Goal: Complete application form: Complete application form

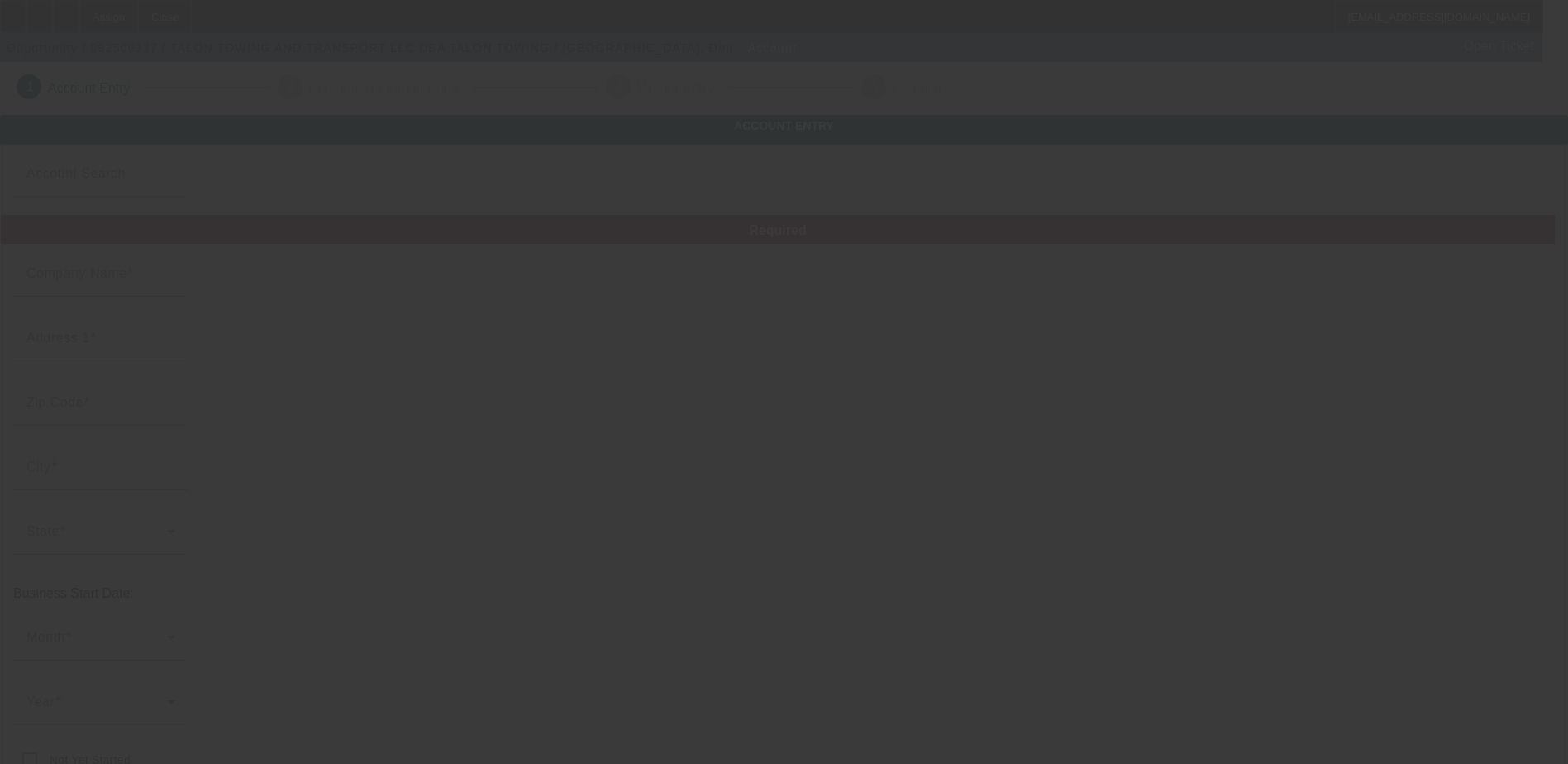
type input "TALON TOWING AND TRANSPORT LLC"
type input "[STREET_ADDRESS]"
type input "34287"
type input "[GEOGRAPHIC_DATA]"
type input "[PHONE_NUMBER]"
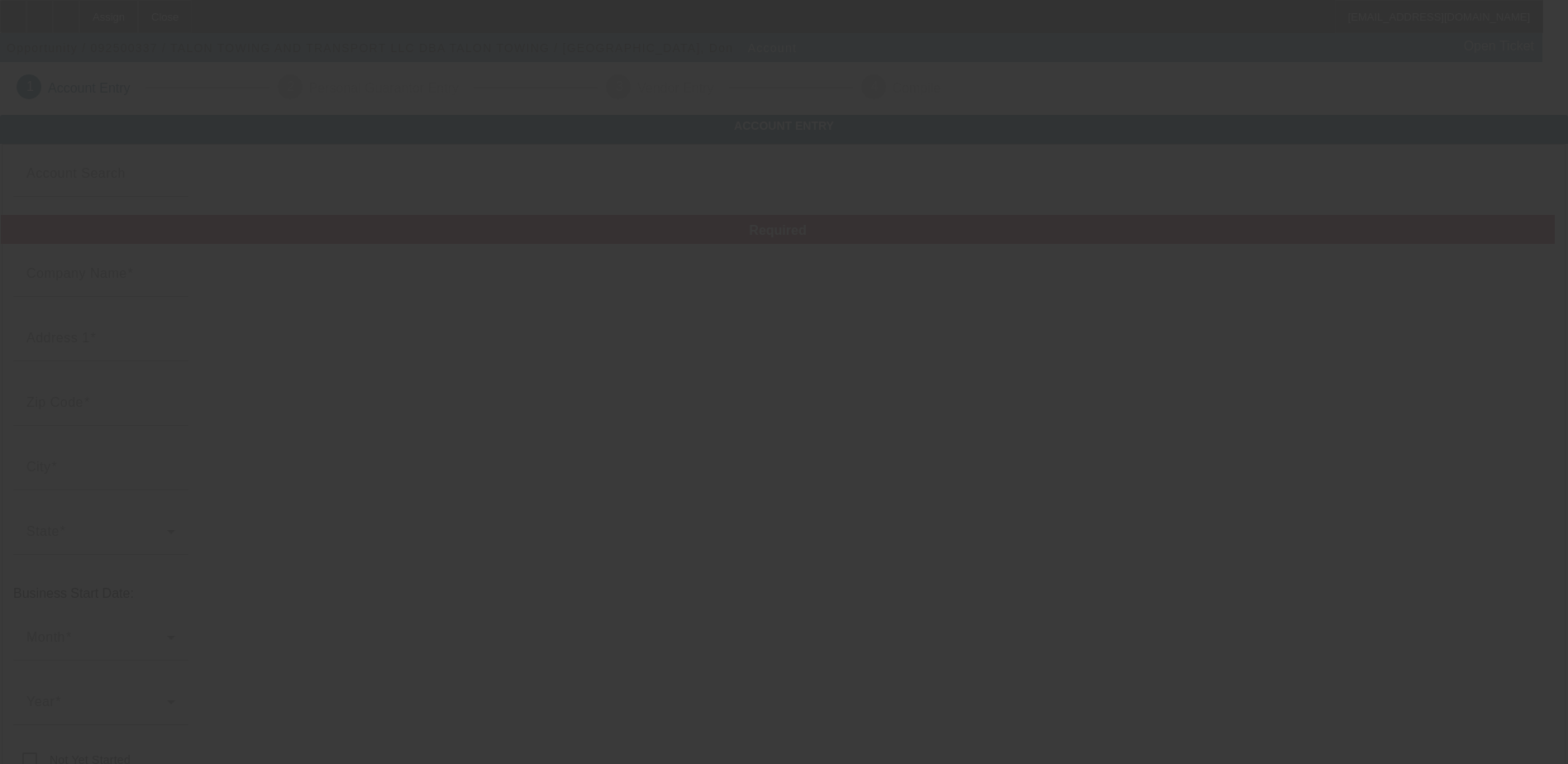
type input "TALON TOWING"
type input "dj@talonservices.org"
type input "https://TALONTRANSPORT.COM"
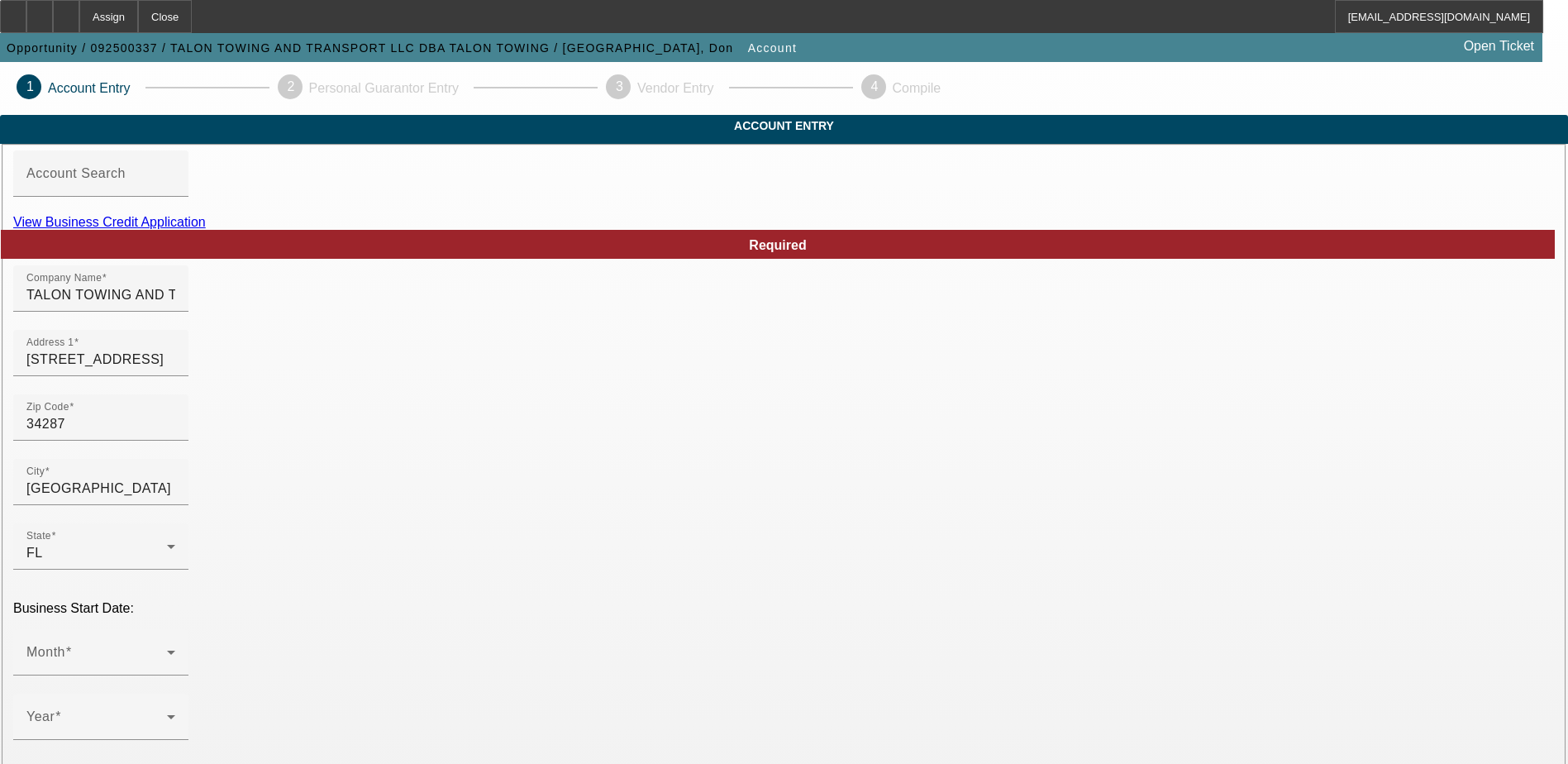
click at [206, 229] on link "View Business Credit Application" at bounding box center [109, 222] width 193 height 14
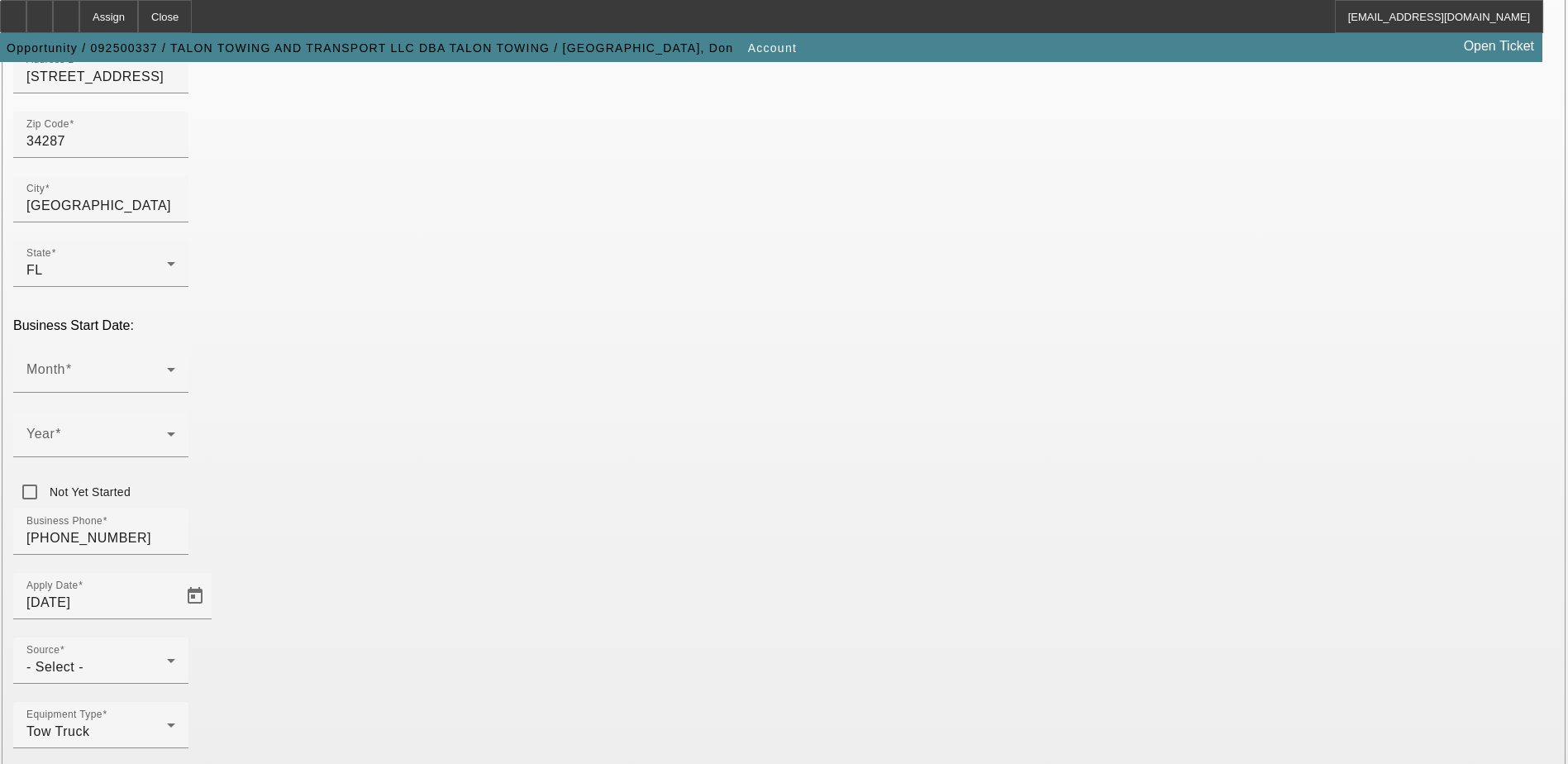
scroll to position [294, 0]
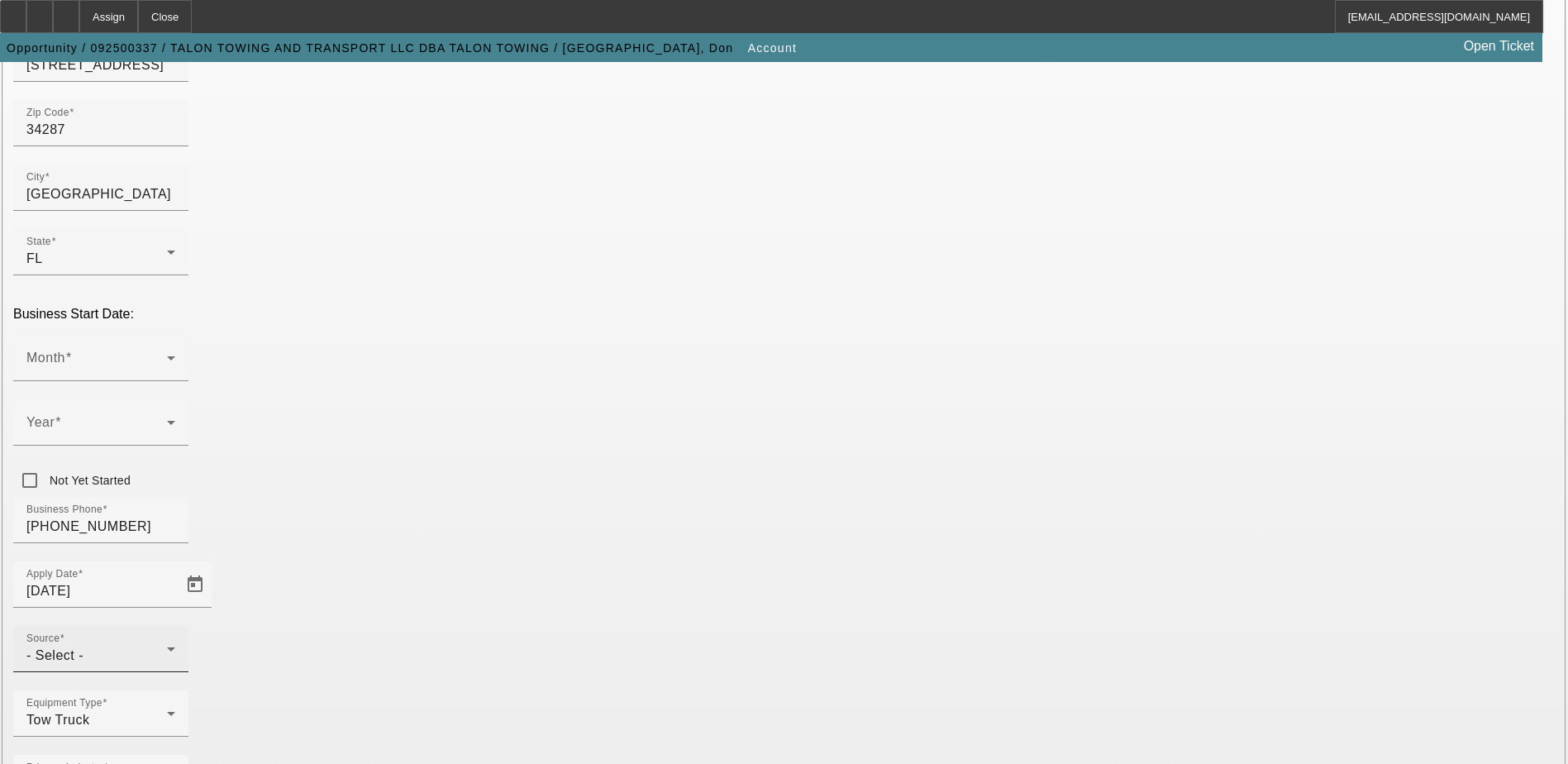
click at [181, 639] on icon at bounding box center [171, 649] width 20 height 20
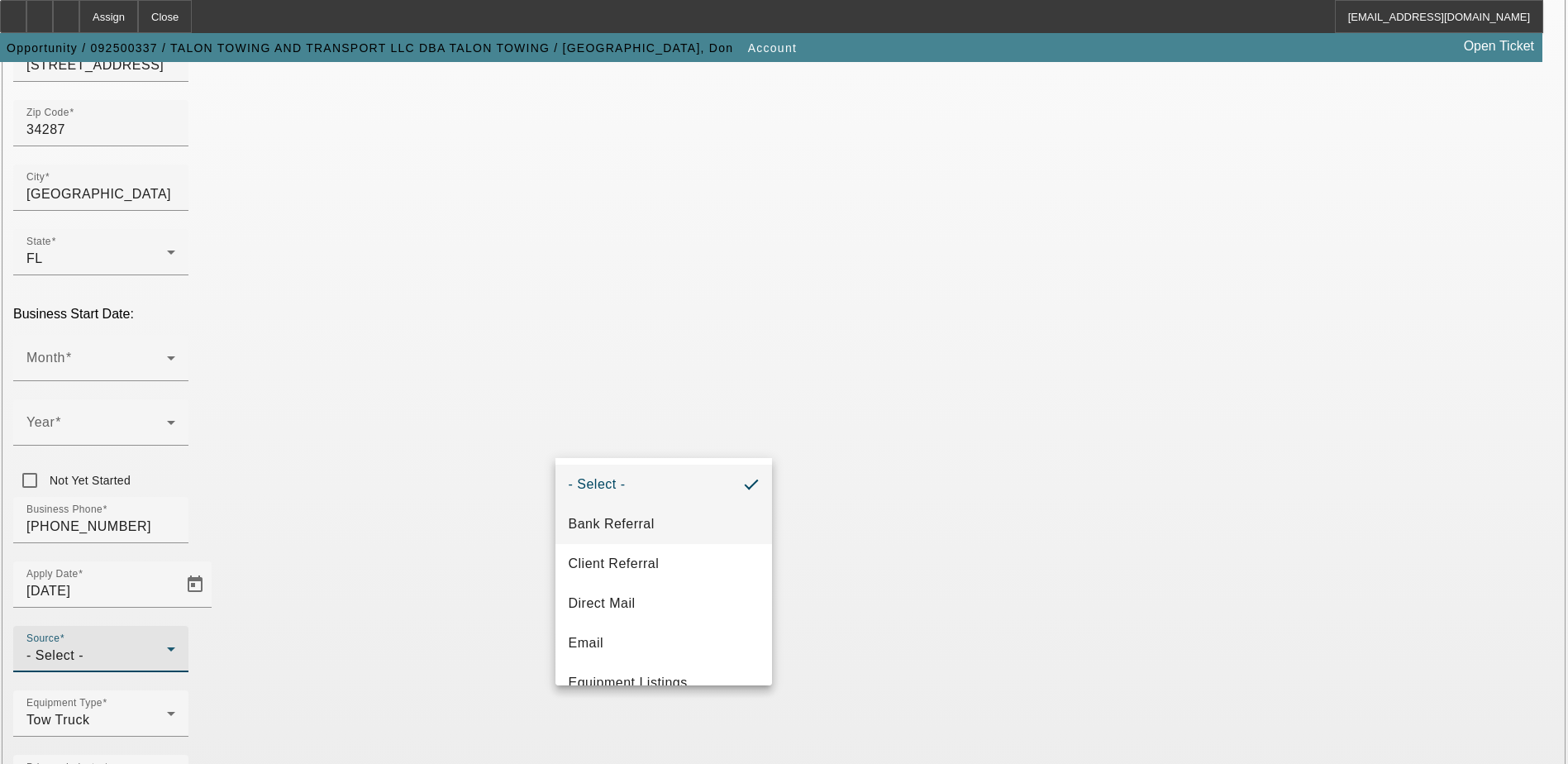
click at [679, 517] on mat-option "Bank Referral" at bounding box center [663, 524] width 217 height 40
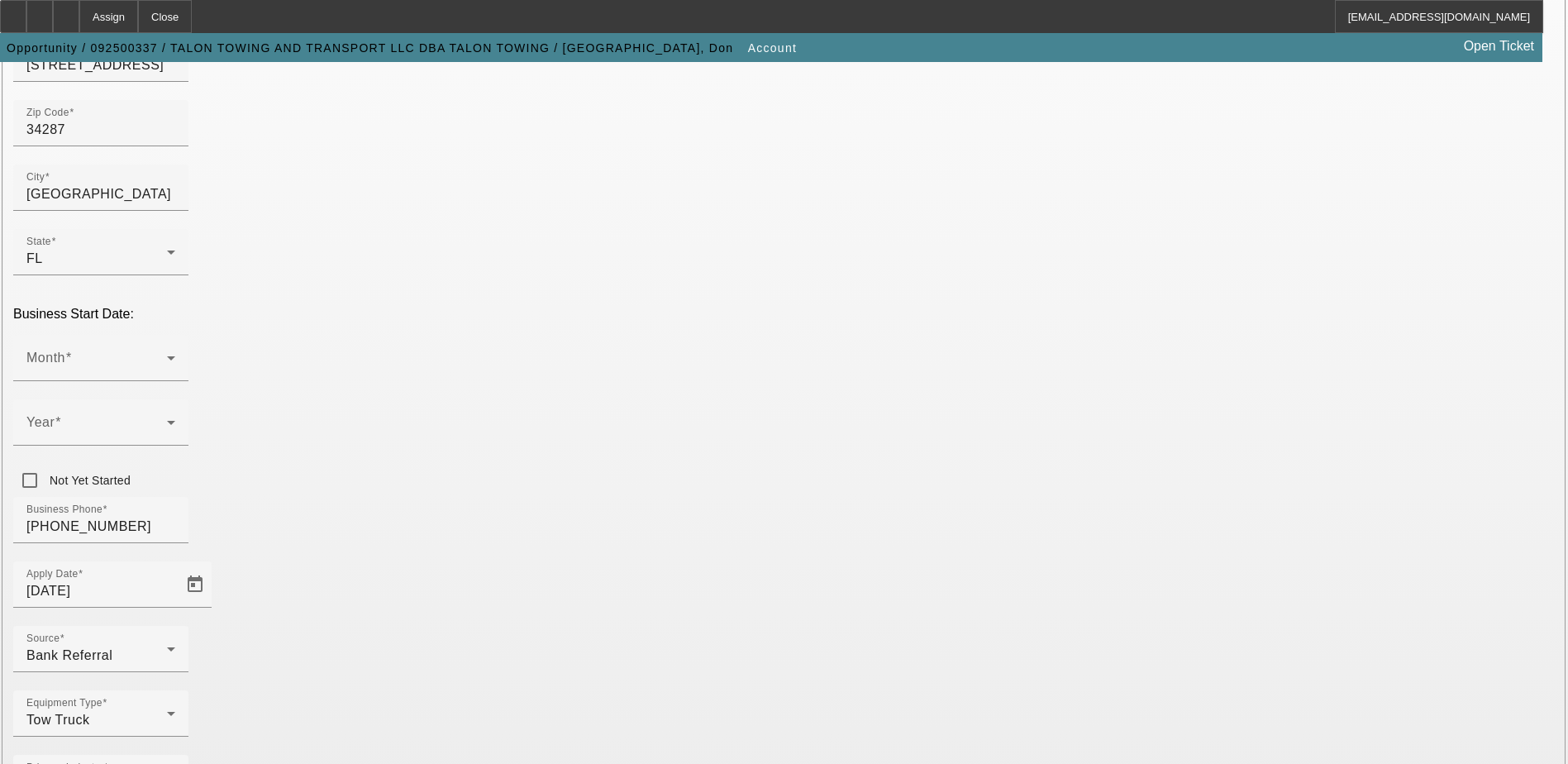
type input "814143256"
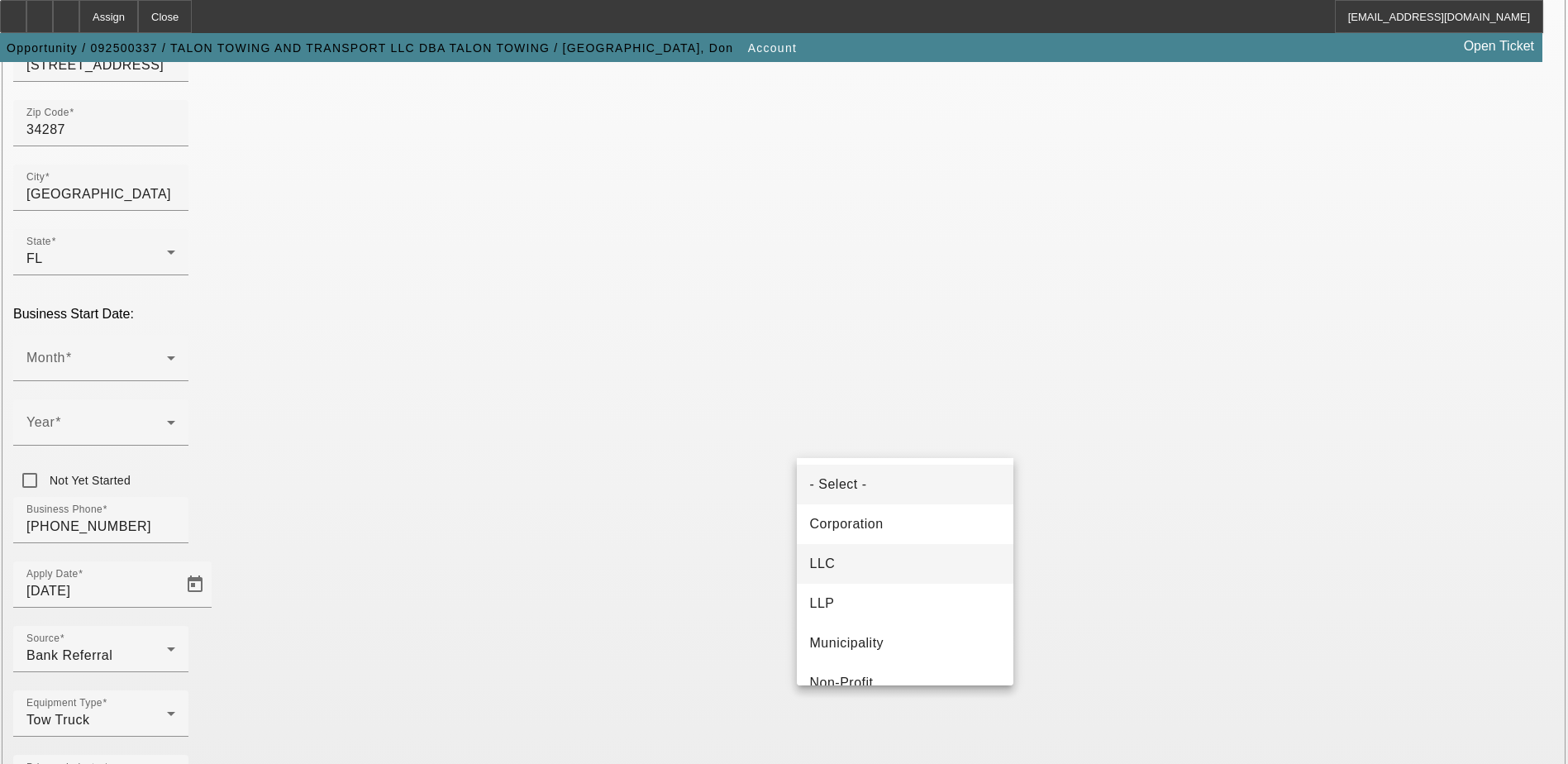
click at [888, 560] on mat-option "LLC" at bounding box center [905, 564] width 217 height 40
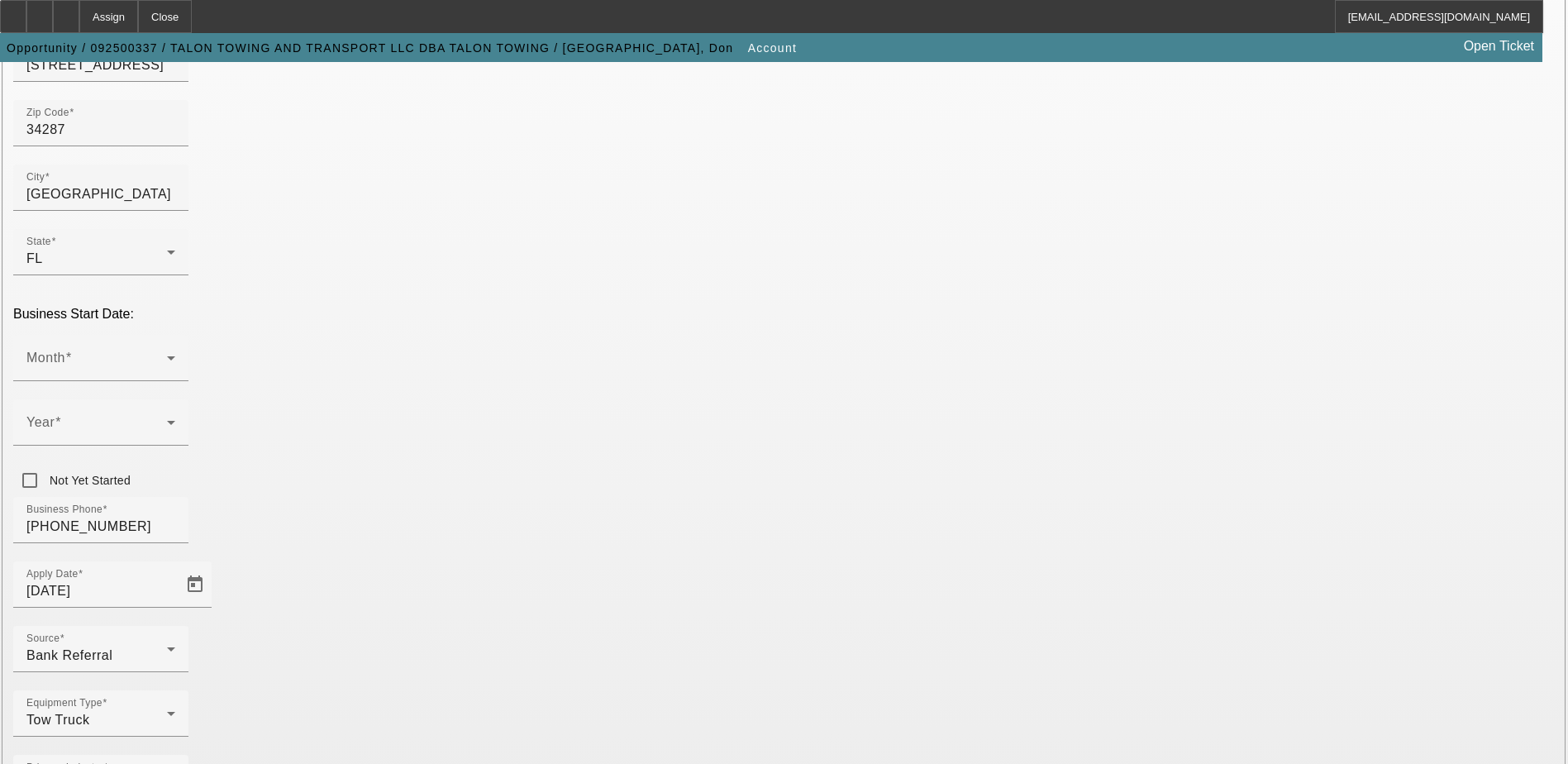
click at [686, 690] on div "Equipment Type Tow Truck" at bounding box center [784, 722] width 1541 height 65
click at [181, 348] on icon at bounding box center [171, 358] width 20 height 20
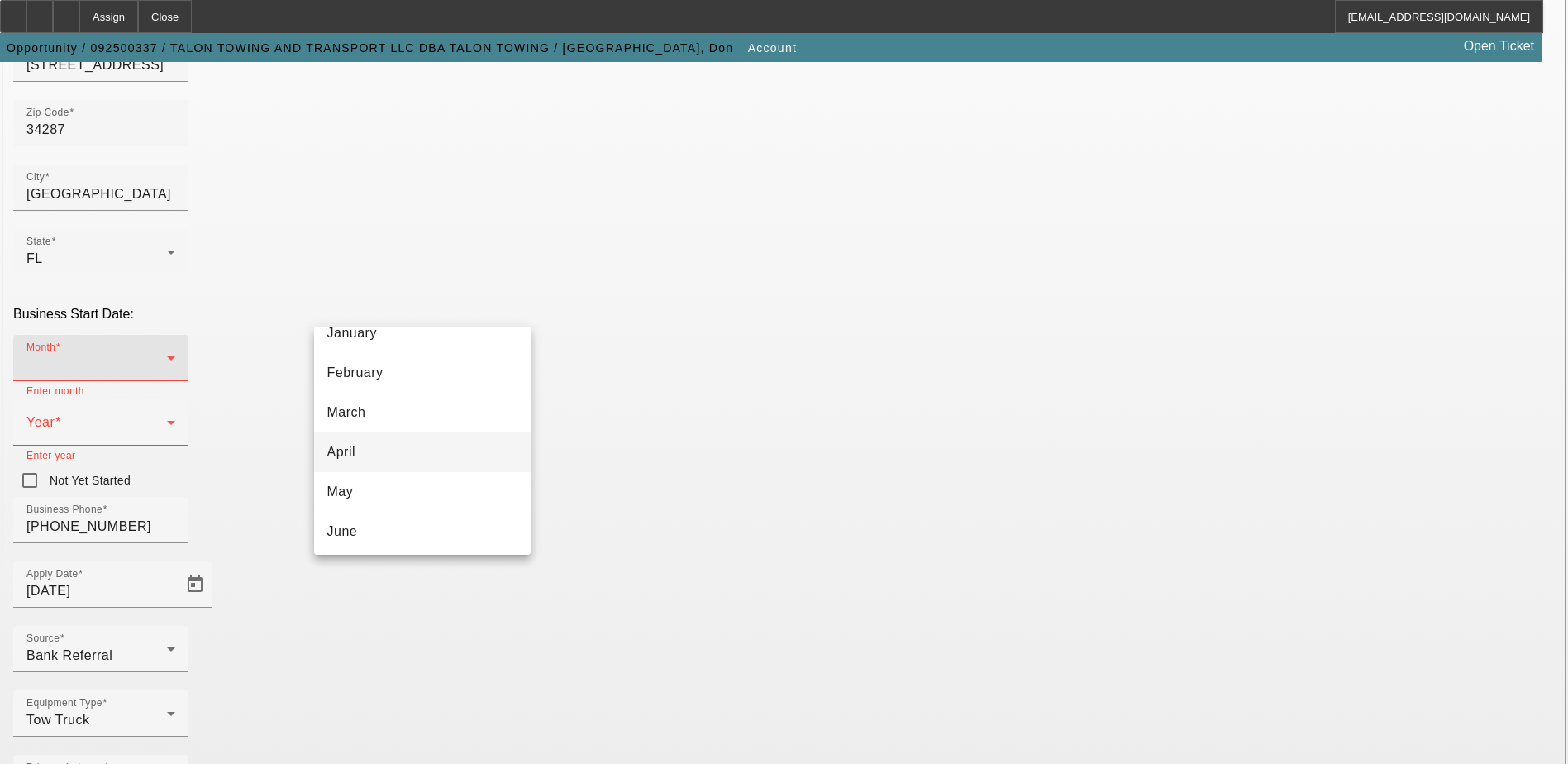
scroll to position [54, 0]
click at [404, 409] on mat-option "March" at bounding box center [423, 419] width 217 height 40
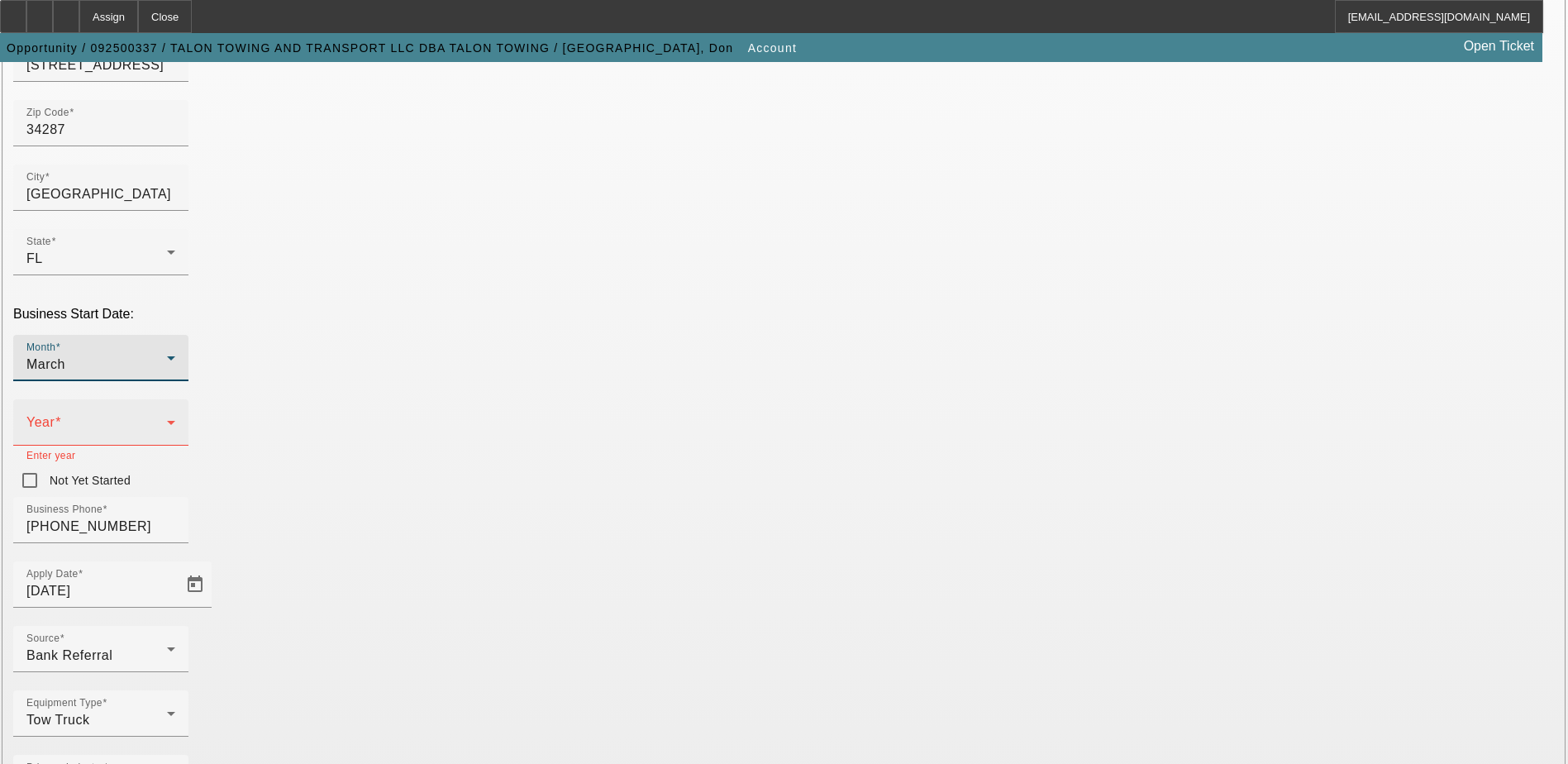
click at [181, 413] on icon at bounding box center [171, 423] width 20 height 20
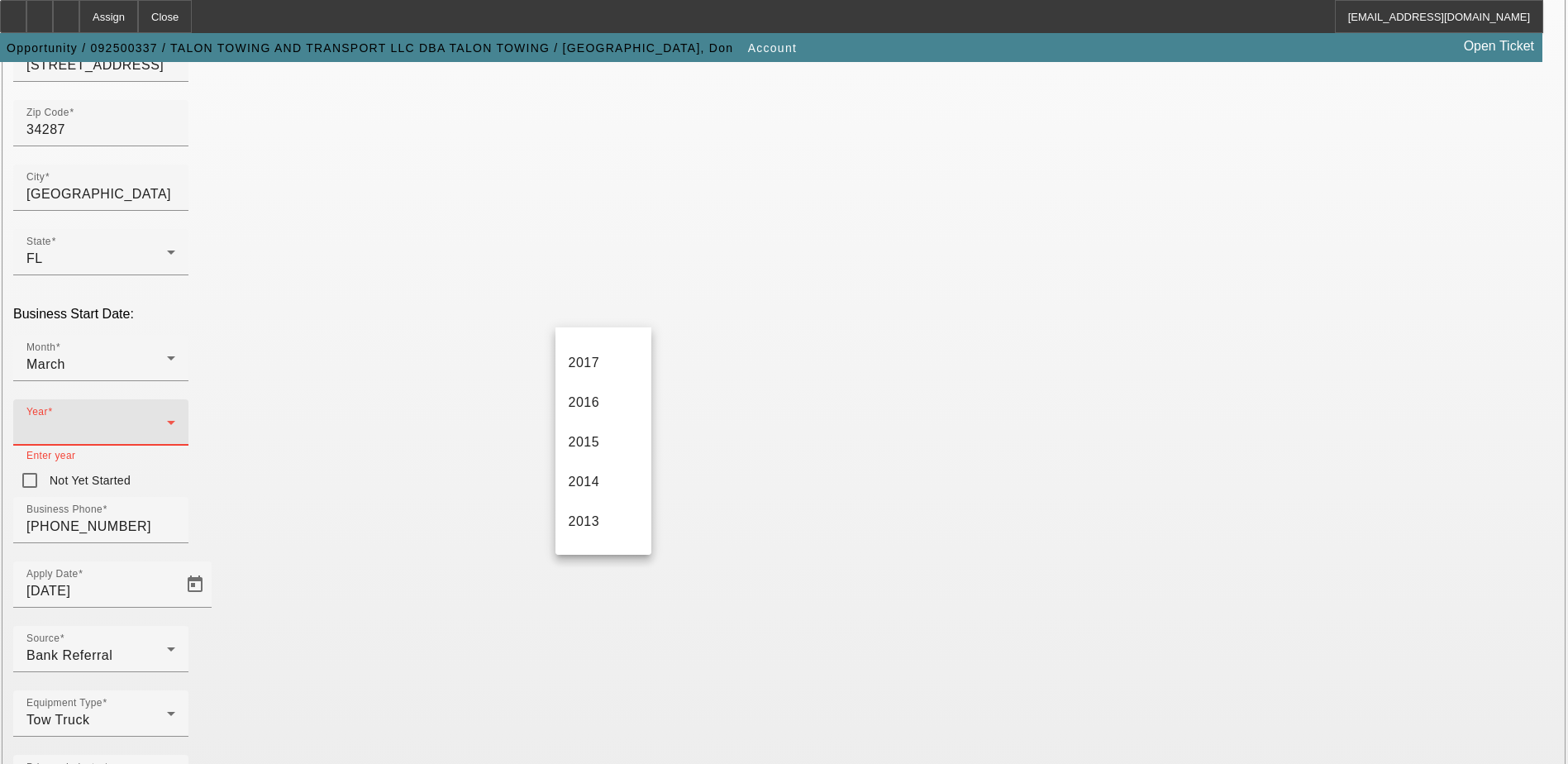
scroll to position [579, 0]
click at [606, 411] on mat-option "2012" at bounding box center [603, 410] width 95 height 40
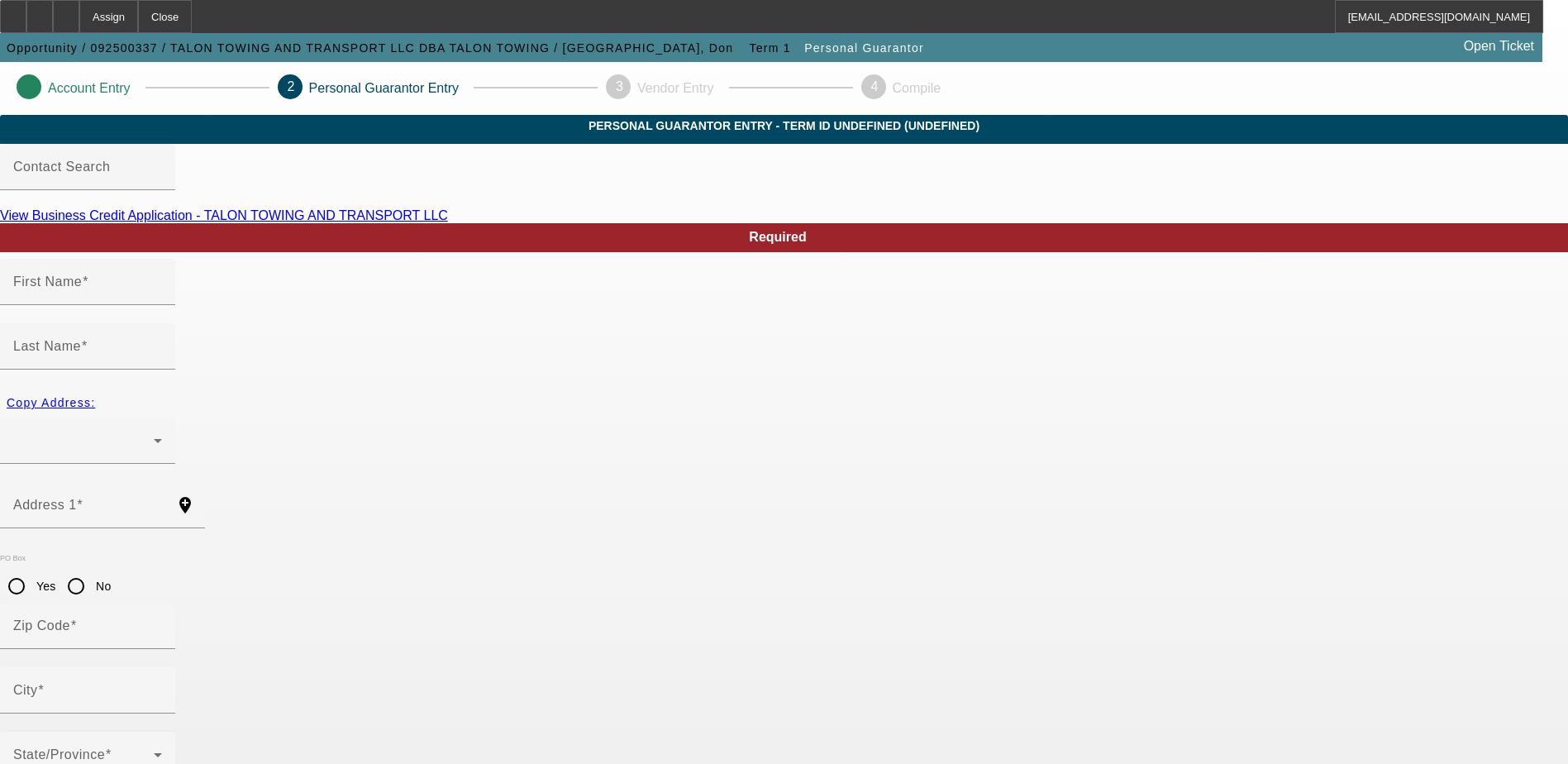
type input "Don"
type input "Nottingham"
radio input "true"
type input "[PHONE_NUMBER]"
type input "590-44-8725"
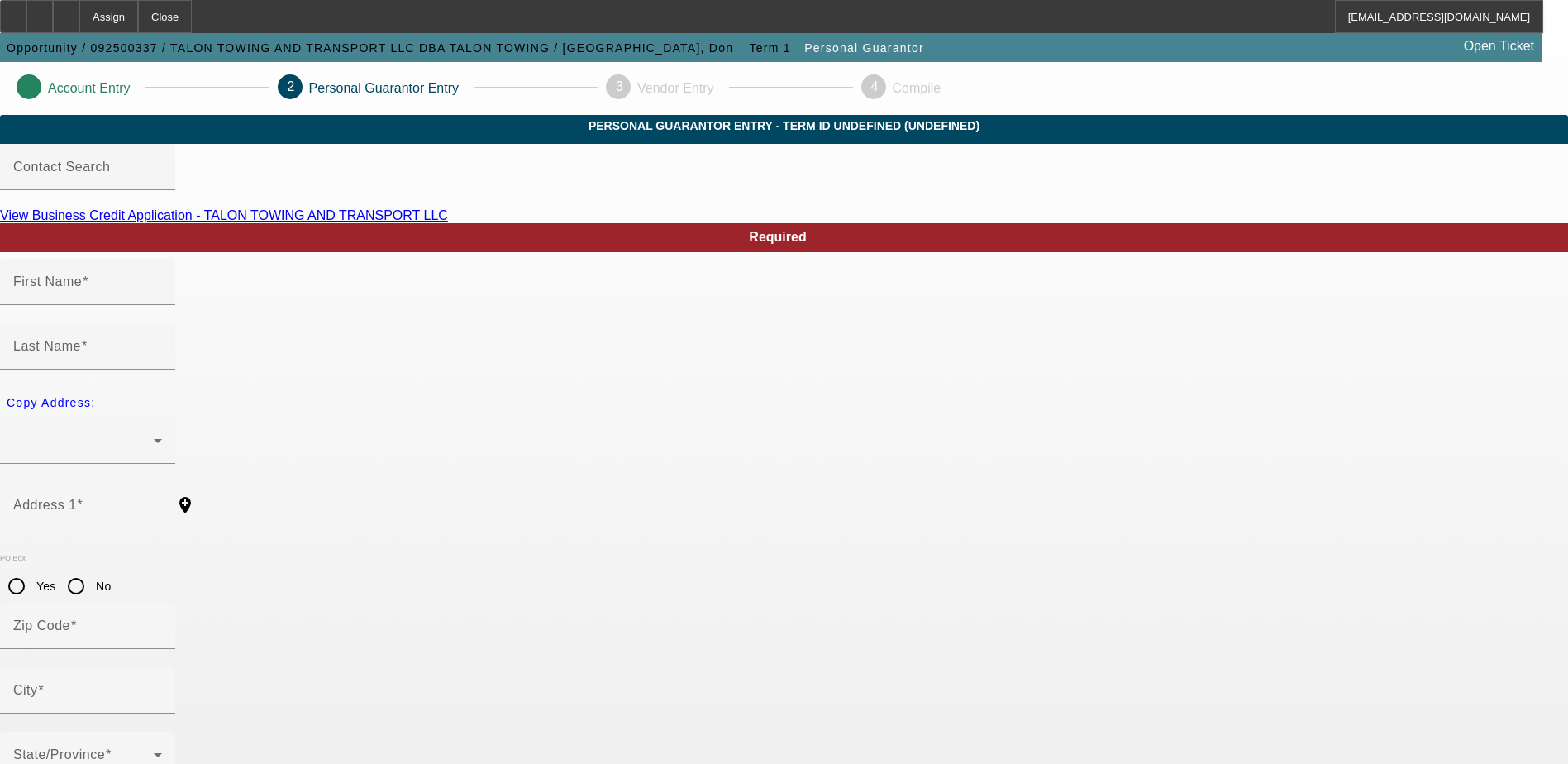
type input "dj@talonservices.org"
type input "[PHONE_NUMBER]"
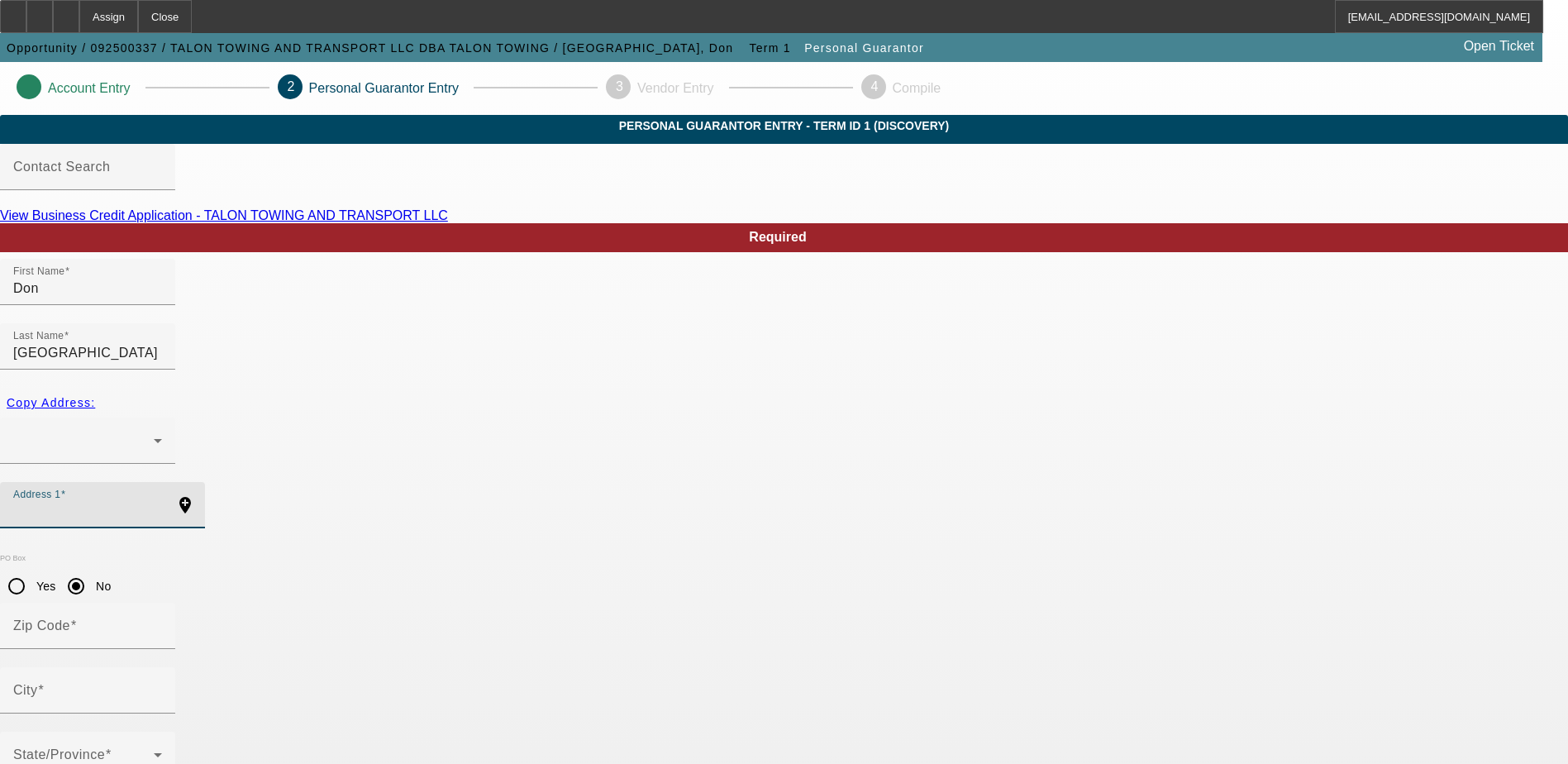
click at [162, 501] on input "Address 1" at bounding box center [87, 511] width 149 height 20
click at [154, 431] on div at bounding box center [83, 441] width 140 height 20
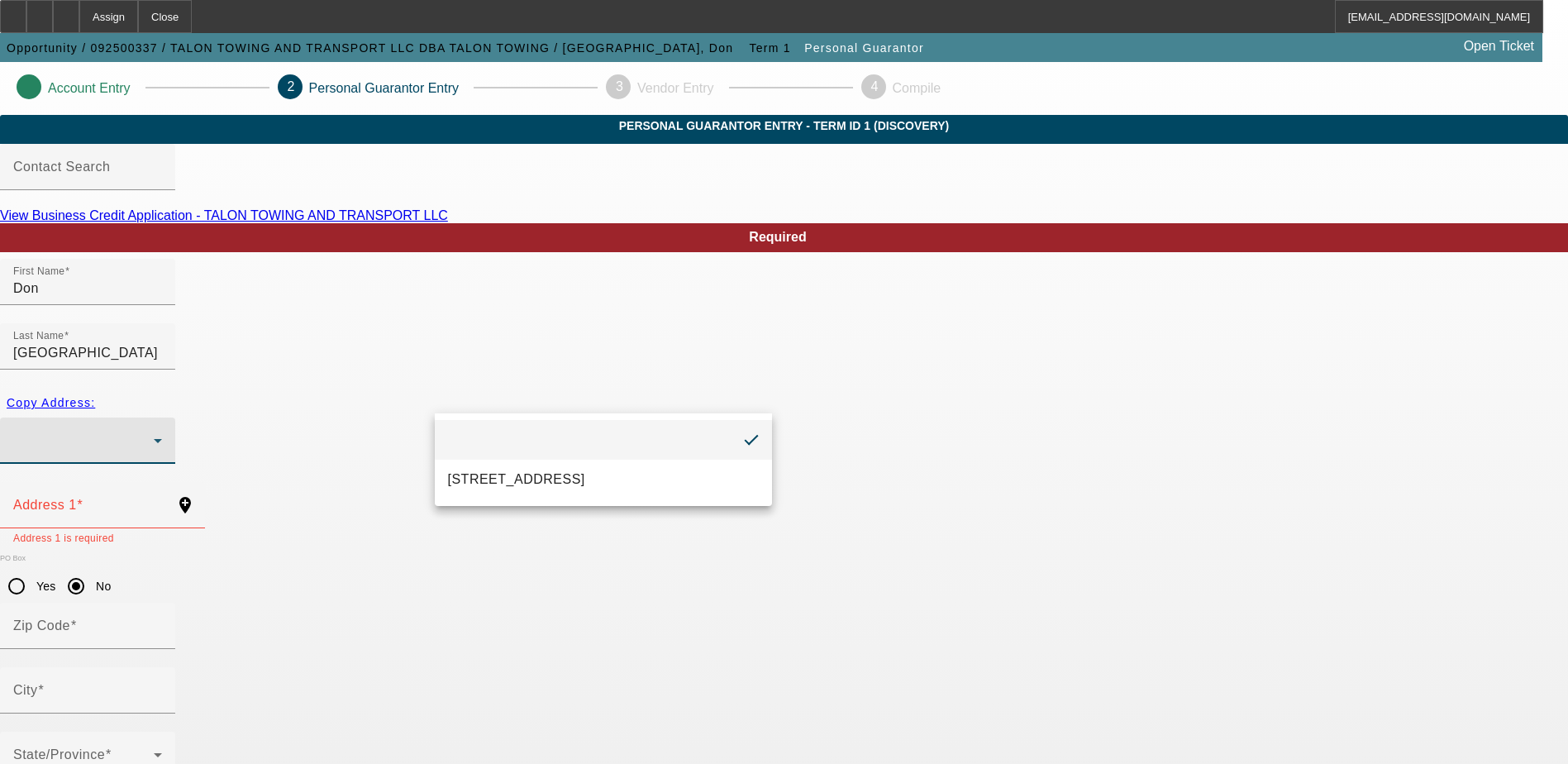
click at [404, 442] on div at bounding box center [784, 382] width 1568 height 764
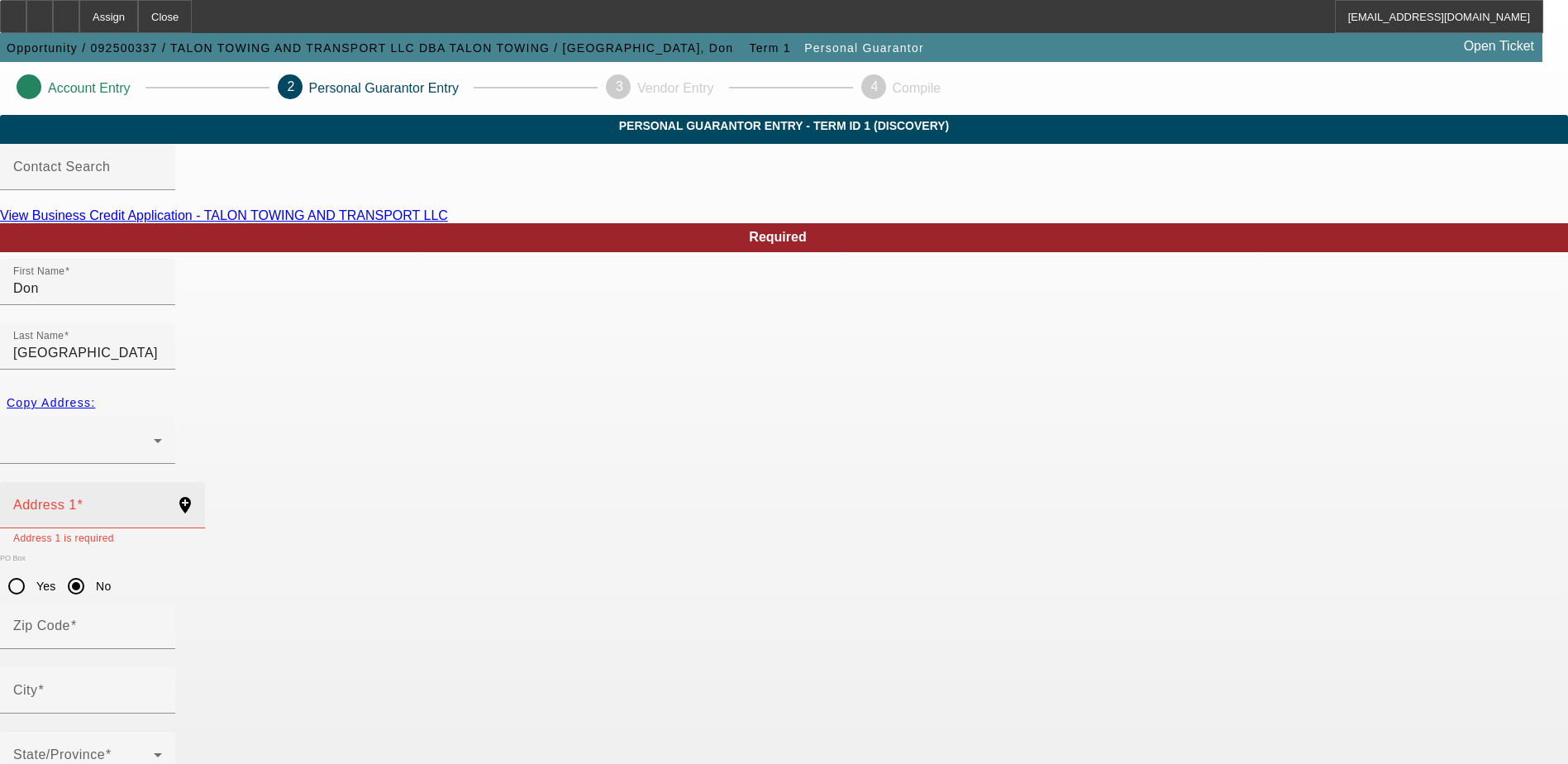
click at [162, 482] on div "Address 1" at bounding box center [87, 505] width 149 height 47
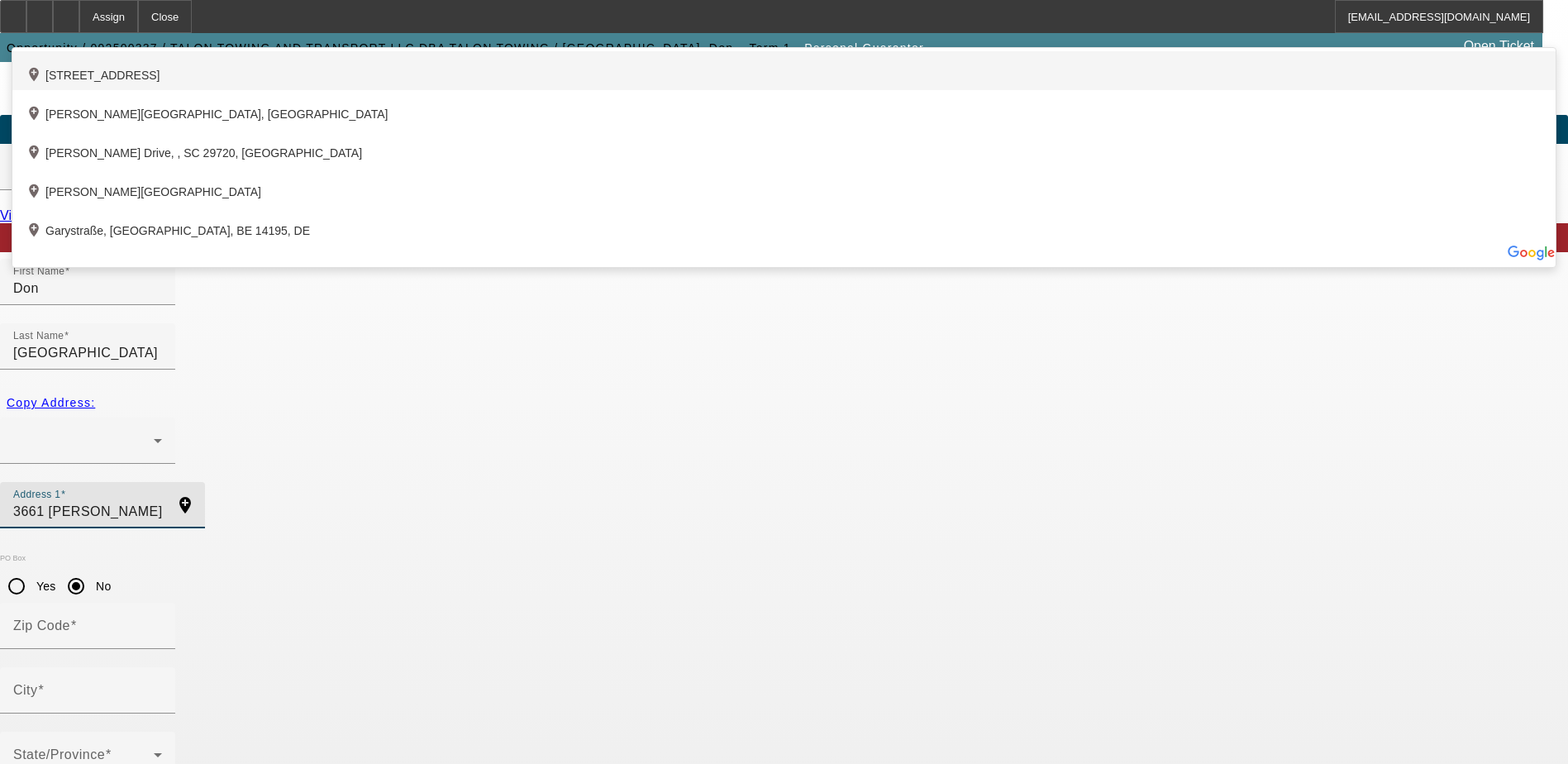
click at [448, 91] on div "add_location 3661 Garyland Avenue, North Port, FL 34286, US" at bounding box center [784, 71] width 1543 height 39
type input "3661 Garyland Avenue"
type input "34286"
type input "[GEOGRAPHIC_DATA]"
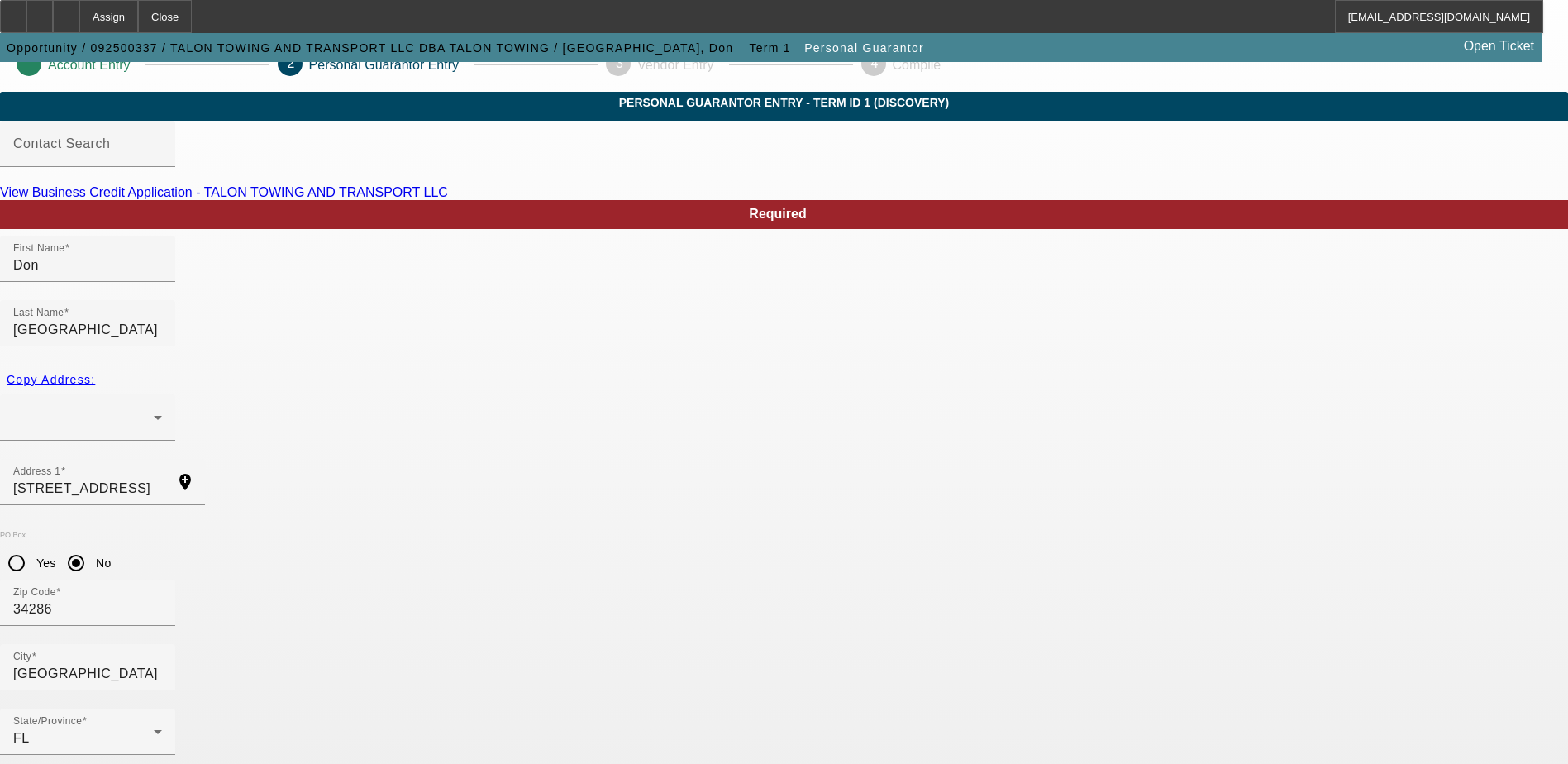
scroll to position [45, 0]
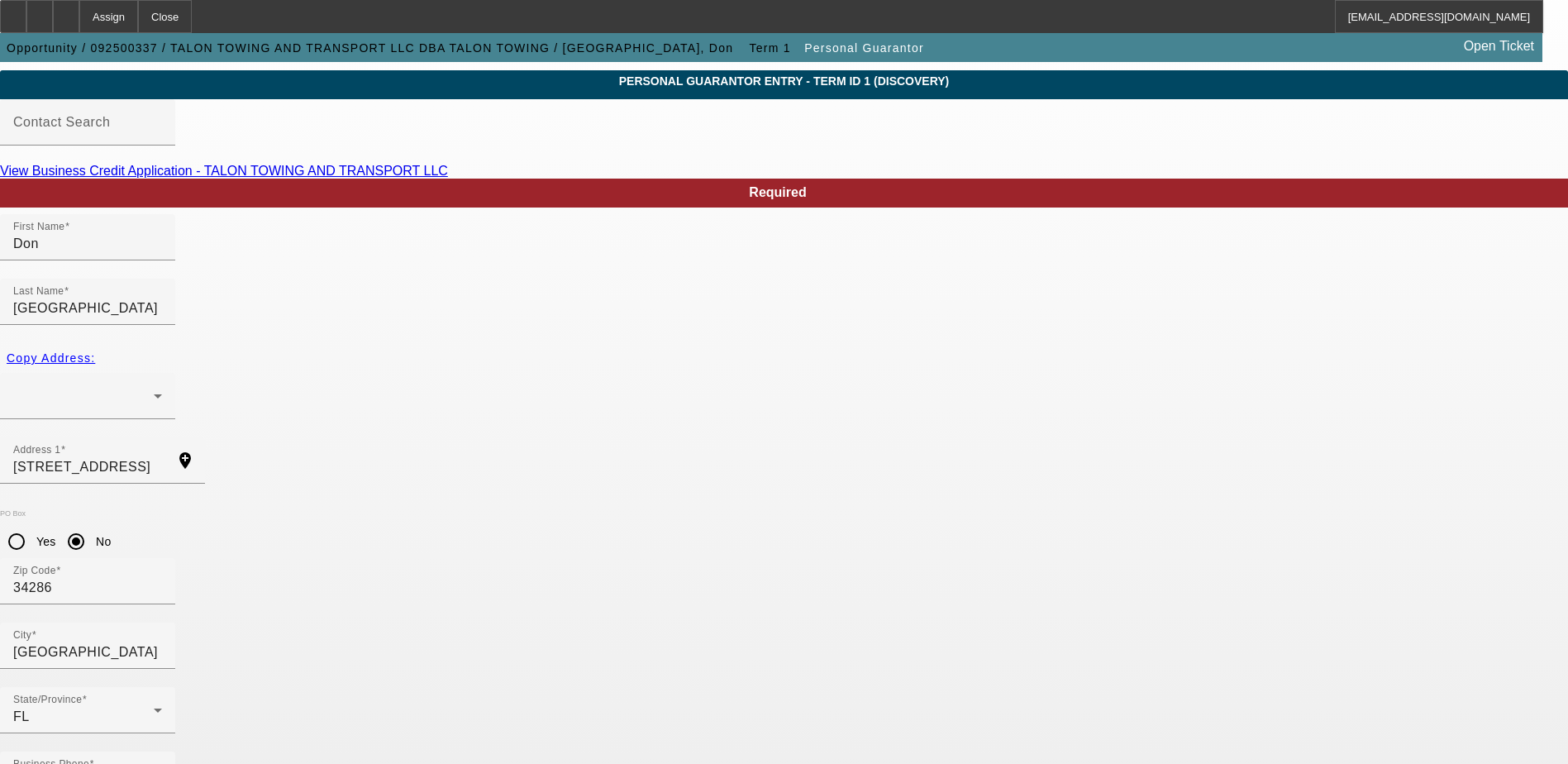
type input "95"
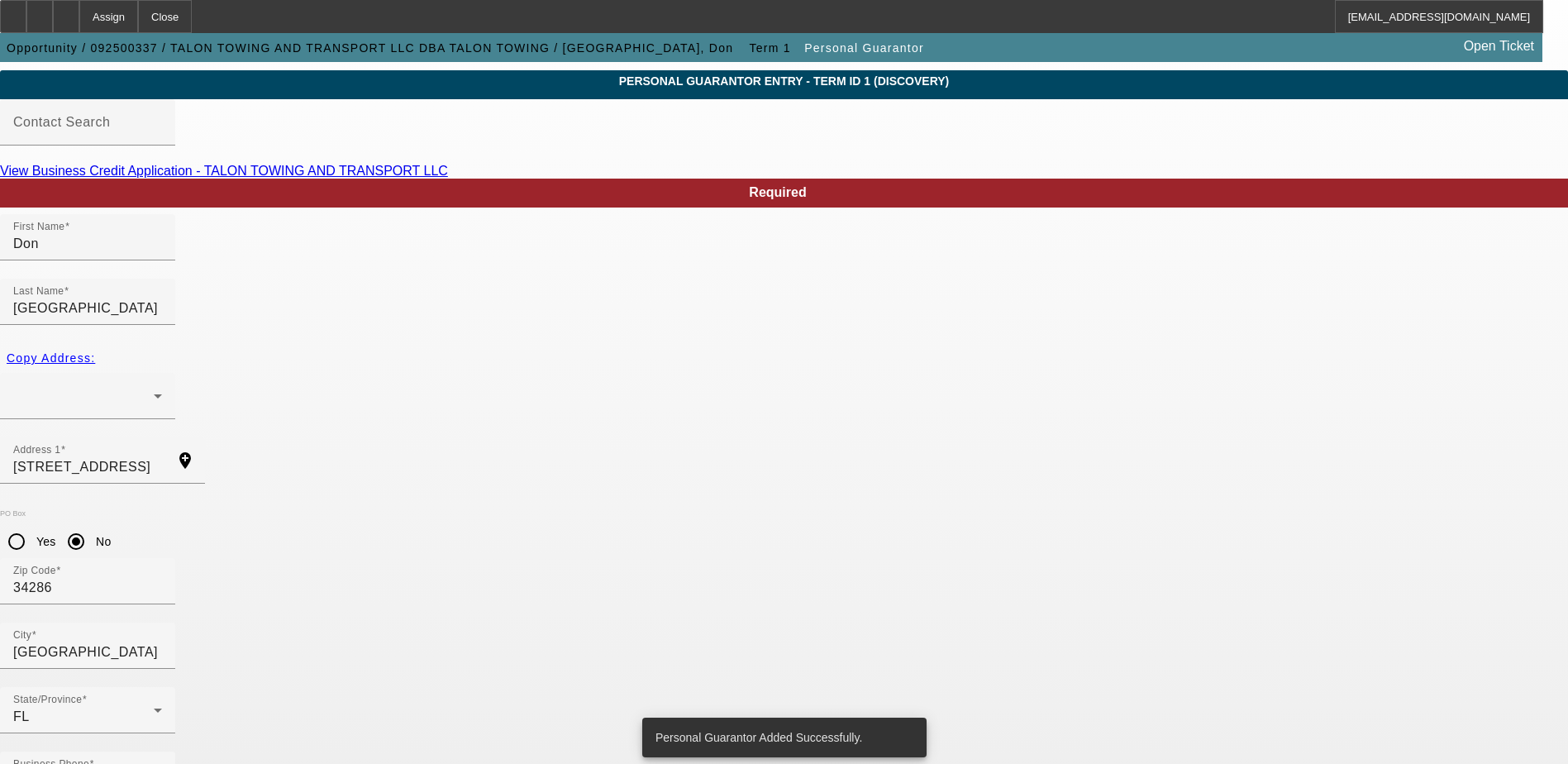
scroll to position [0, 0]
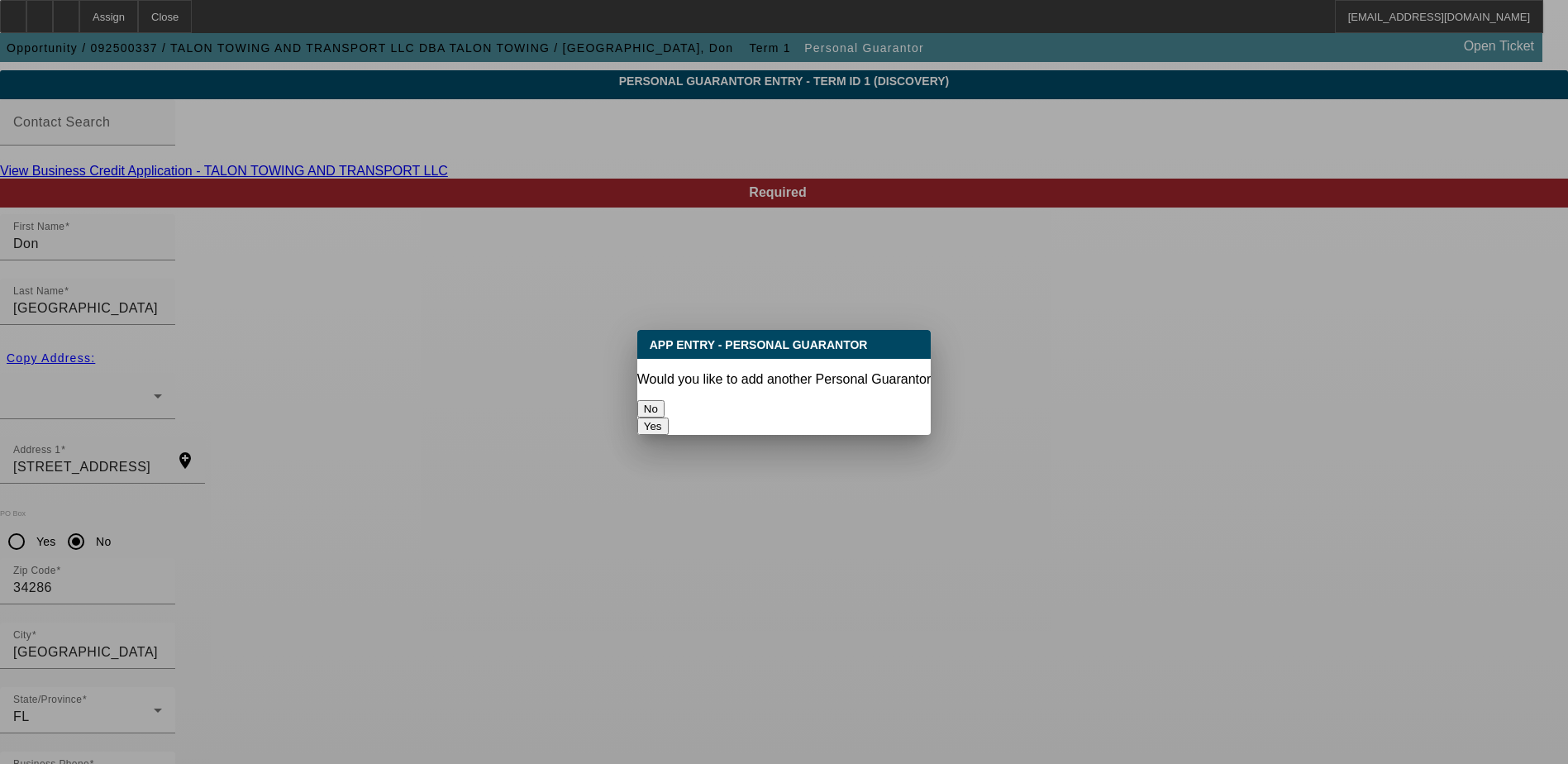
click at [664, 409] on button "No" at bounding box center [650, 408] width 27 height 17
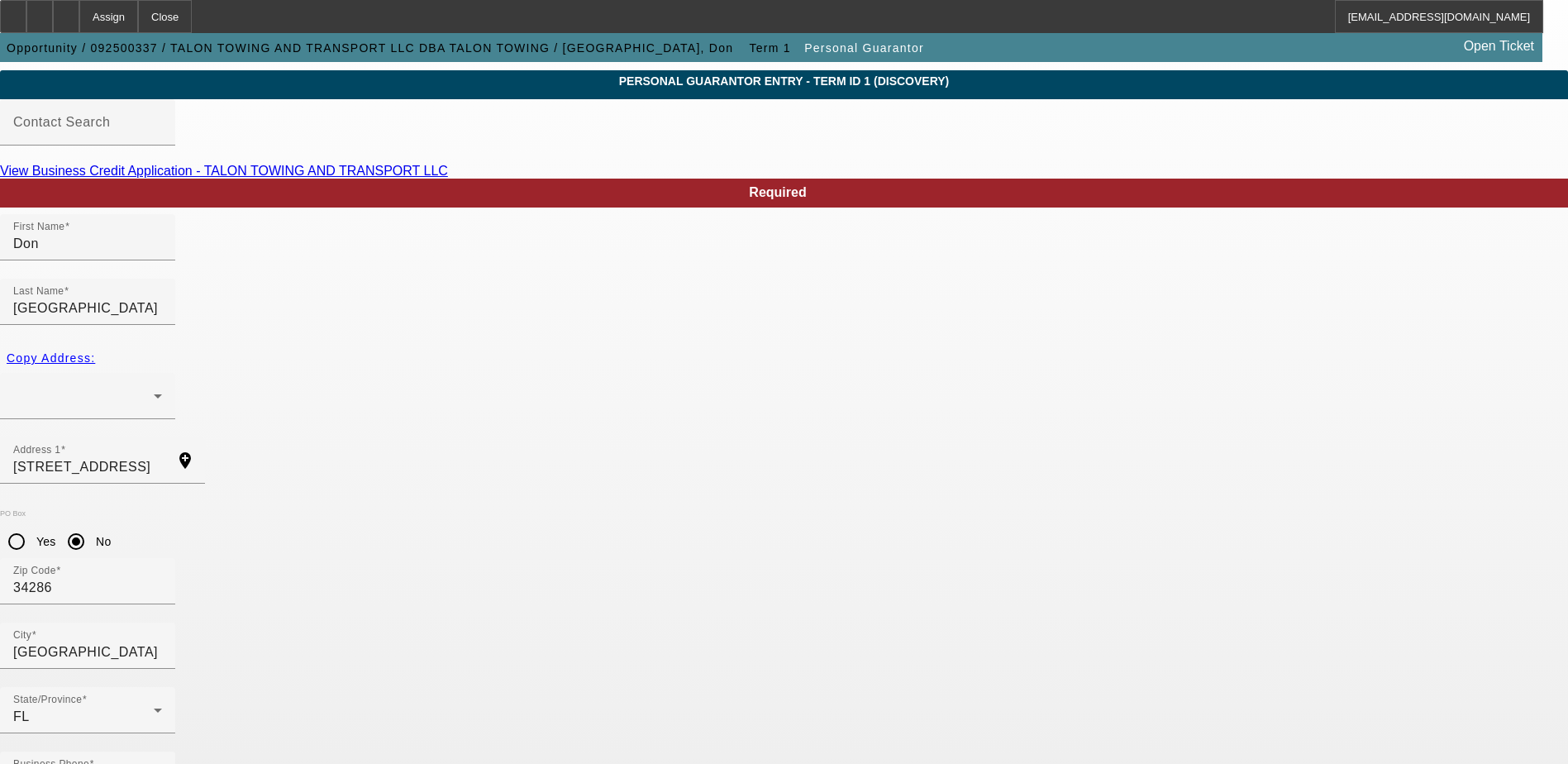
scroll to position [45, 0]
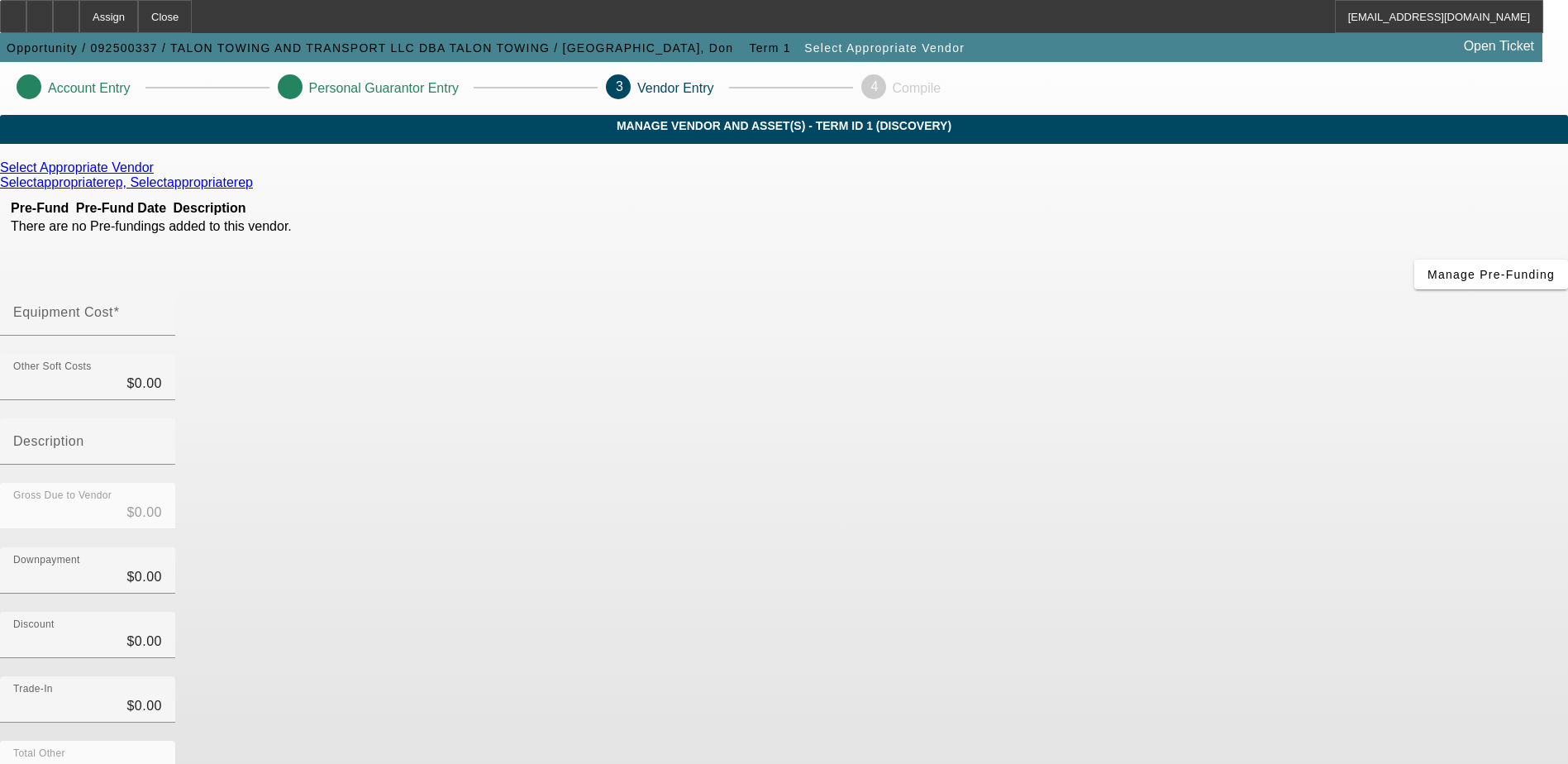
click at [113, 305] on mat-label "Equipment Cost" at bounding box center [63, 312] width 100 height 14
click at [162, 309] on input "Equipment Cost" at bounding box center [87, 319] width 149 height 20
type input "3"
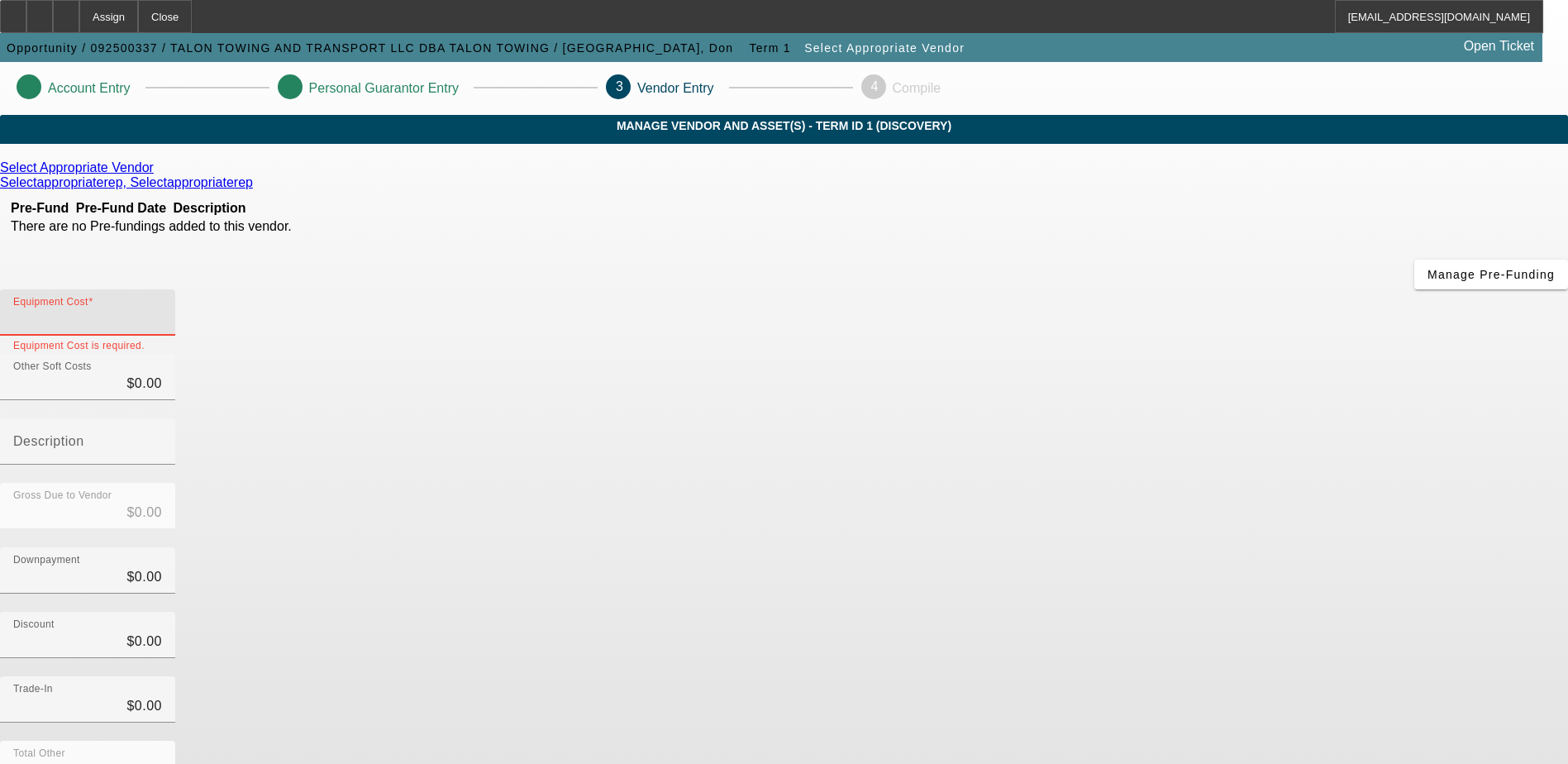
type input "$3.00"
type input "30"
type input "$30.00"
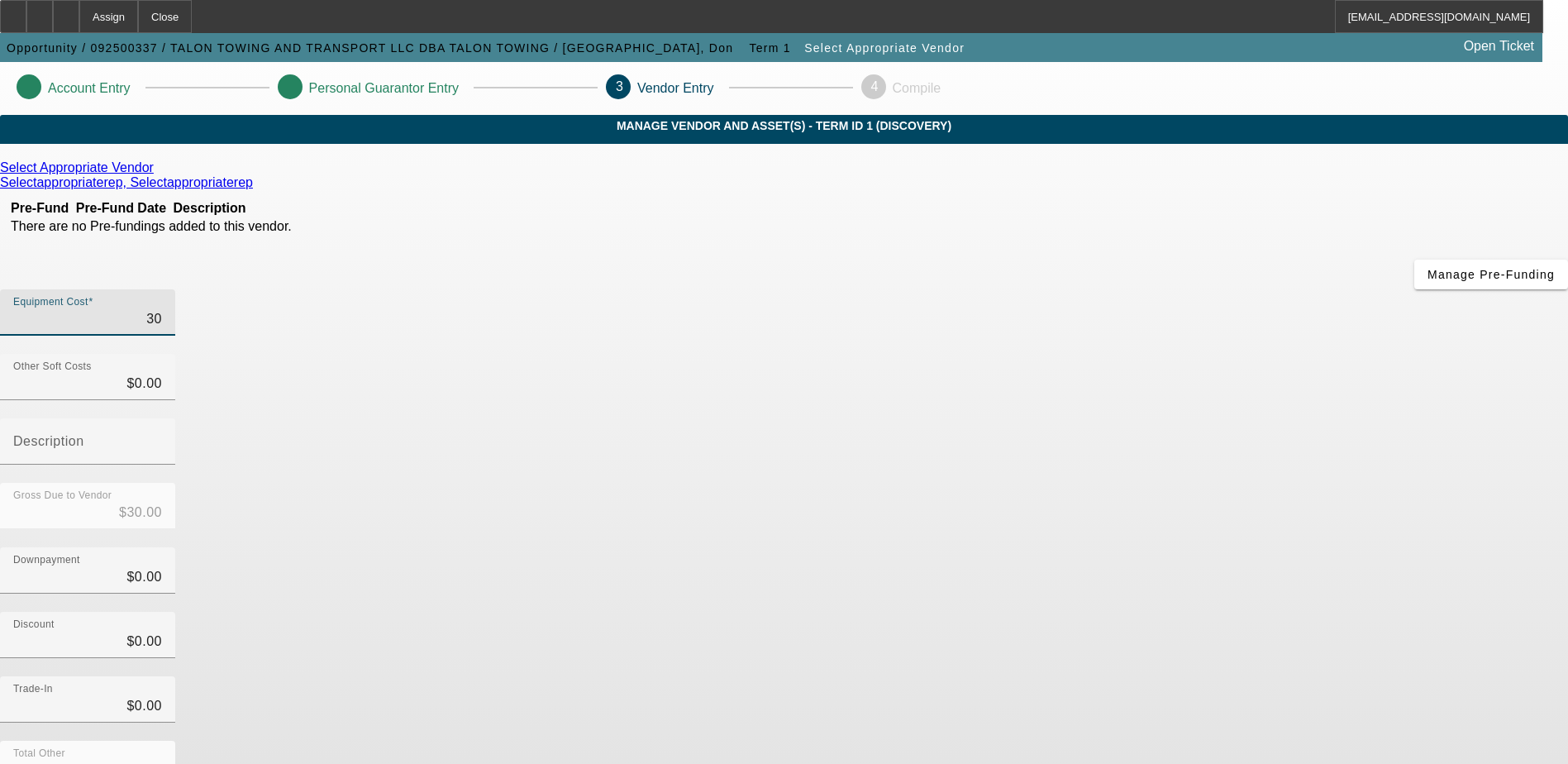
type input "300"
type input "$300.00"
type input "3000"
type input "$3,000.00"
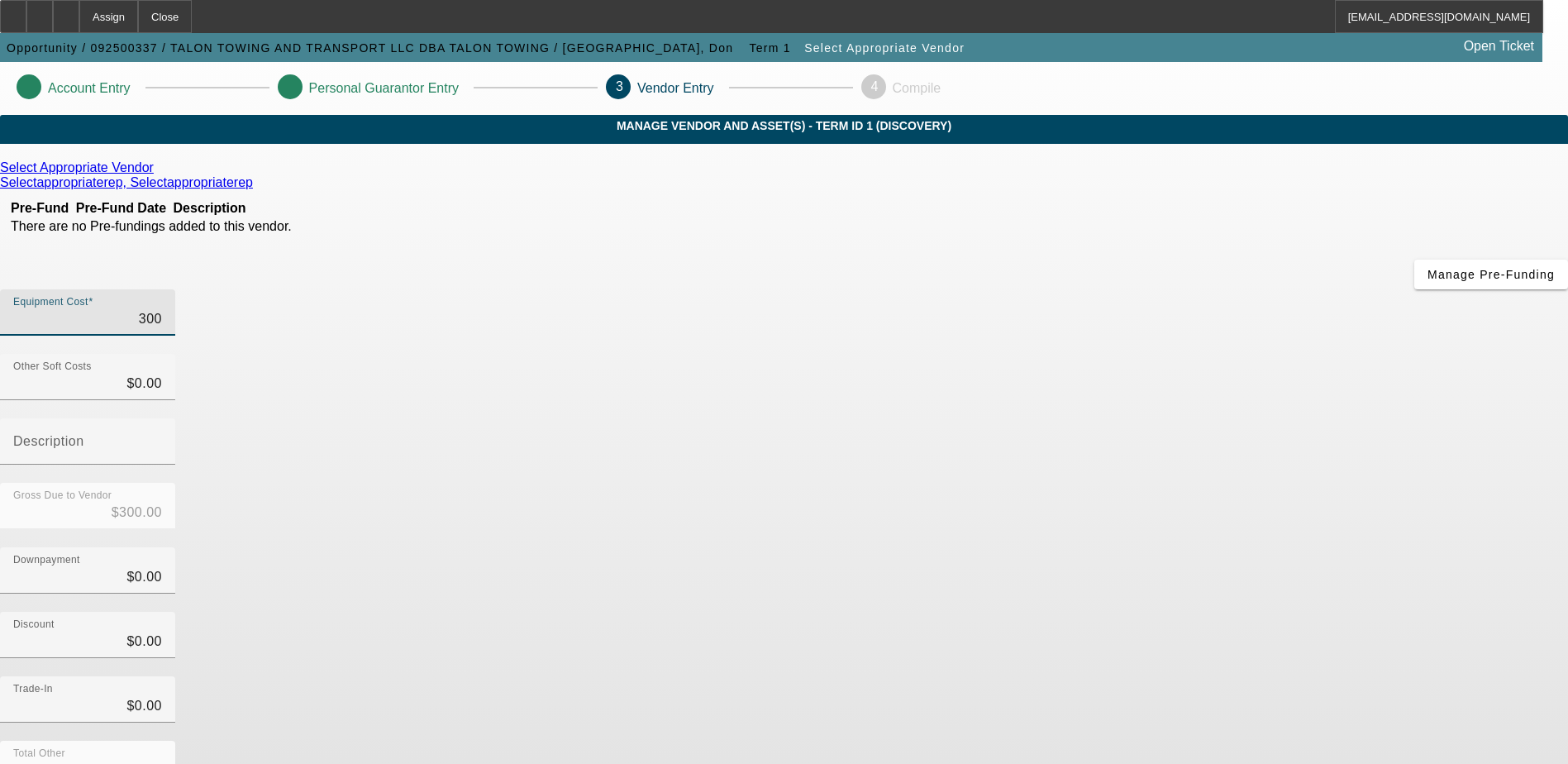
type input "$3,000.00"
type input "30000"
type input "$30,000.00"
type input "300000"
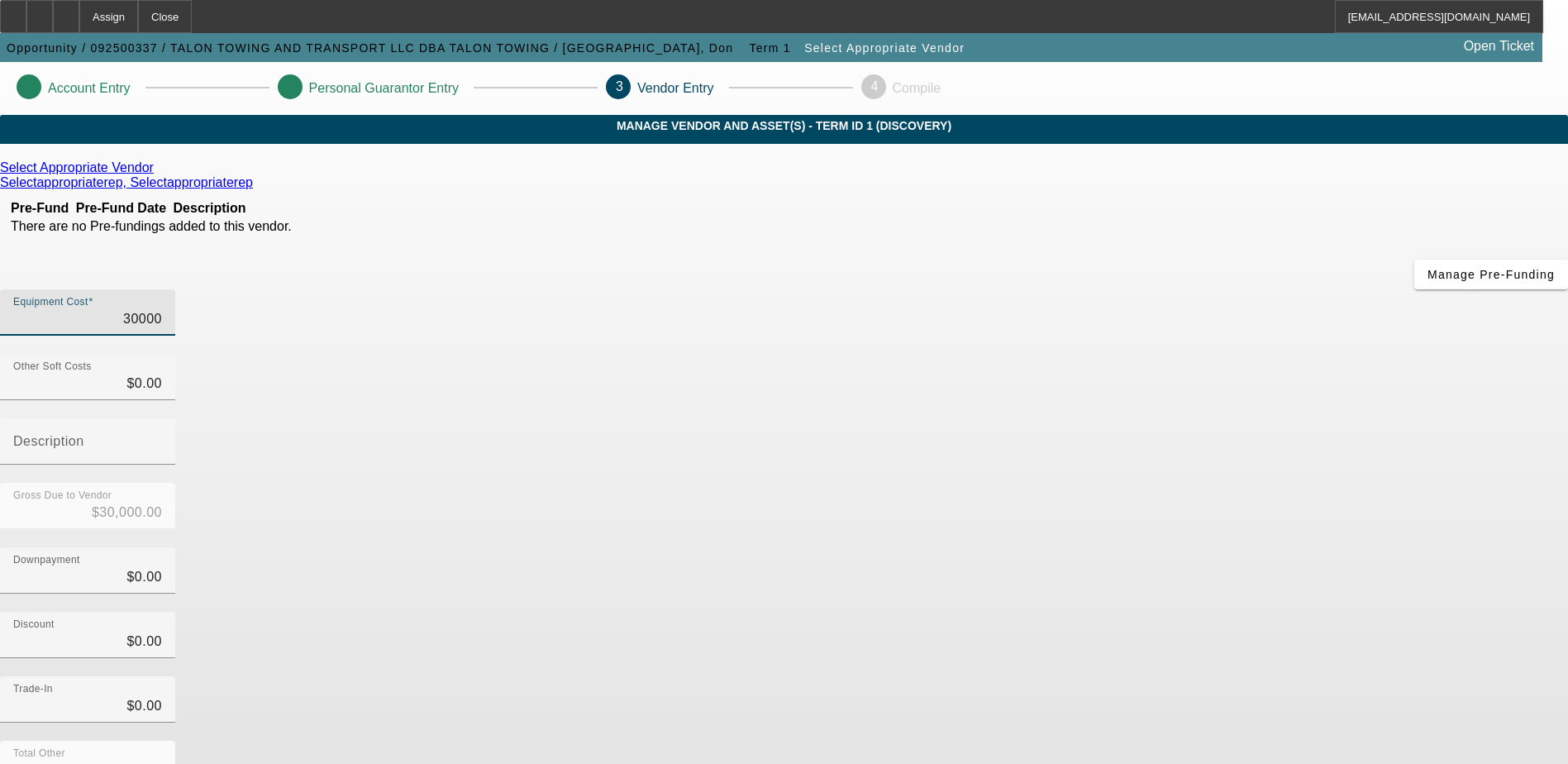
type input "$300,000.00"
type input "3000000"
type input "$3,000,000.00"
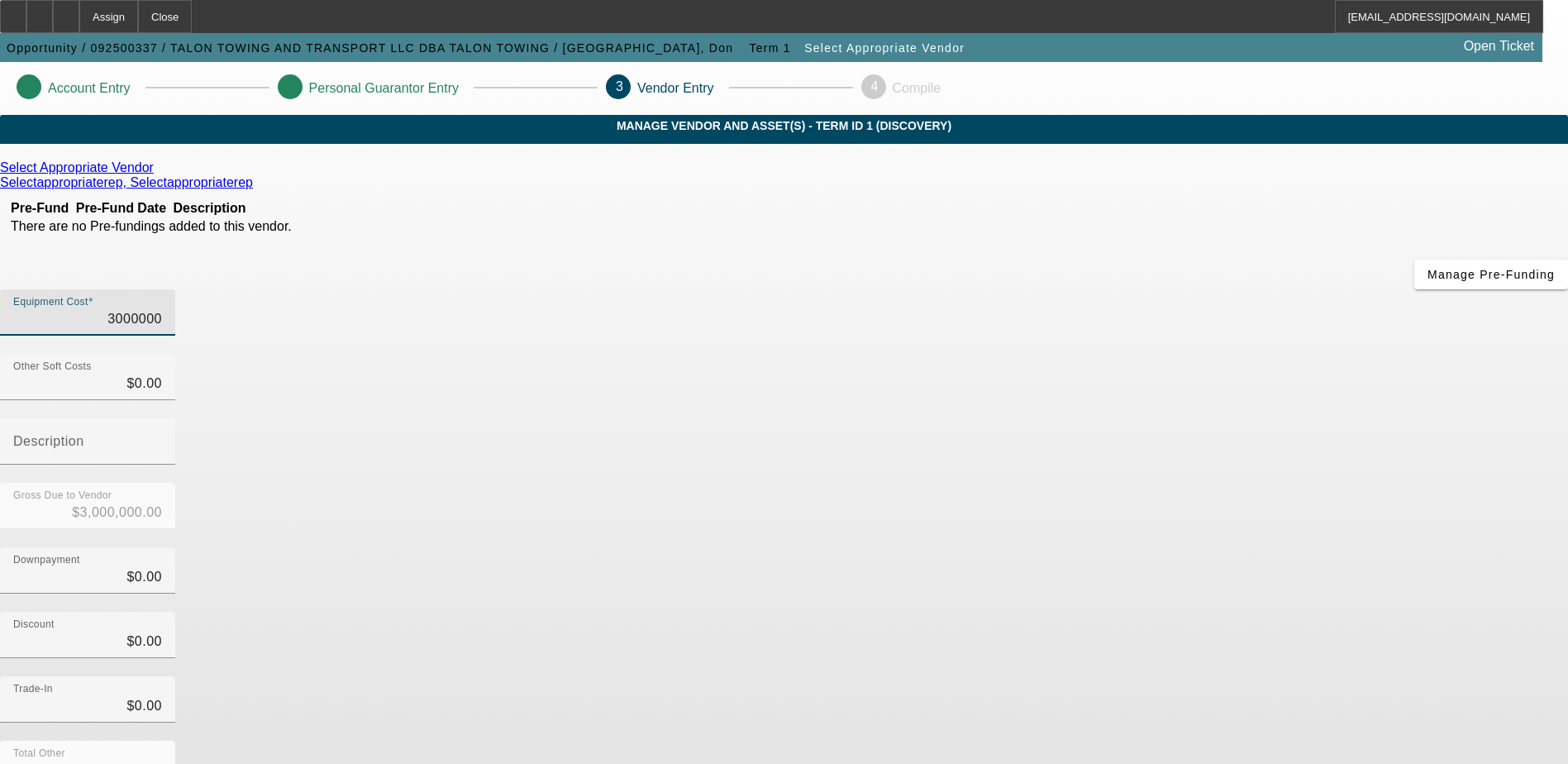
type input "30000000"
type input "$30,000,000.00"
type input "300000000"
type input "$300,000,000.00"
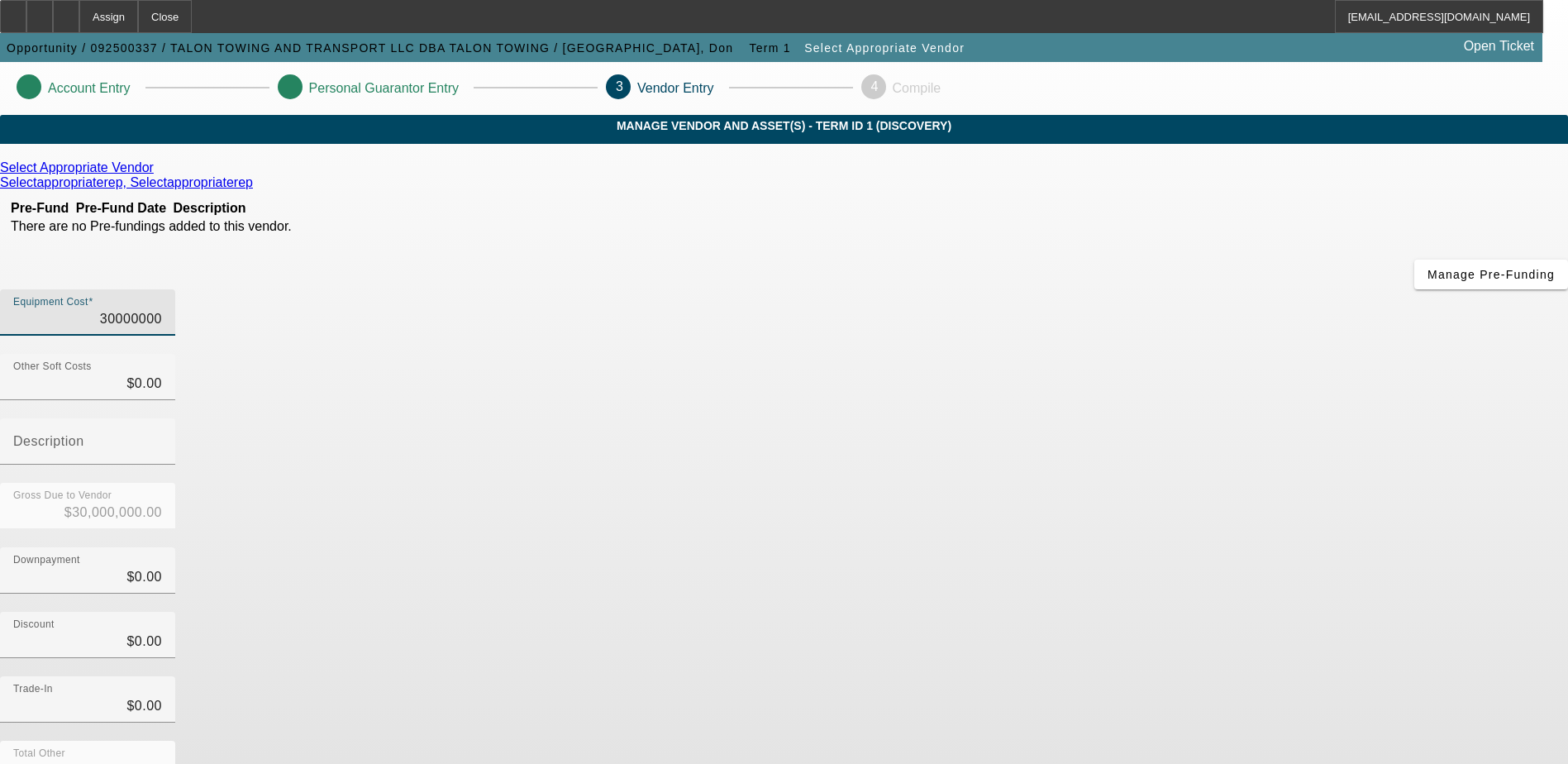
type input "$300,000,000.00"
type input "3000000000"
type input "$3,000,000,000.00"
type input "300000000"
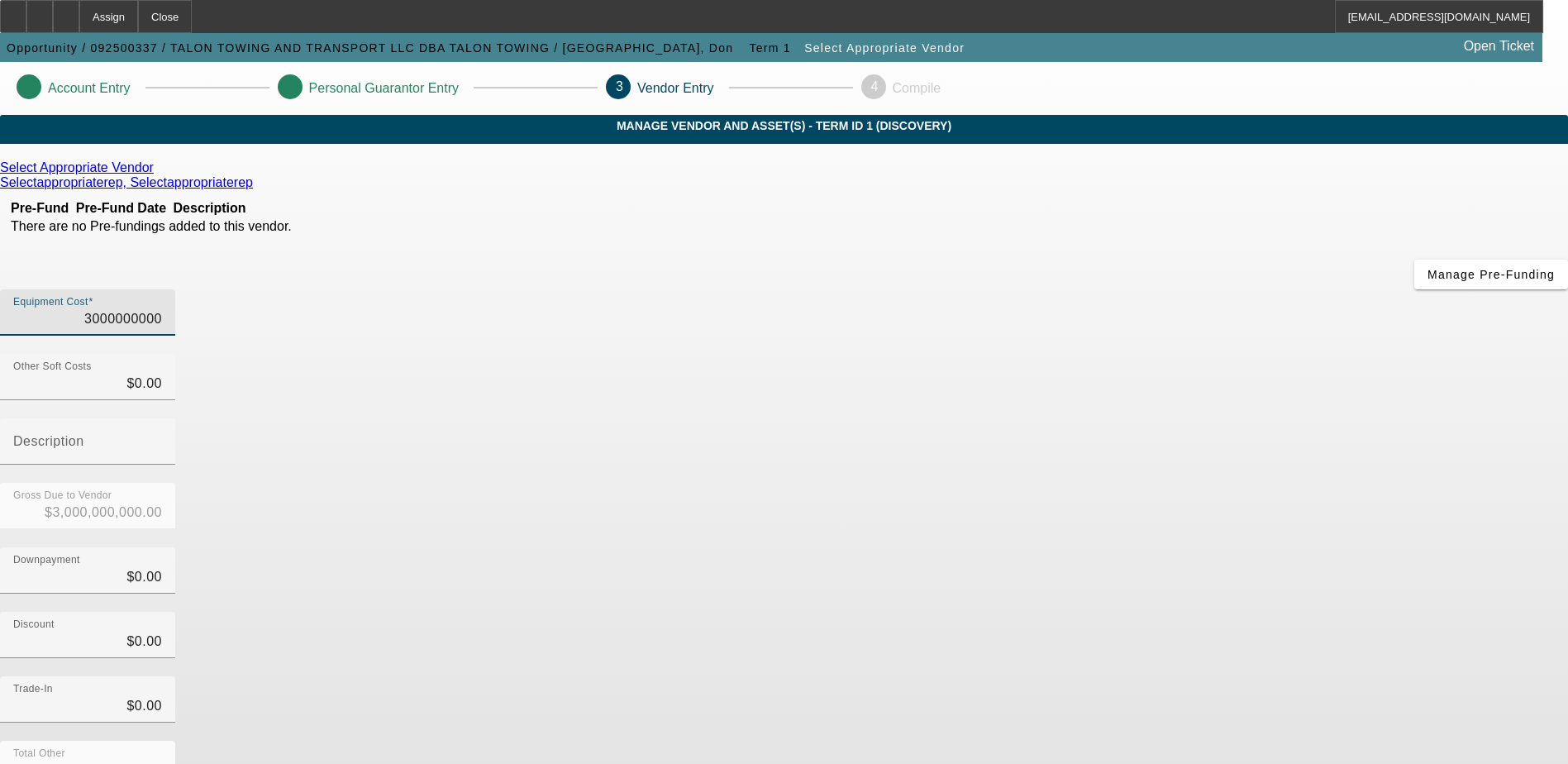
type input "$300,000,000.00"
type input "30000000"
type input "$30,000,000.00"
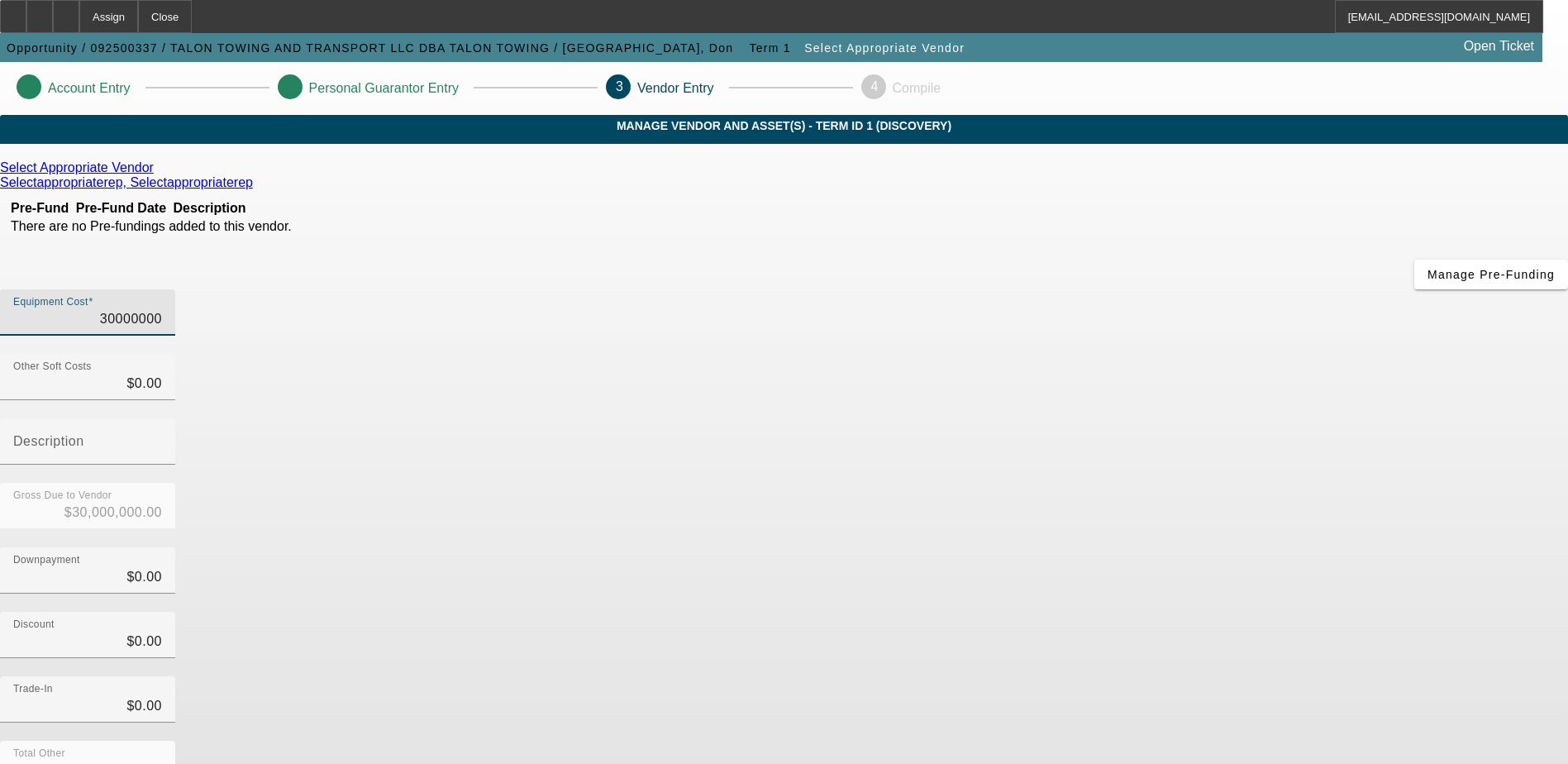
type input "3000000"
type input "$3,000,000.00"
type input "300000"
type input "$300,000.00"
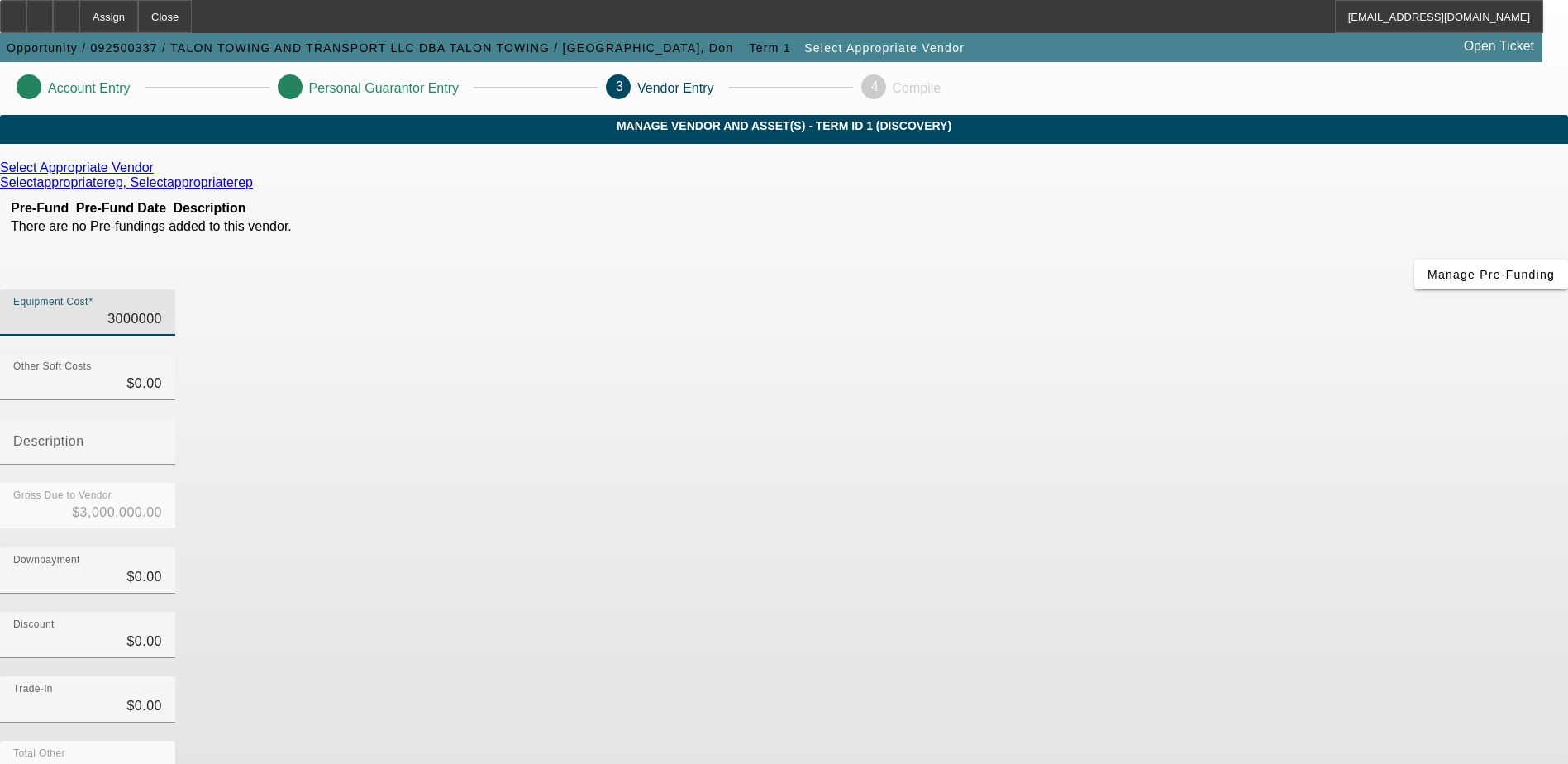
type input "$300,000.00"
type input "30000"
type input "$30,000.00"
type input "3000"
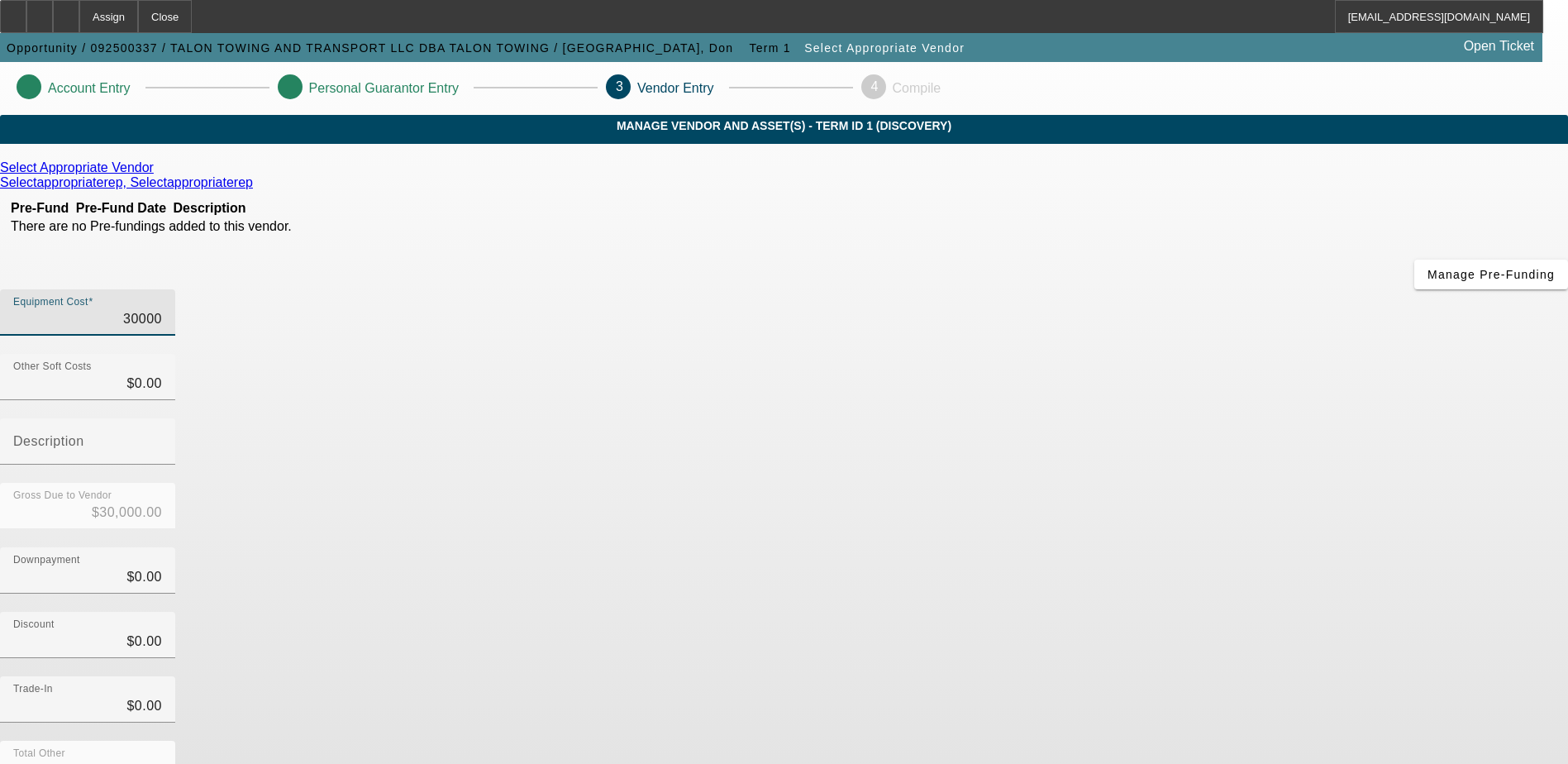
type input "$3,000.00"
type input "300"
type input "$300.00"
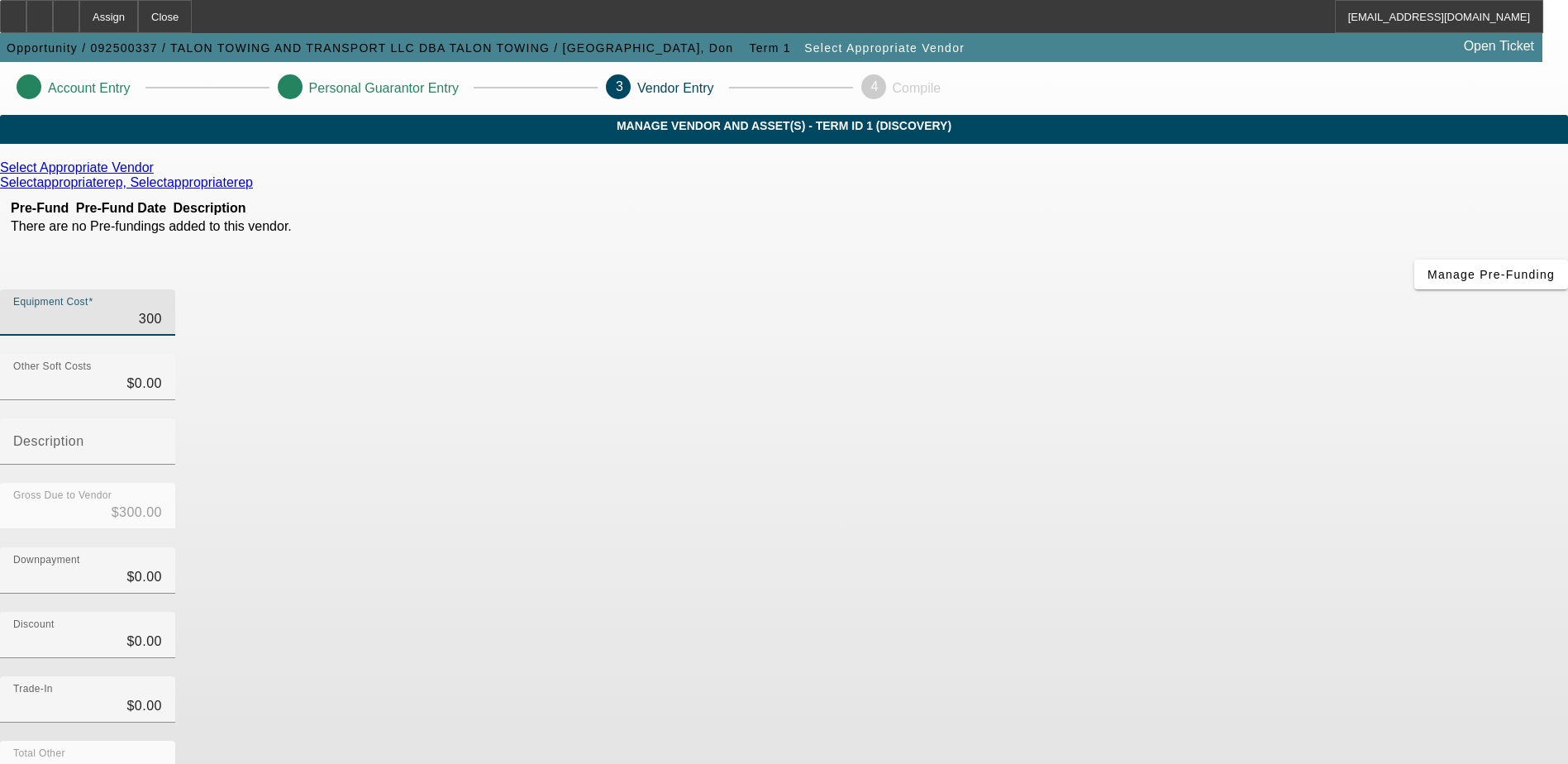
type input "30"
type input "$30.00"
type input "3"
type input "$3.00"
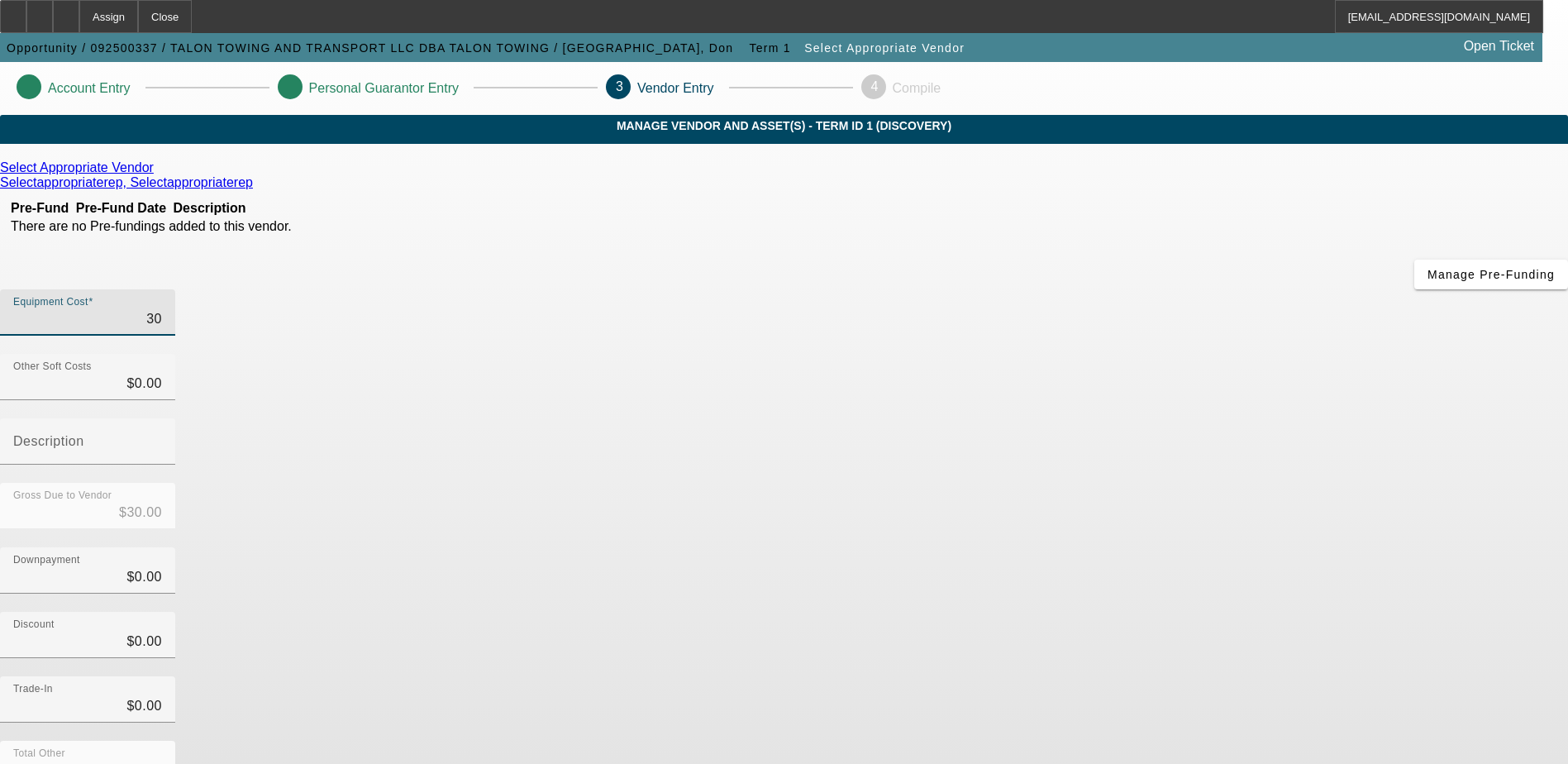
type input "$3.00"
type input "30"
type input "$30.00"
type input "300"
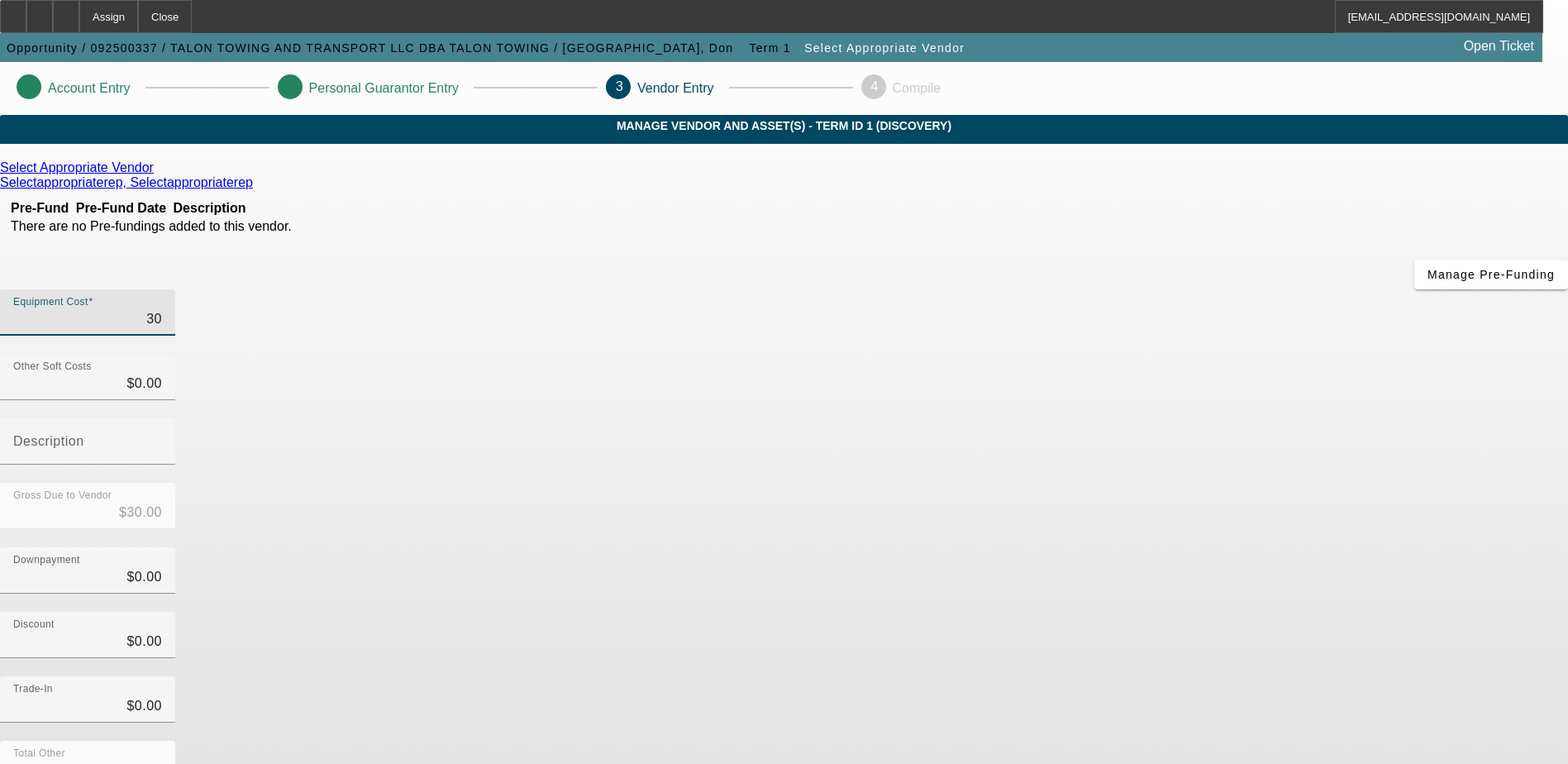
type input "$300.00"
type input "3000"
type input "$3,000.00"
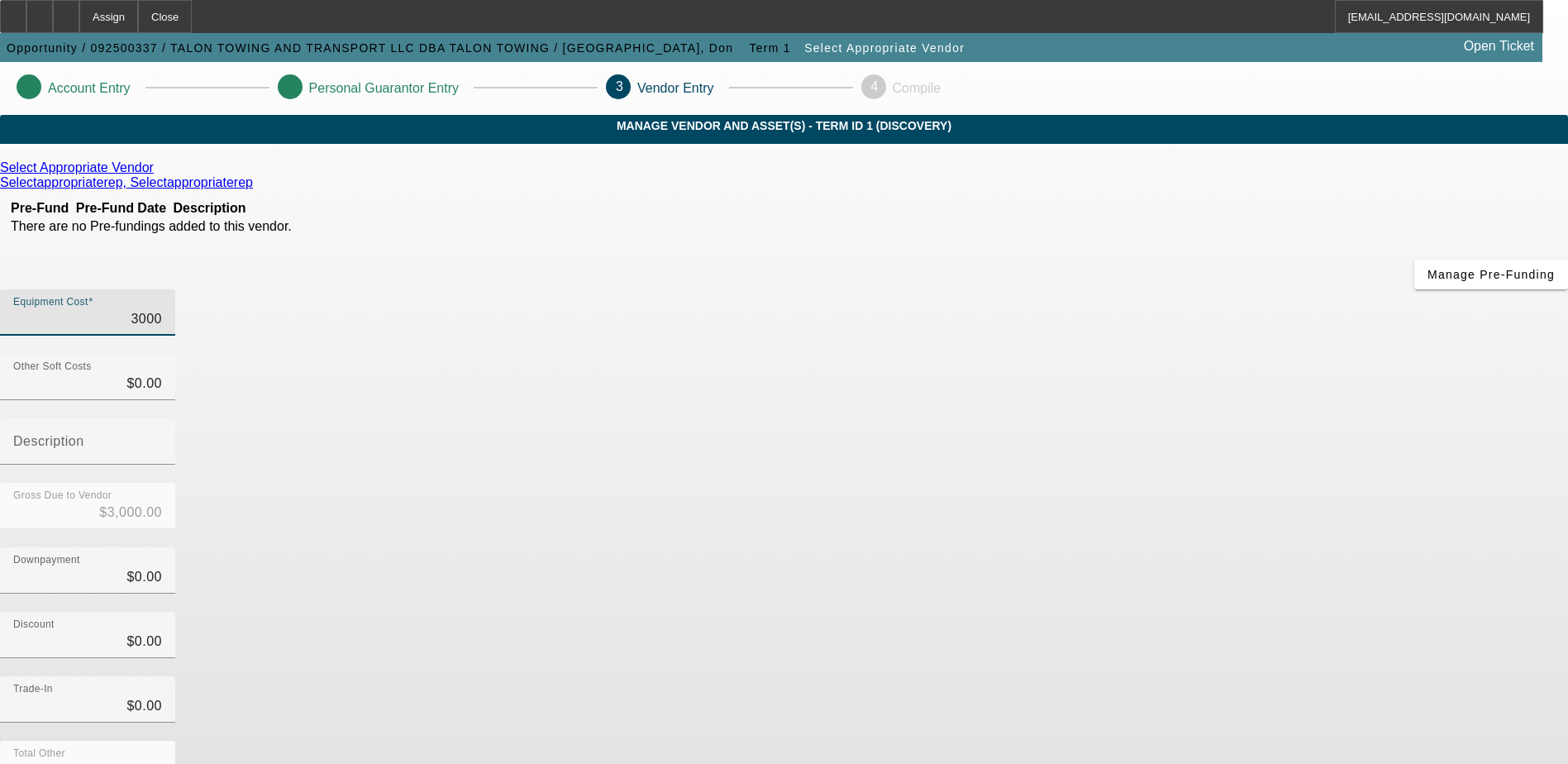
type input "30000"
type input "$30,000.00"
type input "300000"
type input "$300,000.00"
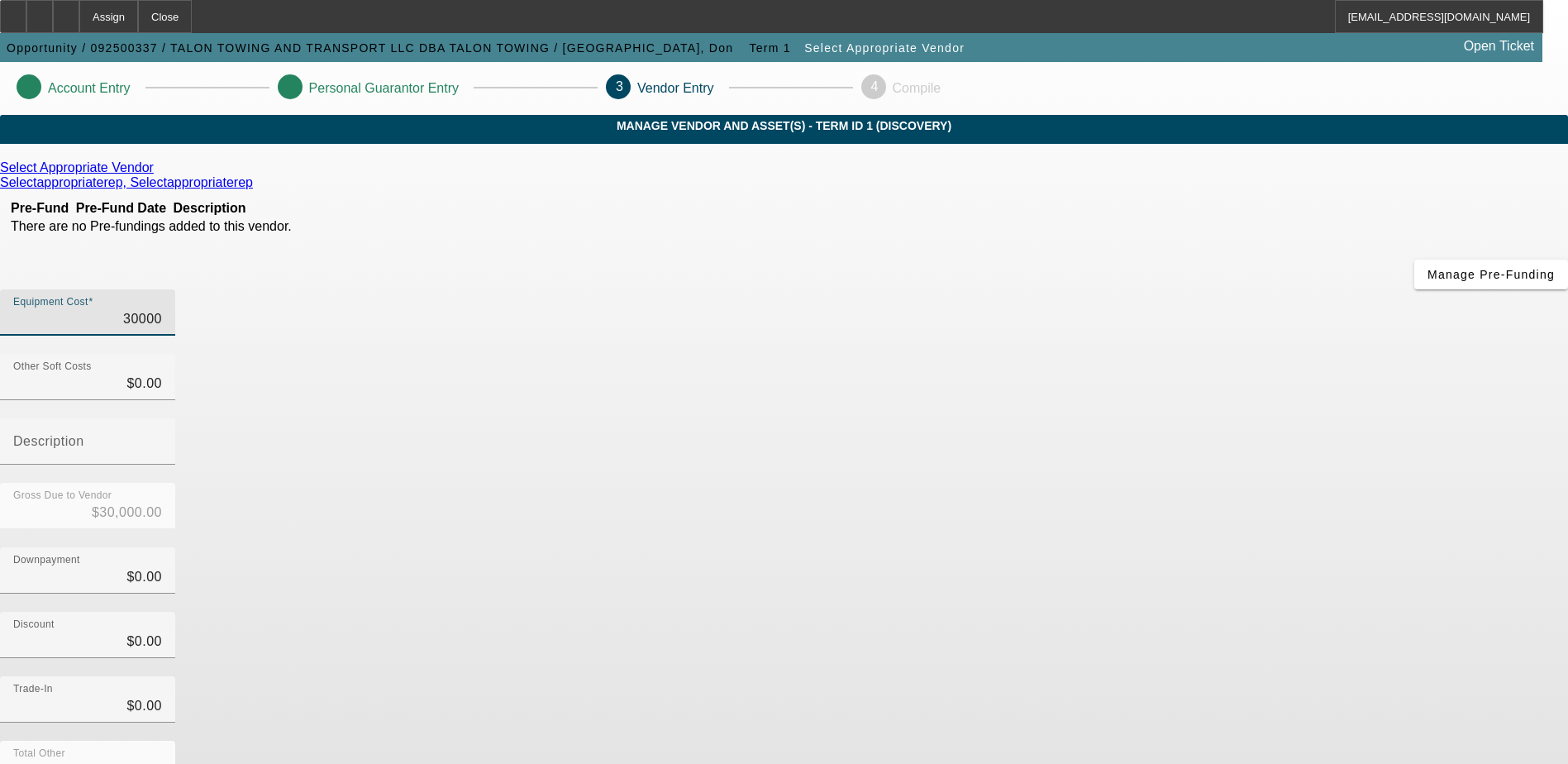
type input "$300,000.00"
type input "3000000"
type input "$3,000,000.00"
click at [1041, 482] on div "Gross Due to Vendor $3,000,000.00" at bounding box center [784, 514] width 1568 height 65
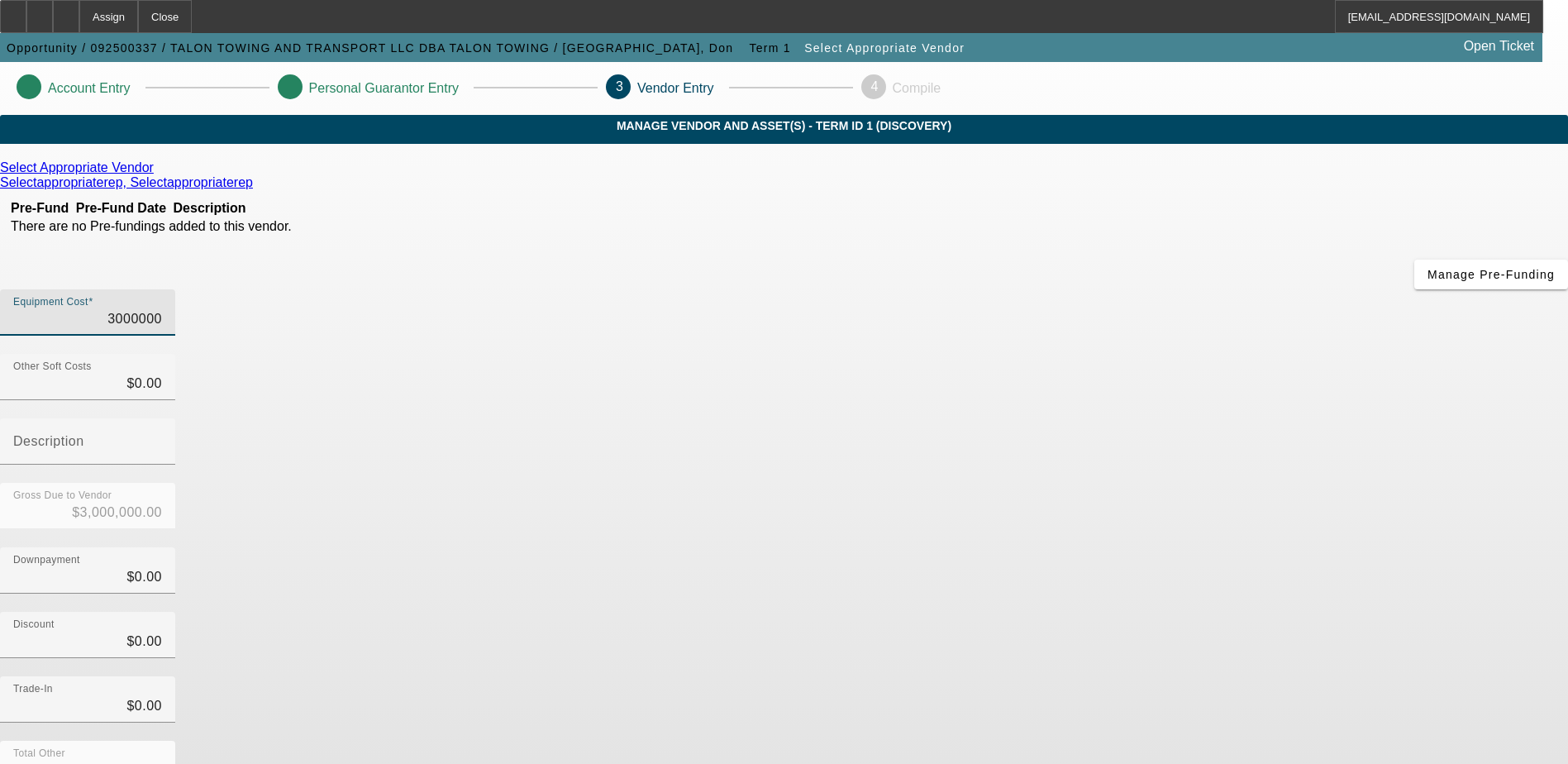
drag, startPoint x: 937, startPoint y: 205, endPoint x: 1020, endPoint y: 203, distance: 83.0
click at [1020, 289] on div "Equipment Cost 3000000" at bounding box center [784, 321] width 1568 height 65
type input "2"
type input "$2.00"
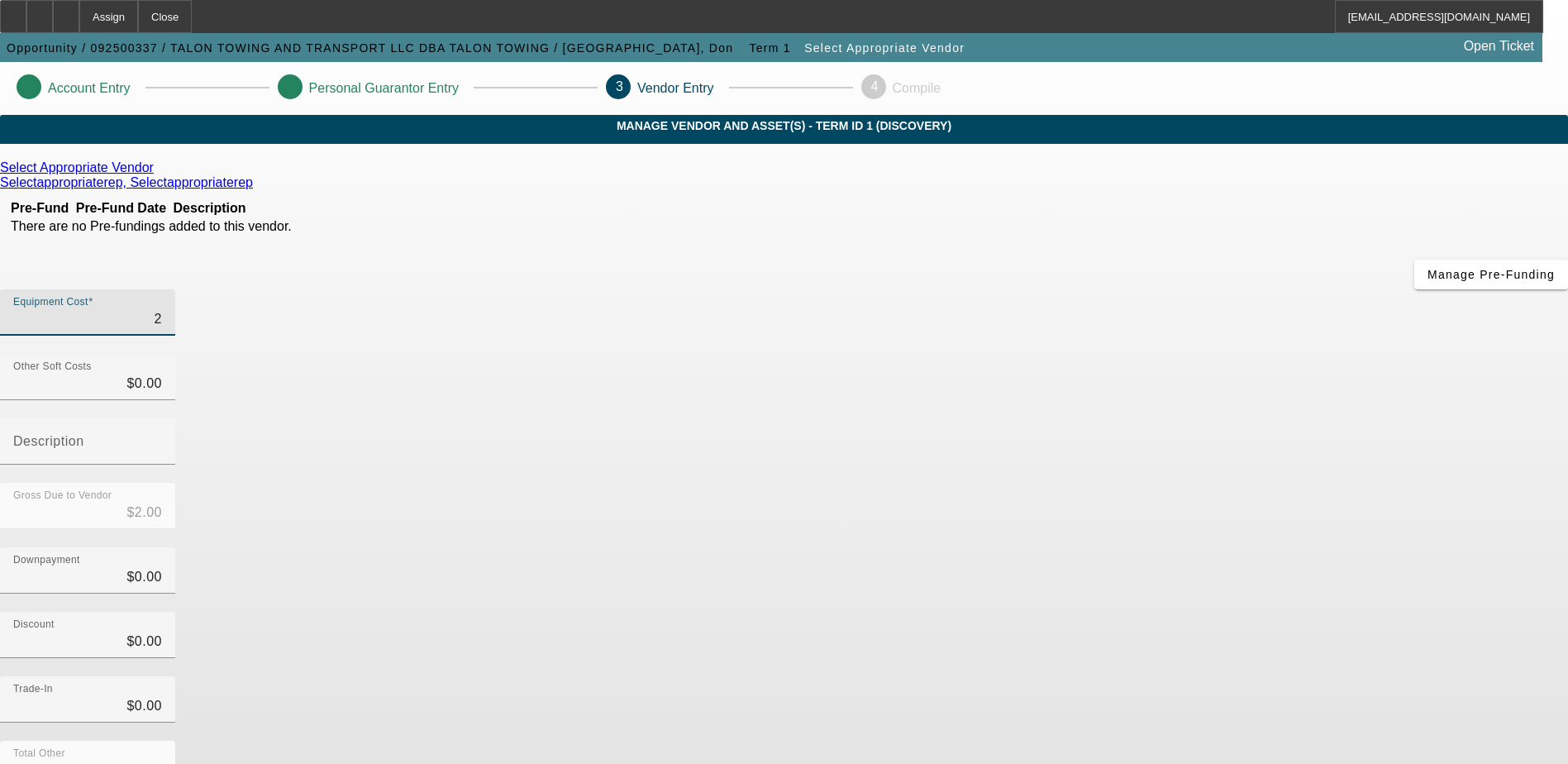
type input "20"
type input "$20.00"
type input "200"
type input "$200.00"
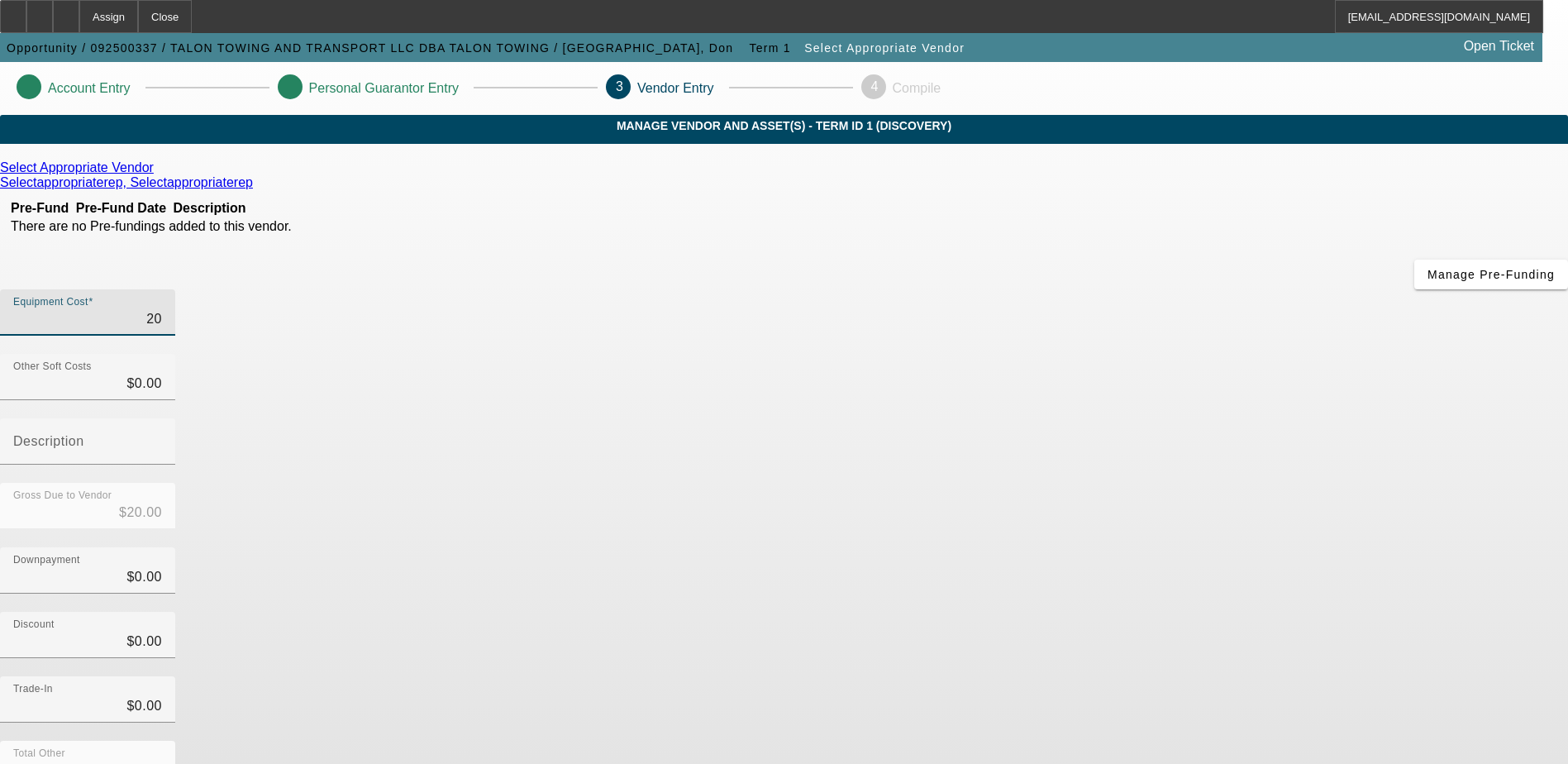
type input "$200.00"
type input "2000"
type input "$2,000.00"
type input "20000"
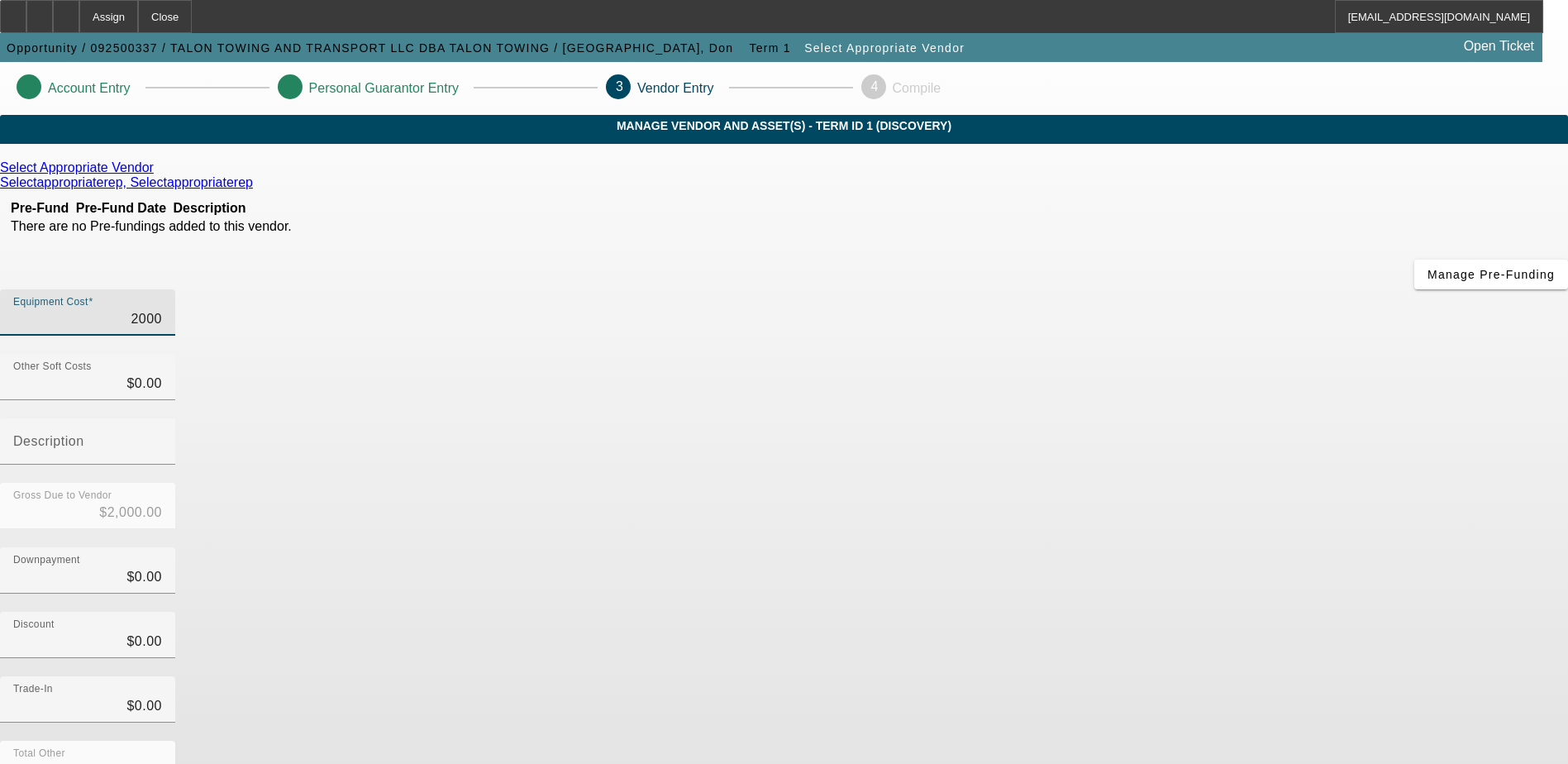
type input "$20,000.00"
type input "200000"
type input "$200,000.00"
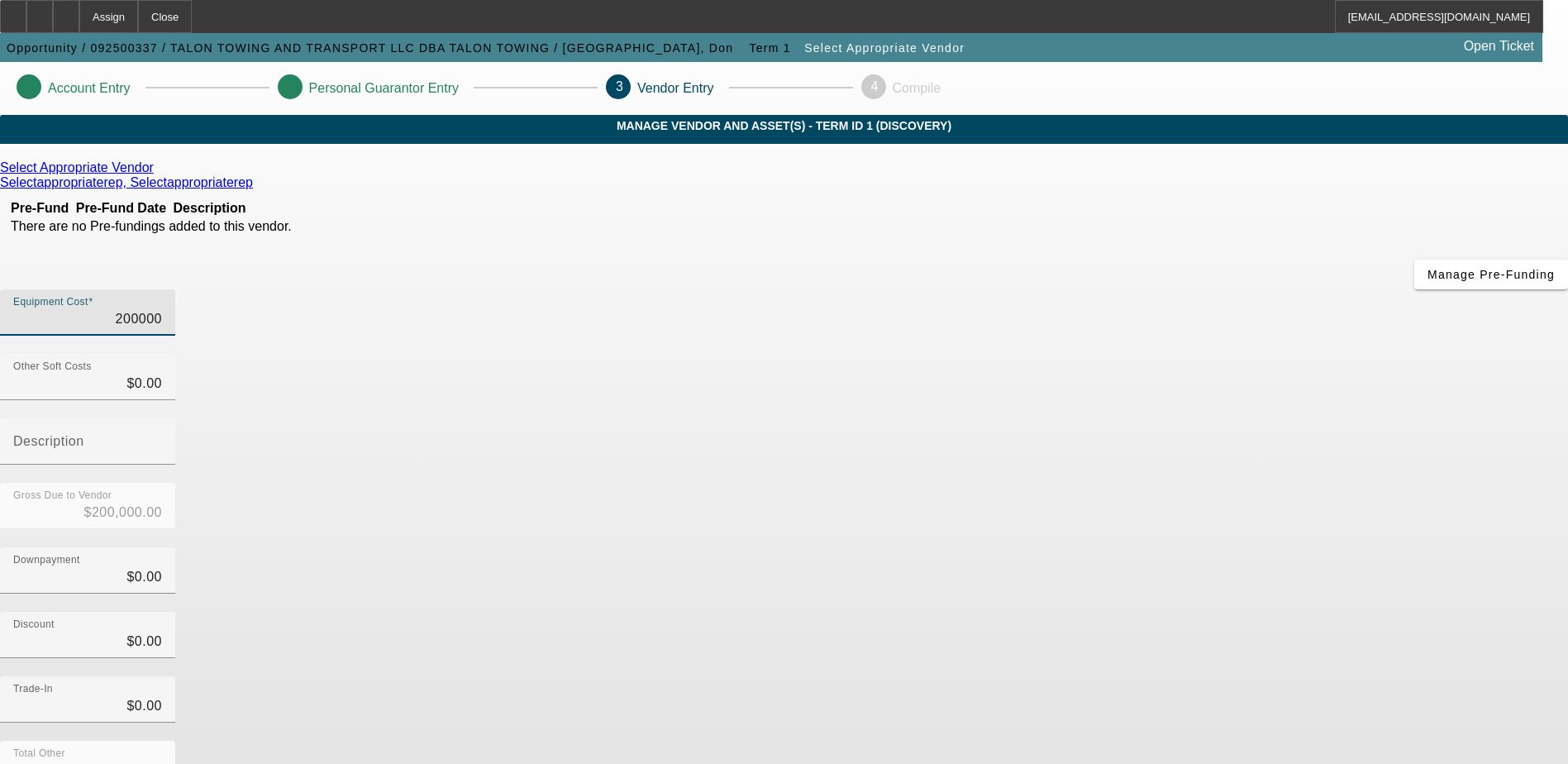
type input "2000000"
type input "$2,000,000.00"
click at [1077, 289] on div "Equipment Cost $2,000,000.00" at bounding box center [784, 321] width 1568 height 65
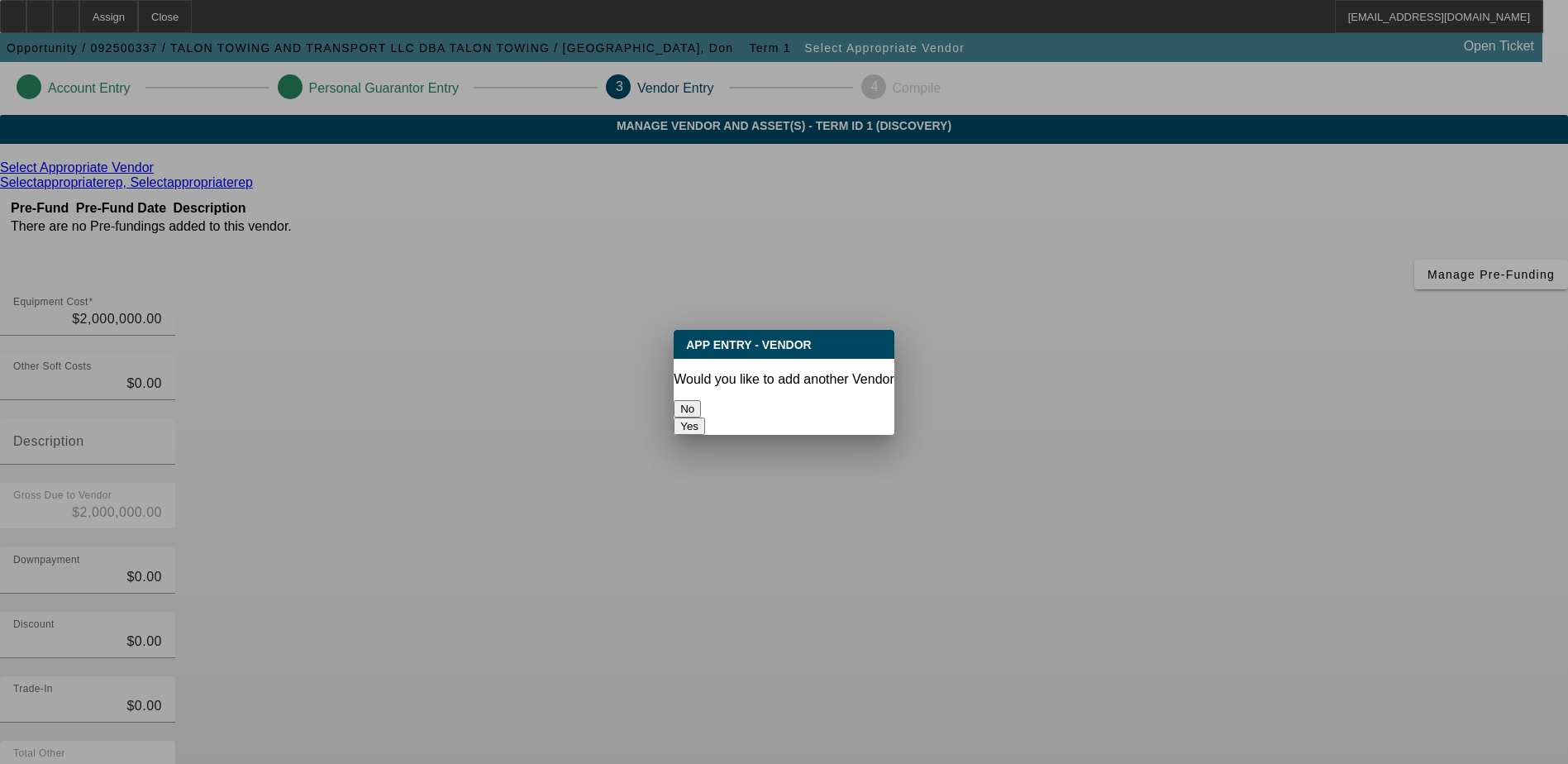
click at [701, 401] on button "No" at bounding box center [686, 408] width 27 height 17
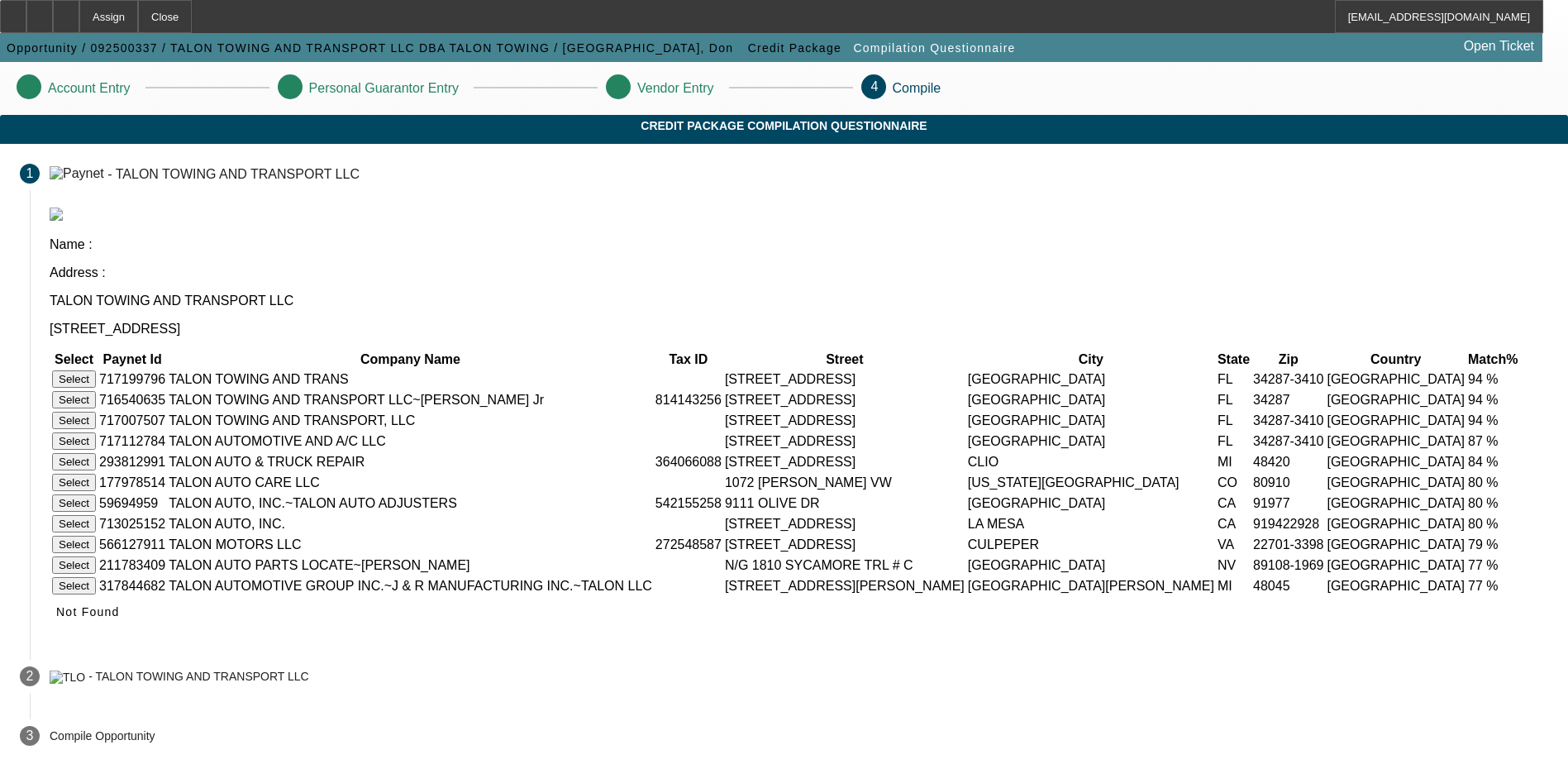
click at [95, 391] on button "Select" at bounding box center [74, 399] width 44 height 17
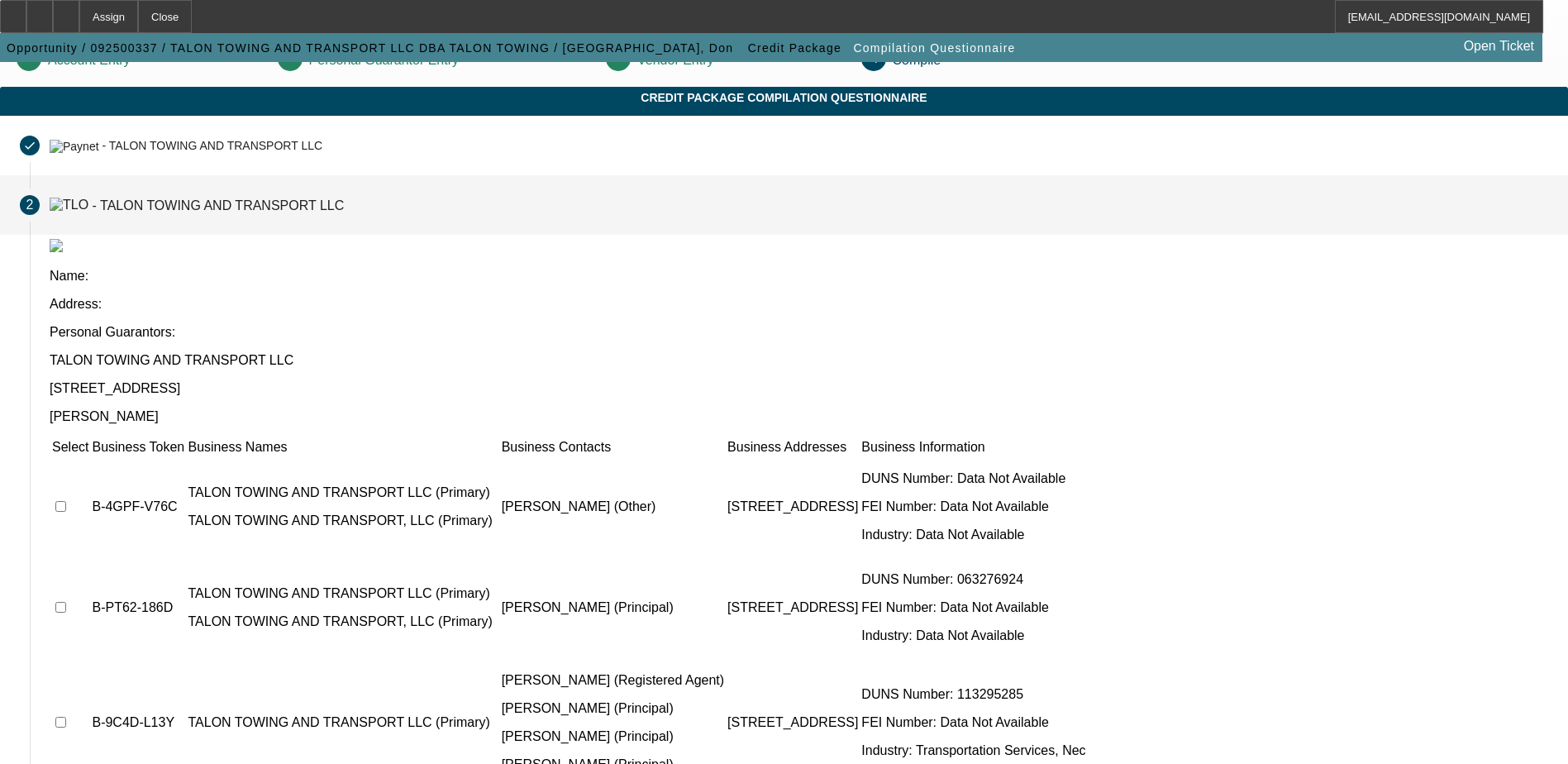
click at [66, 501] on input "checkbox" at bounding box center [61, 506] width 11 height 11
checkbox input "true"
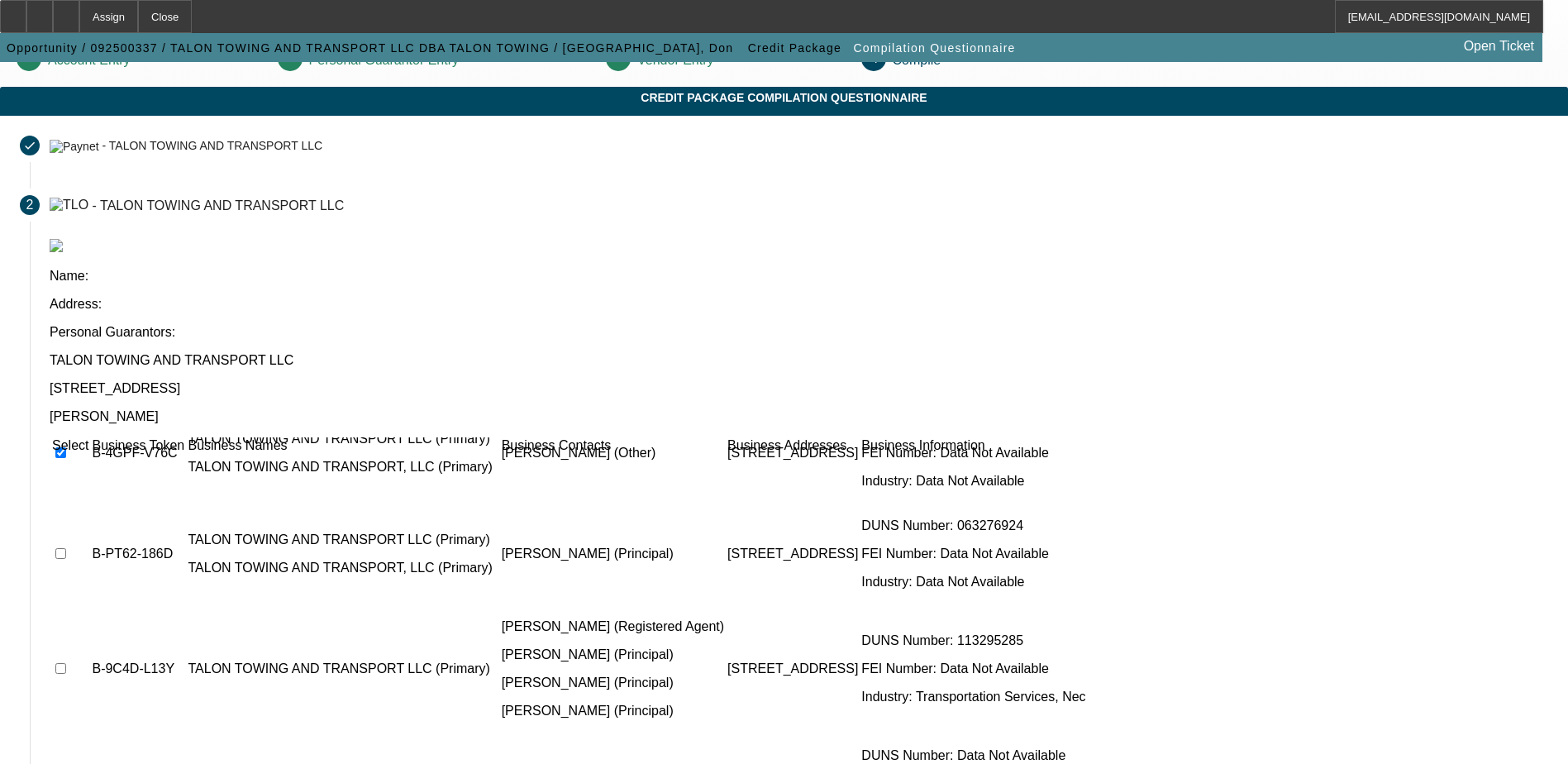
scroll to position [83, 0]
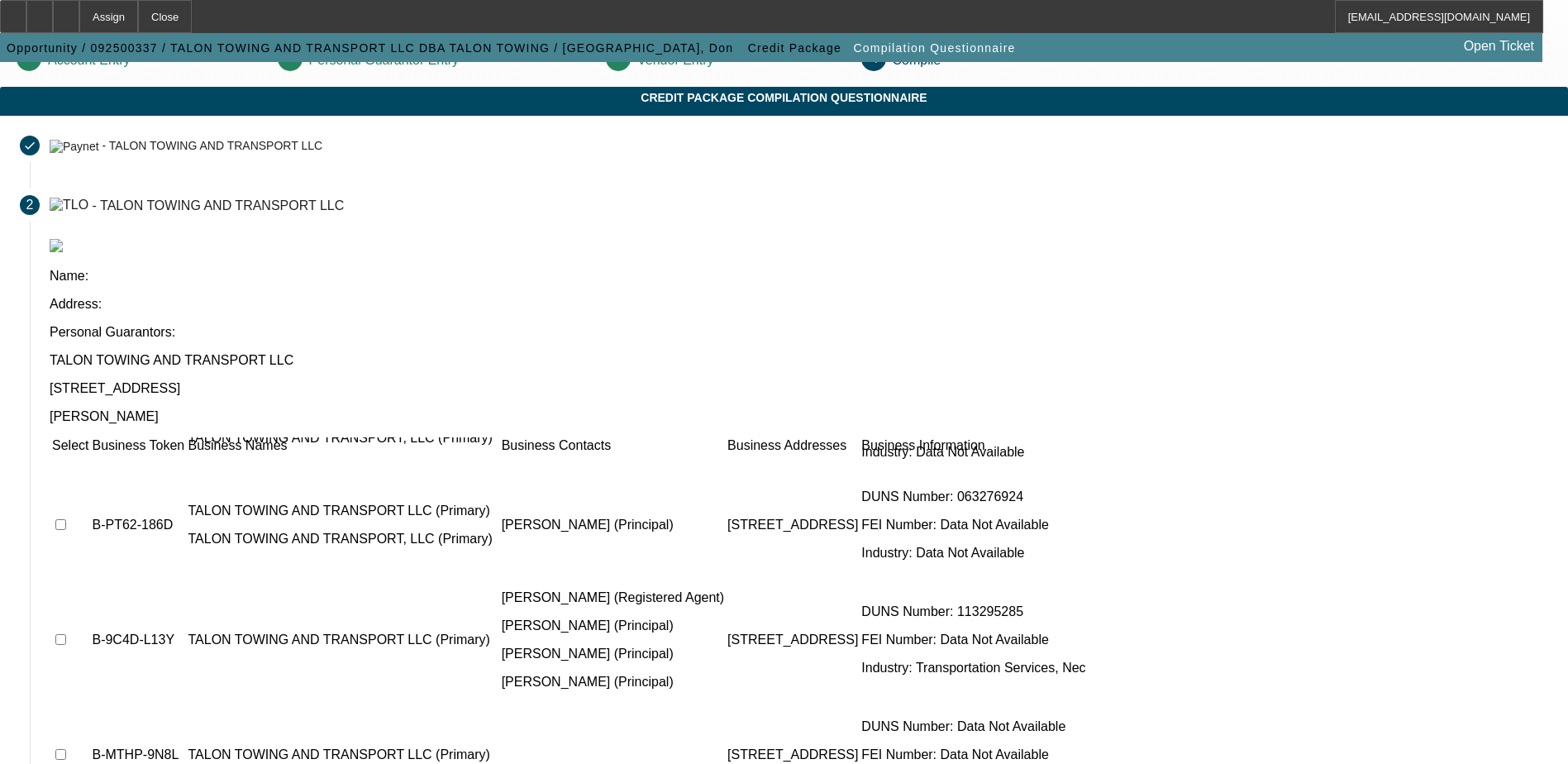
click at [66, 519] on input "checkbox" at bounding box center [61, 524] width 11 height 11
checkbox input "true"
click at [66, 634] on input "checkbox" at bounding box center [61, 639] width 11 height 11
checkbox input "true"
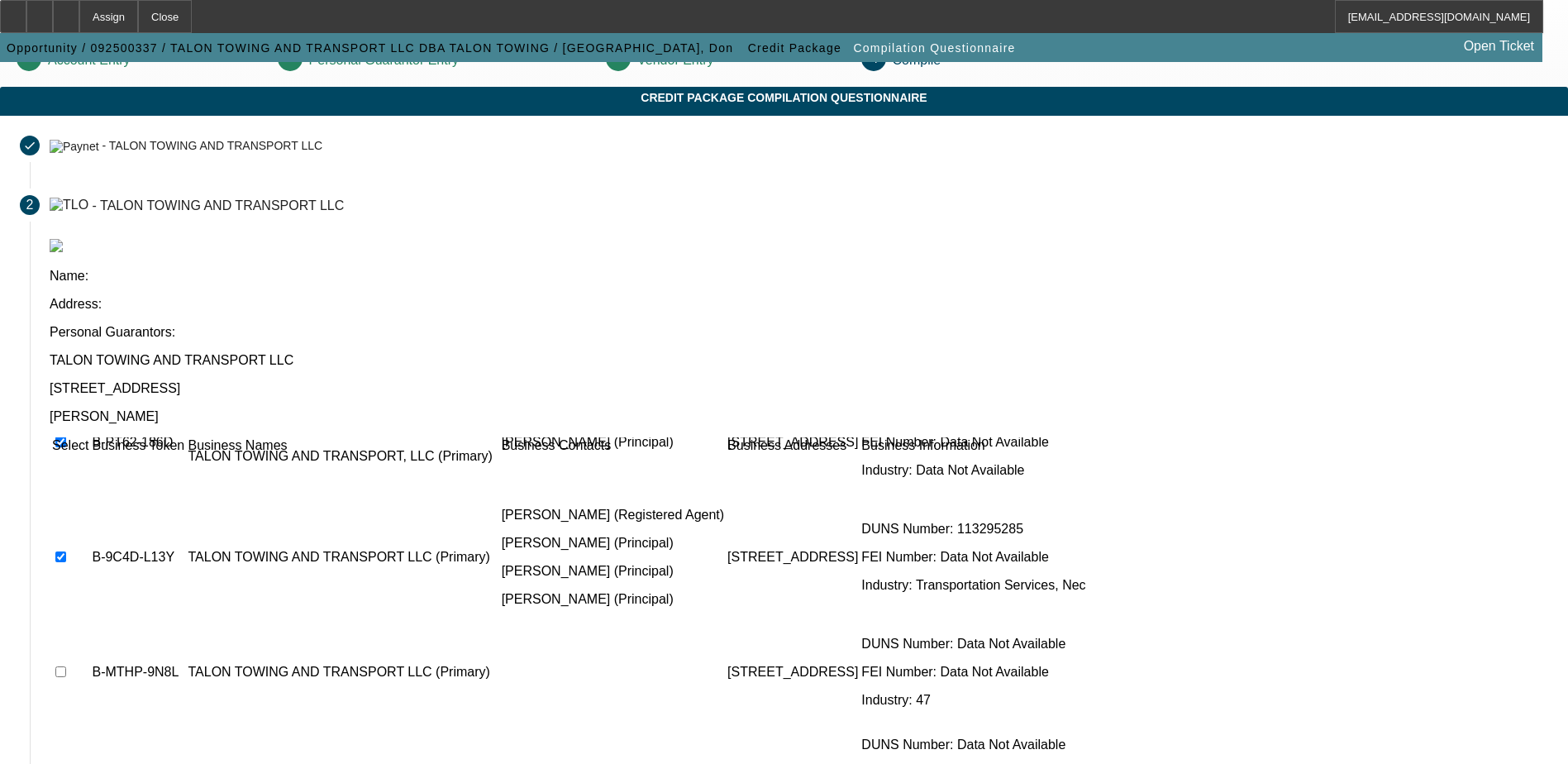
click at [66, 667] on input "checkbox" at bounding box center [61, 671] width 11 height 11
checkbox input "true"
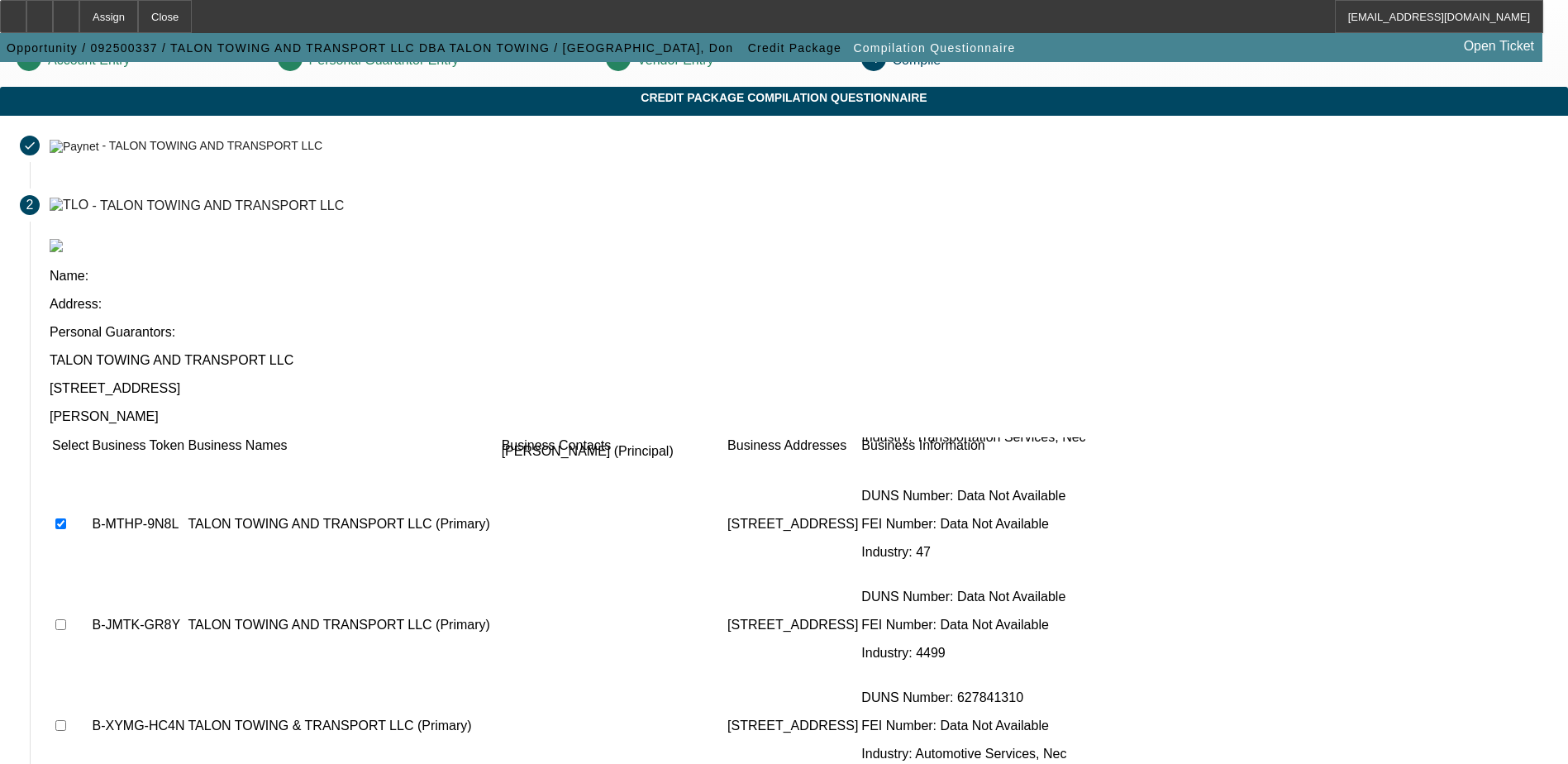
scroll to position [330, 0]
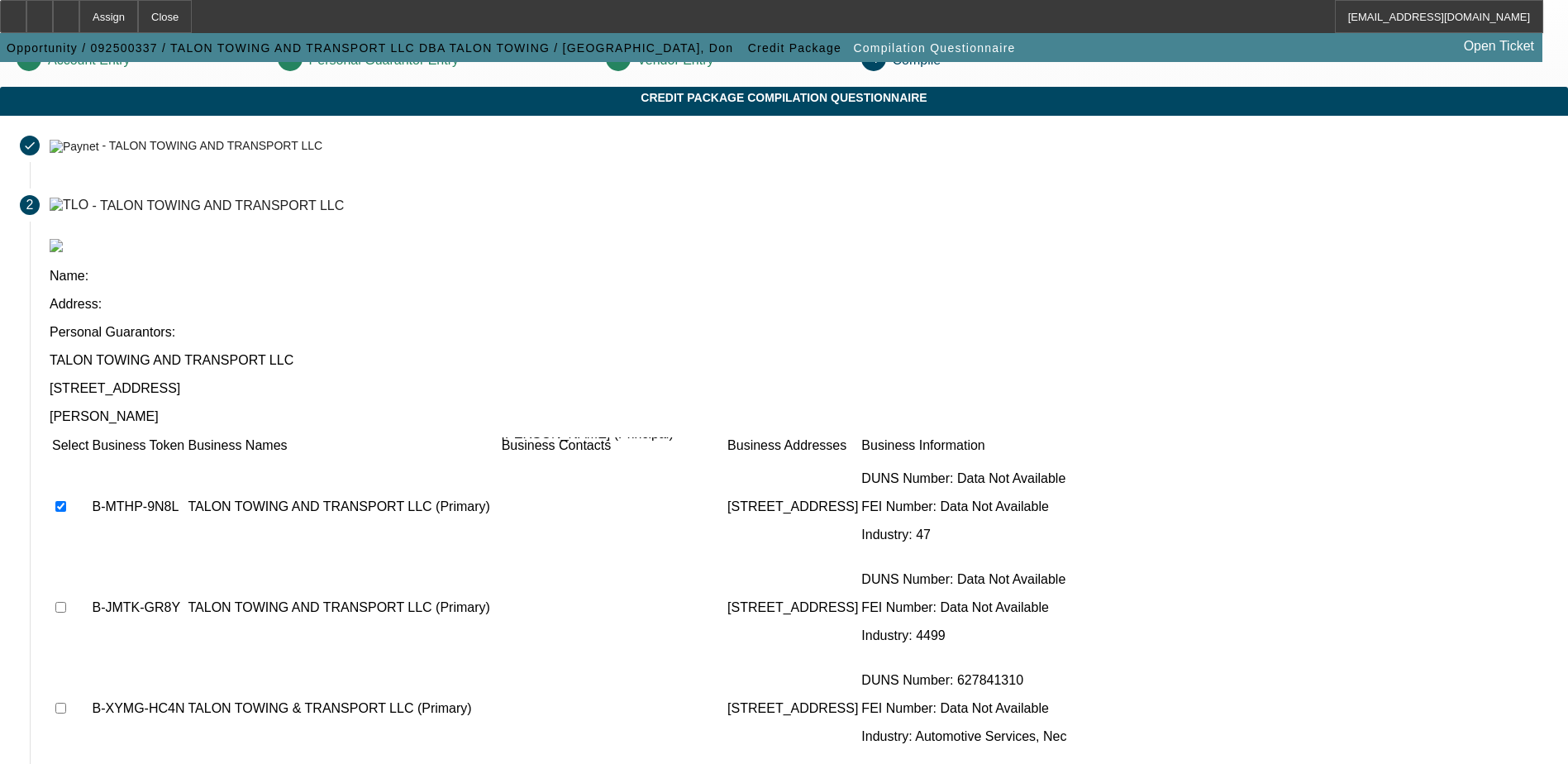
click at [66, 602] on input "checkbox" at bounding box center [61, 607] width 11 height 11
checkbox input "true"
click at [66, 702] on input "checkbox" at bounding box center [61, 707] width 11 height 11
checkbox input "true"
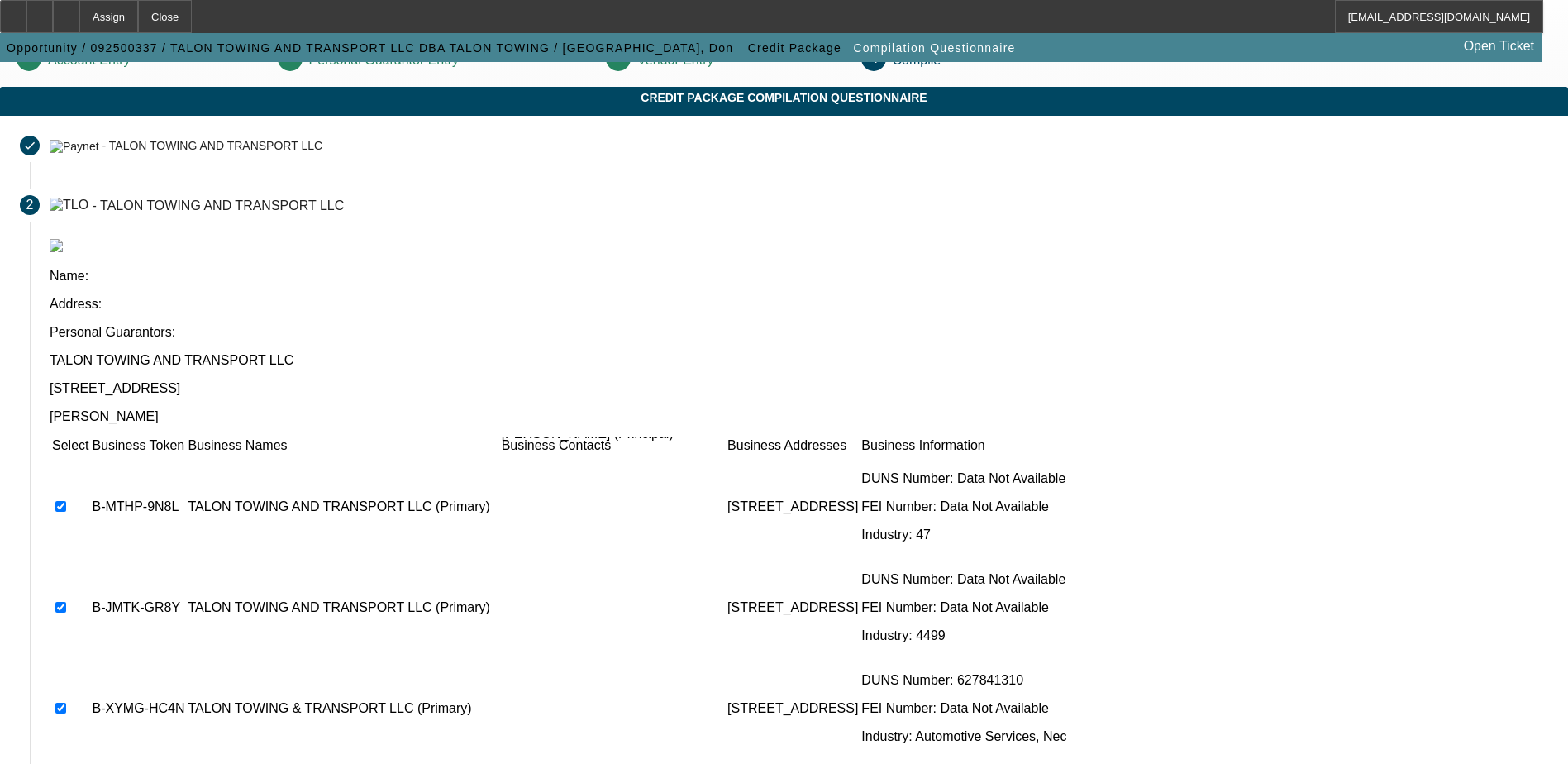
checkbox input "false"
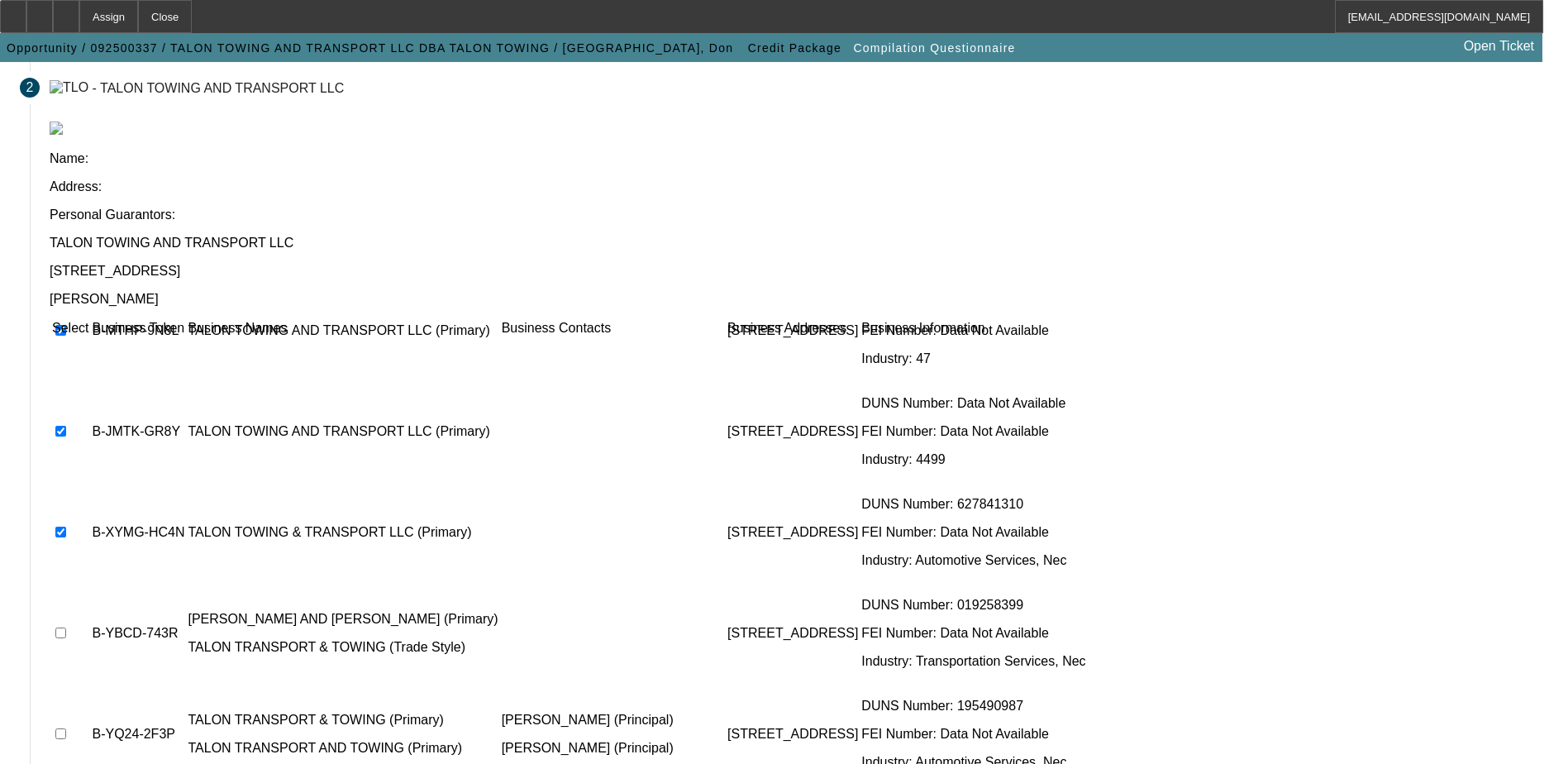
scroll to position [150, 0]
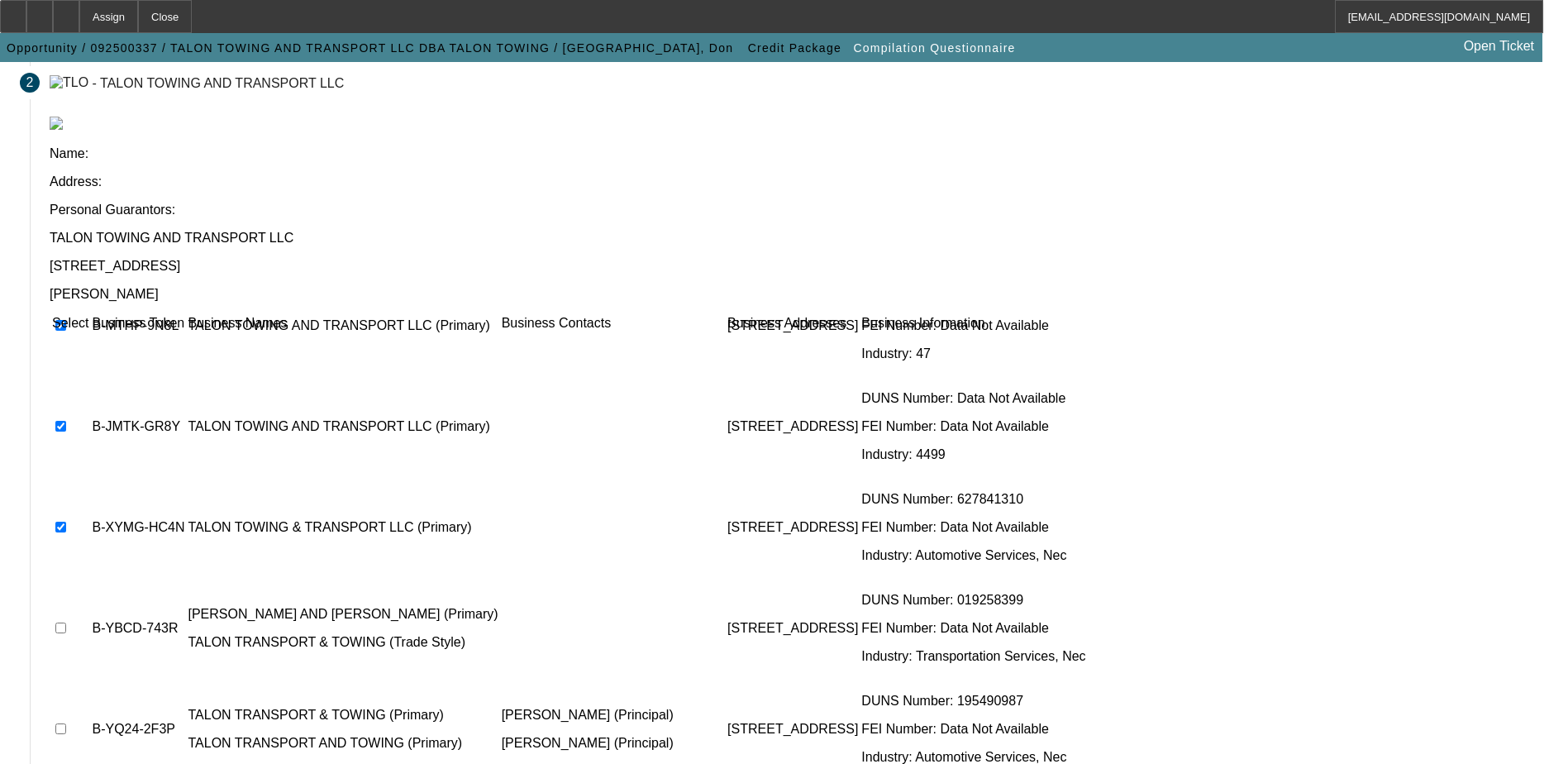
checkbox input "true"
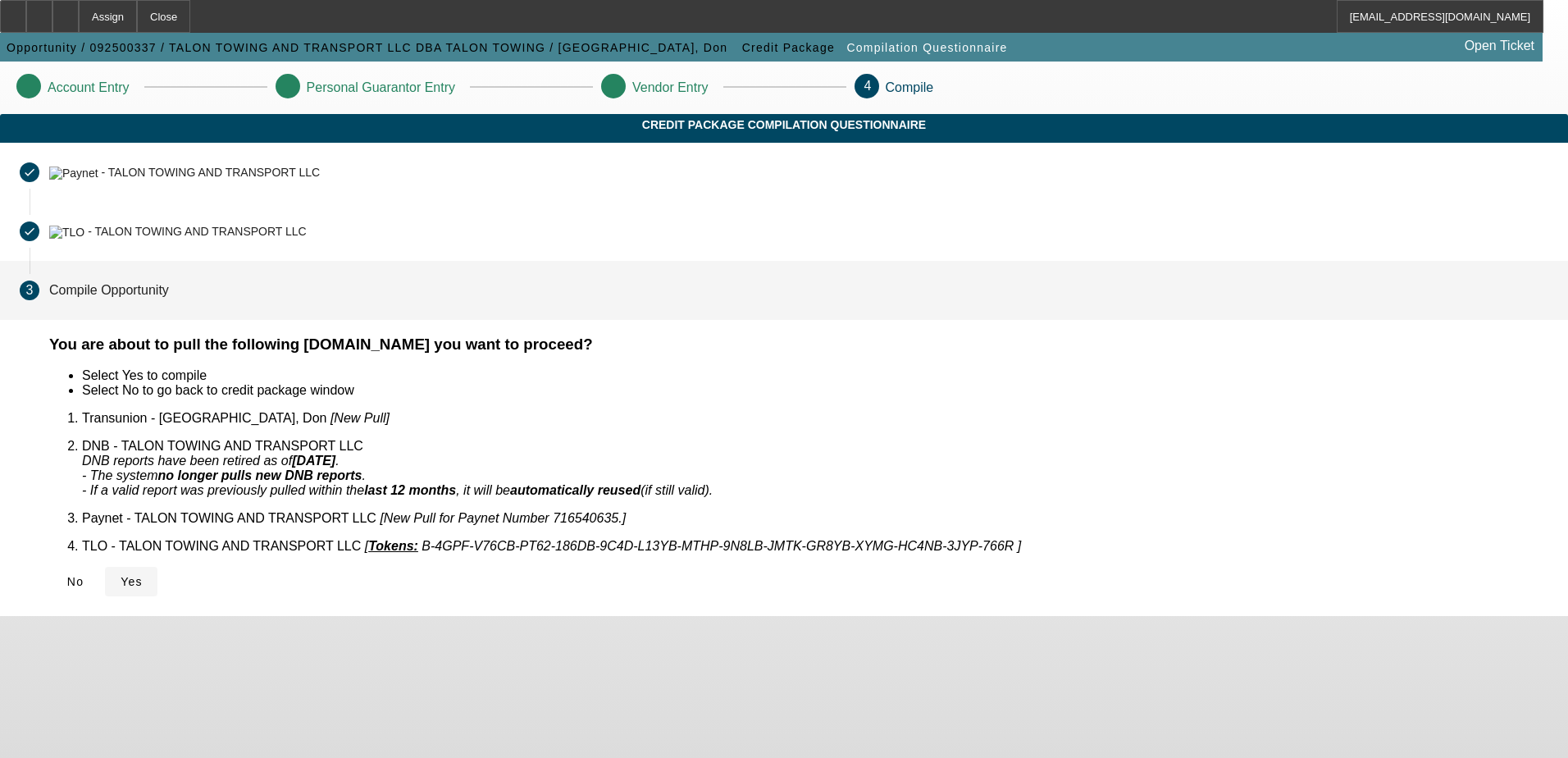
click at [143, 575] on span "Yes" at bounding box center [131, 581] width 22 height 13
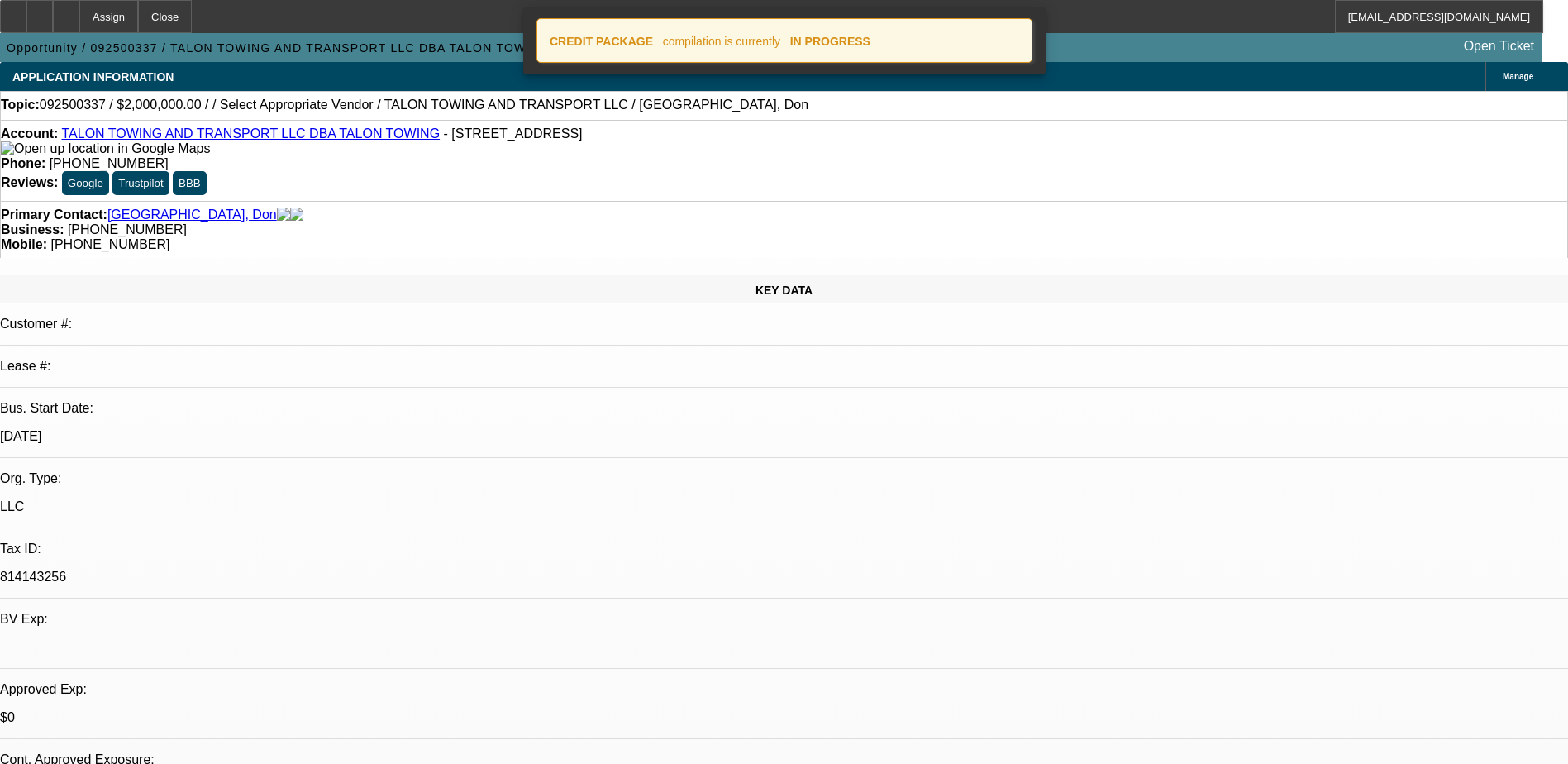
select select "0"
select select "2"
select select "0.1"
select select "1"
select select "2"
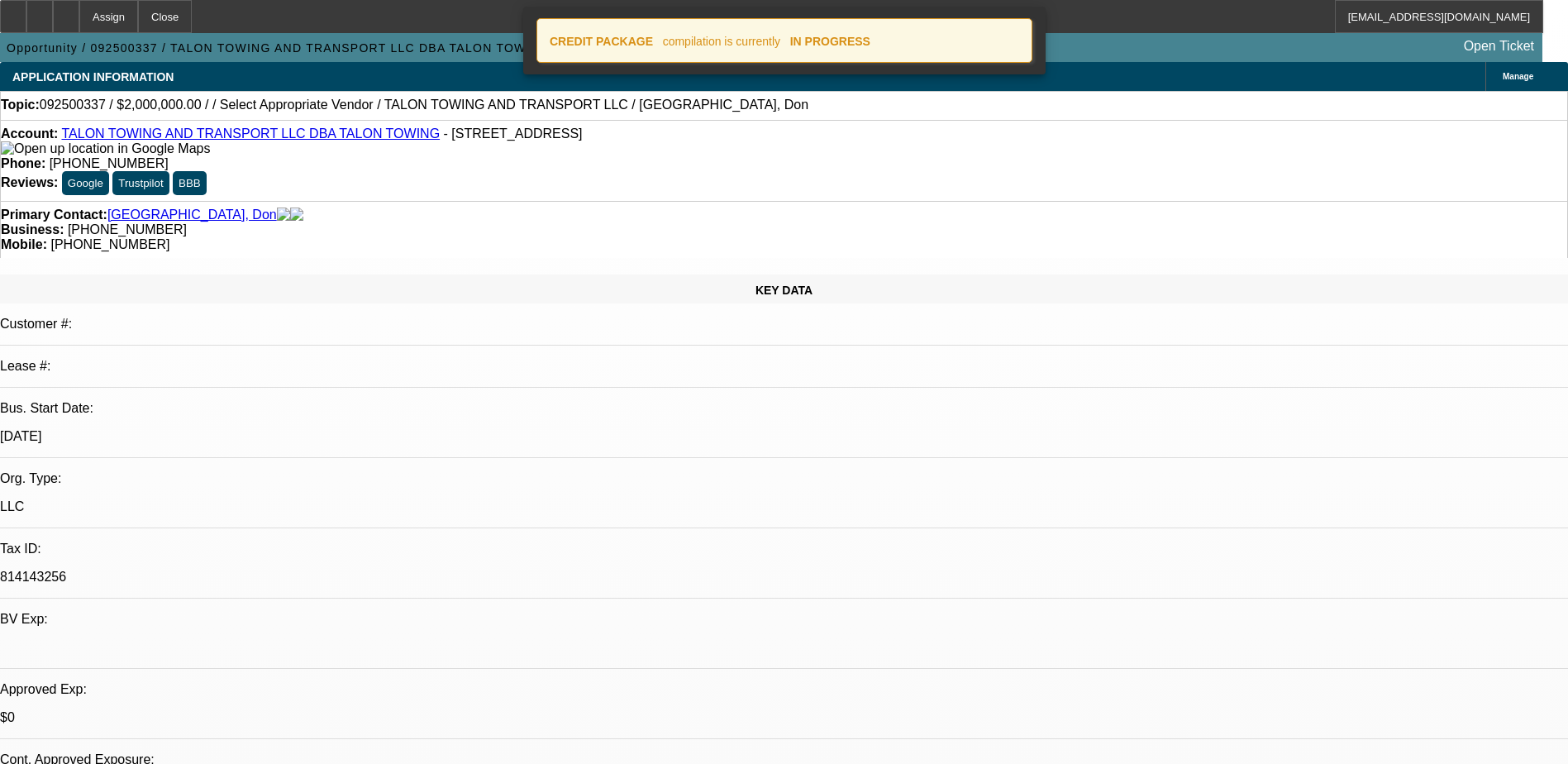
select select "4"
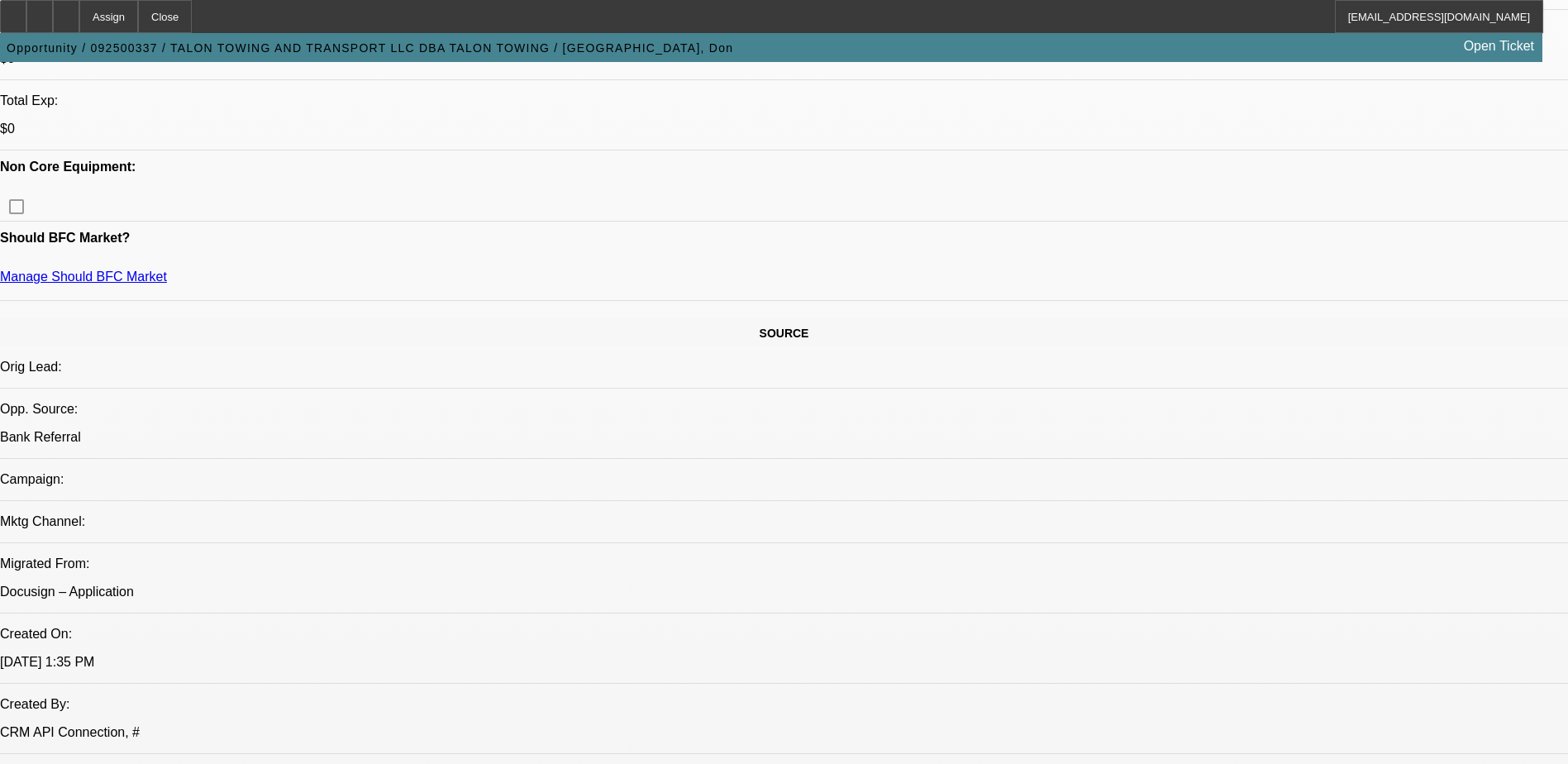
scroll to position [744, 0]
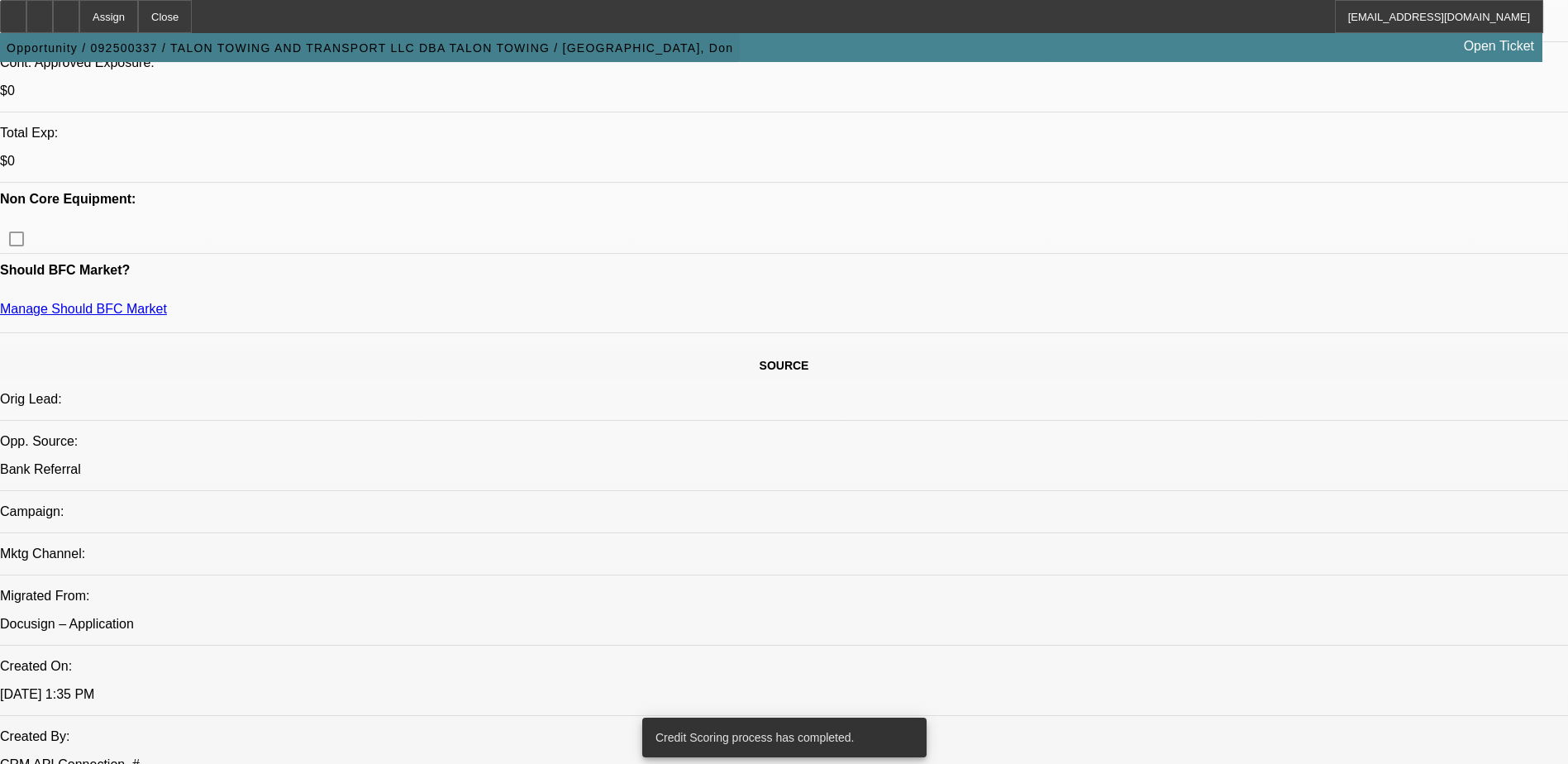
scroll to position [579, 0]
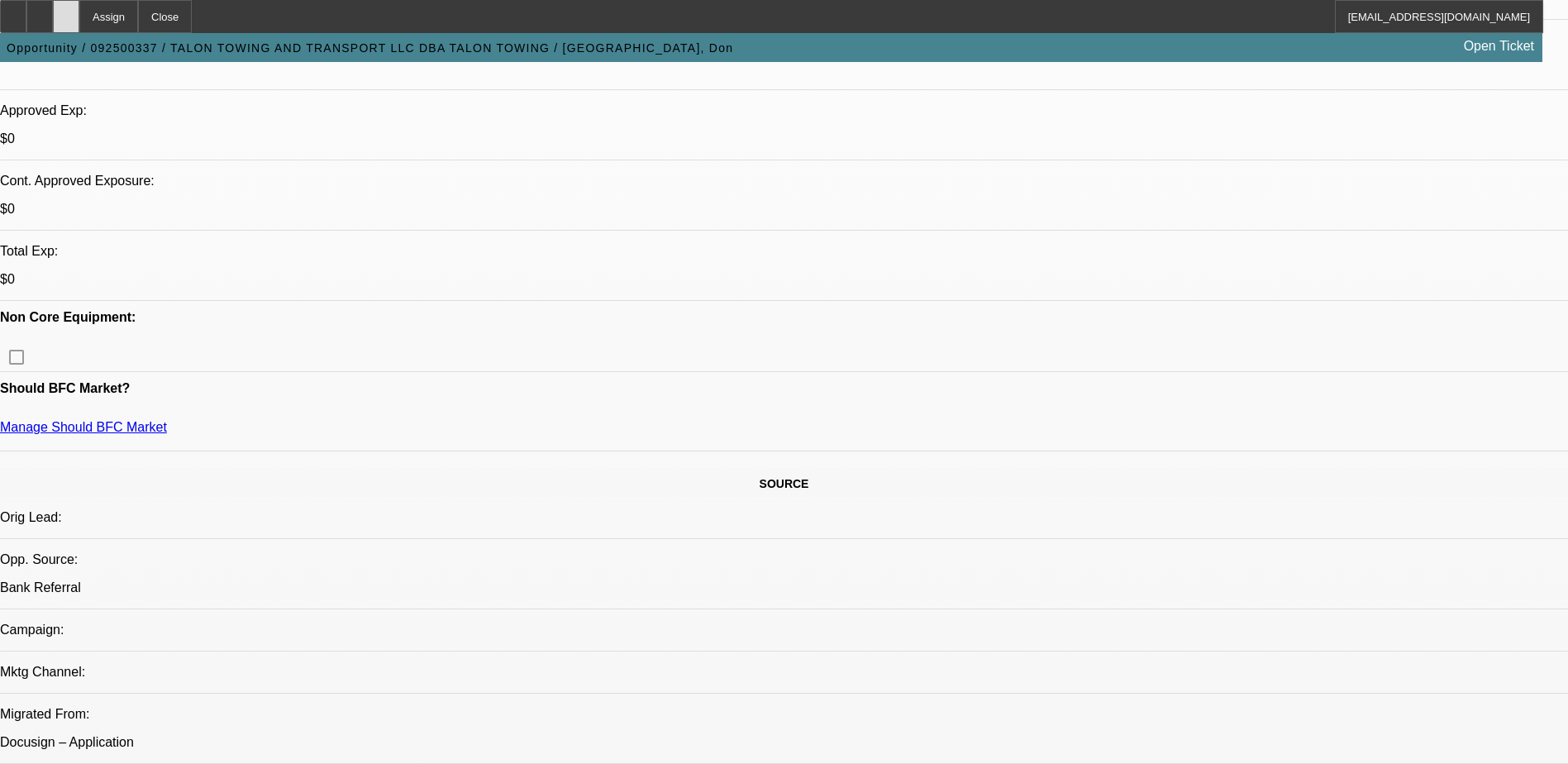
click at [66, 11] on icon at bounding box center [66, 11] width 0 height 0
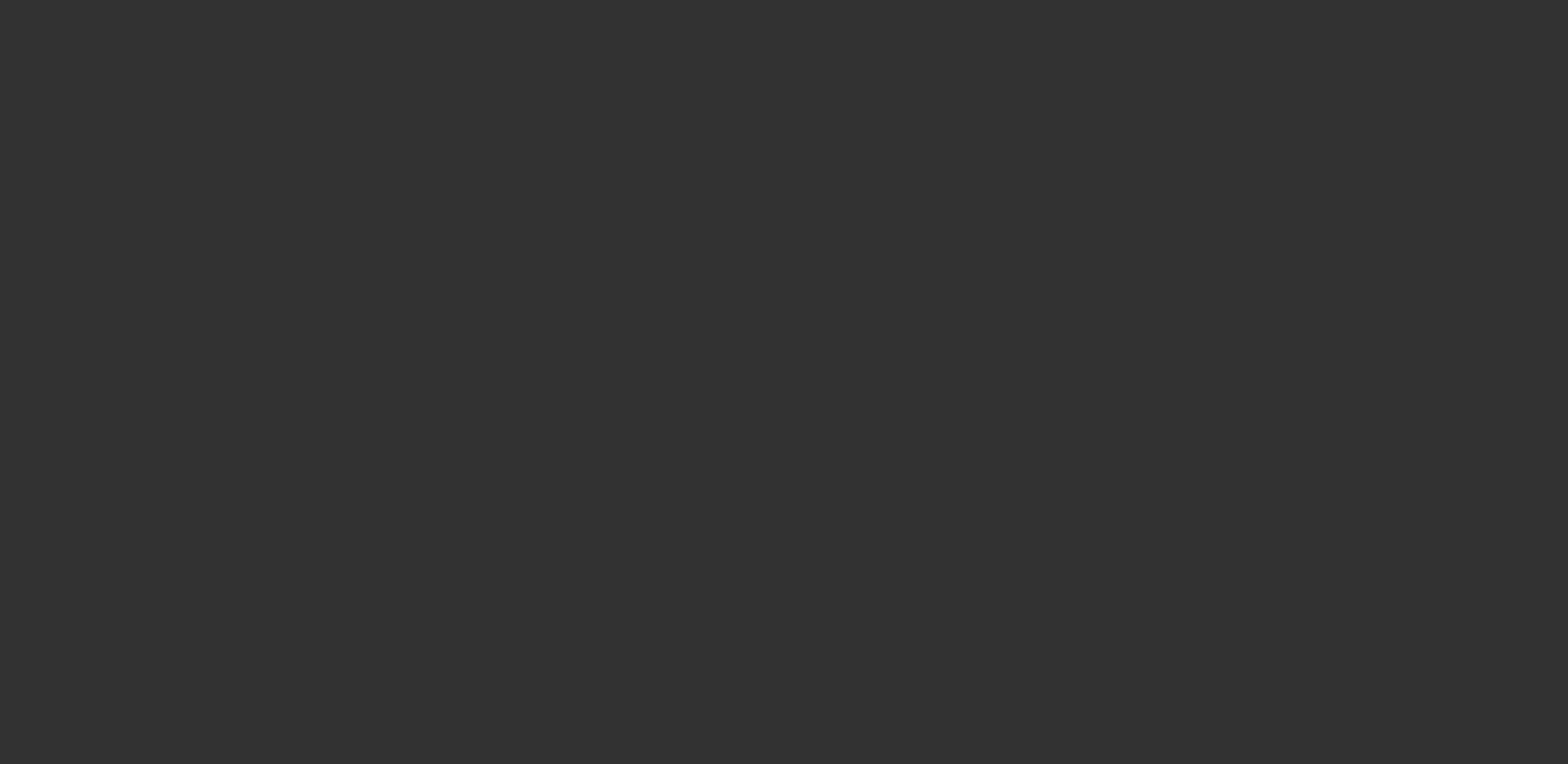
select select "0"
select select "2"
select select "0.1"
select select "4"
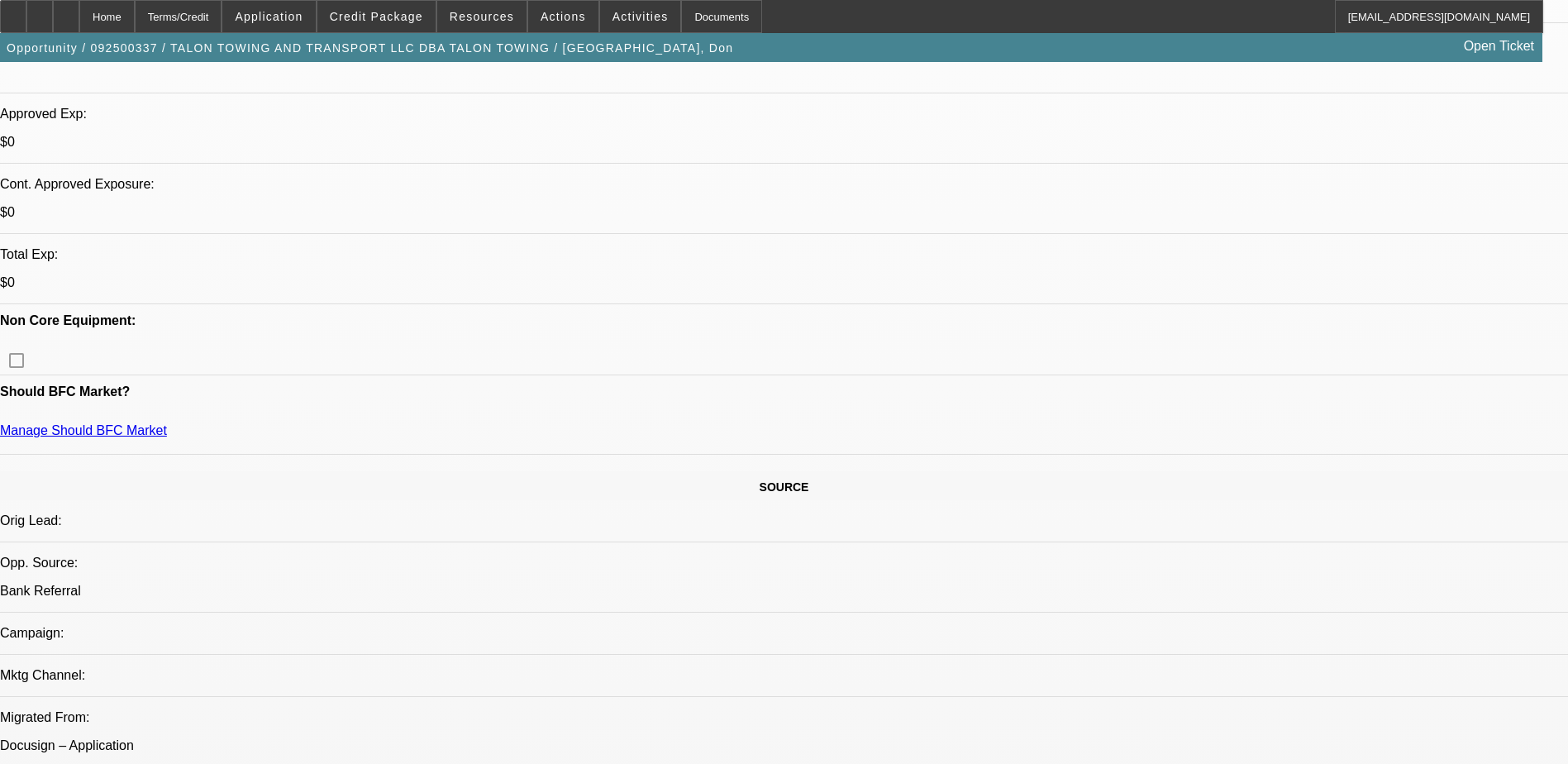
scroll to position [579, 0]
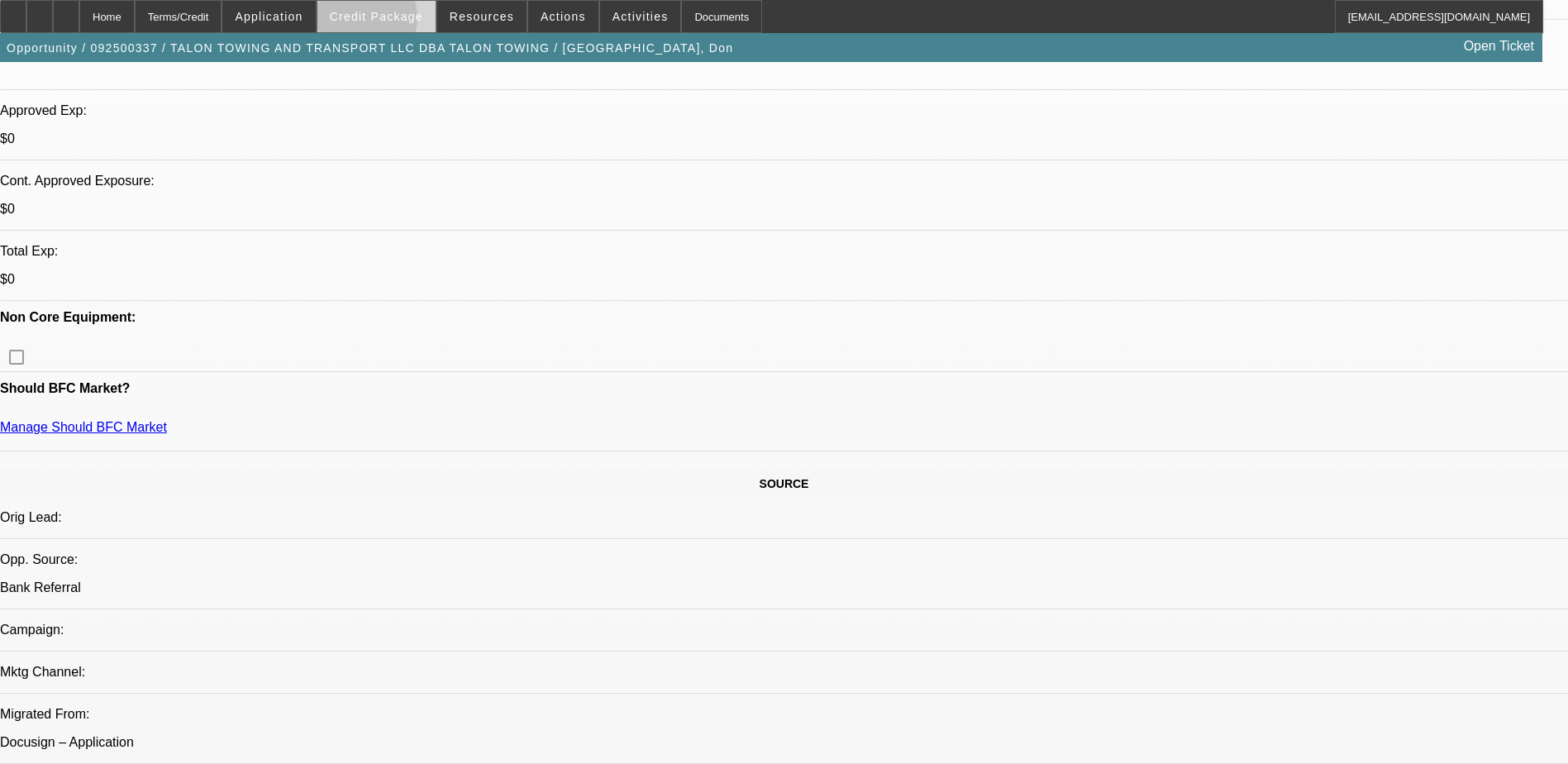
click at [387, 22] on span "Credit Package" at bounding box center [377, 16] width 93 height 13
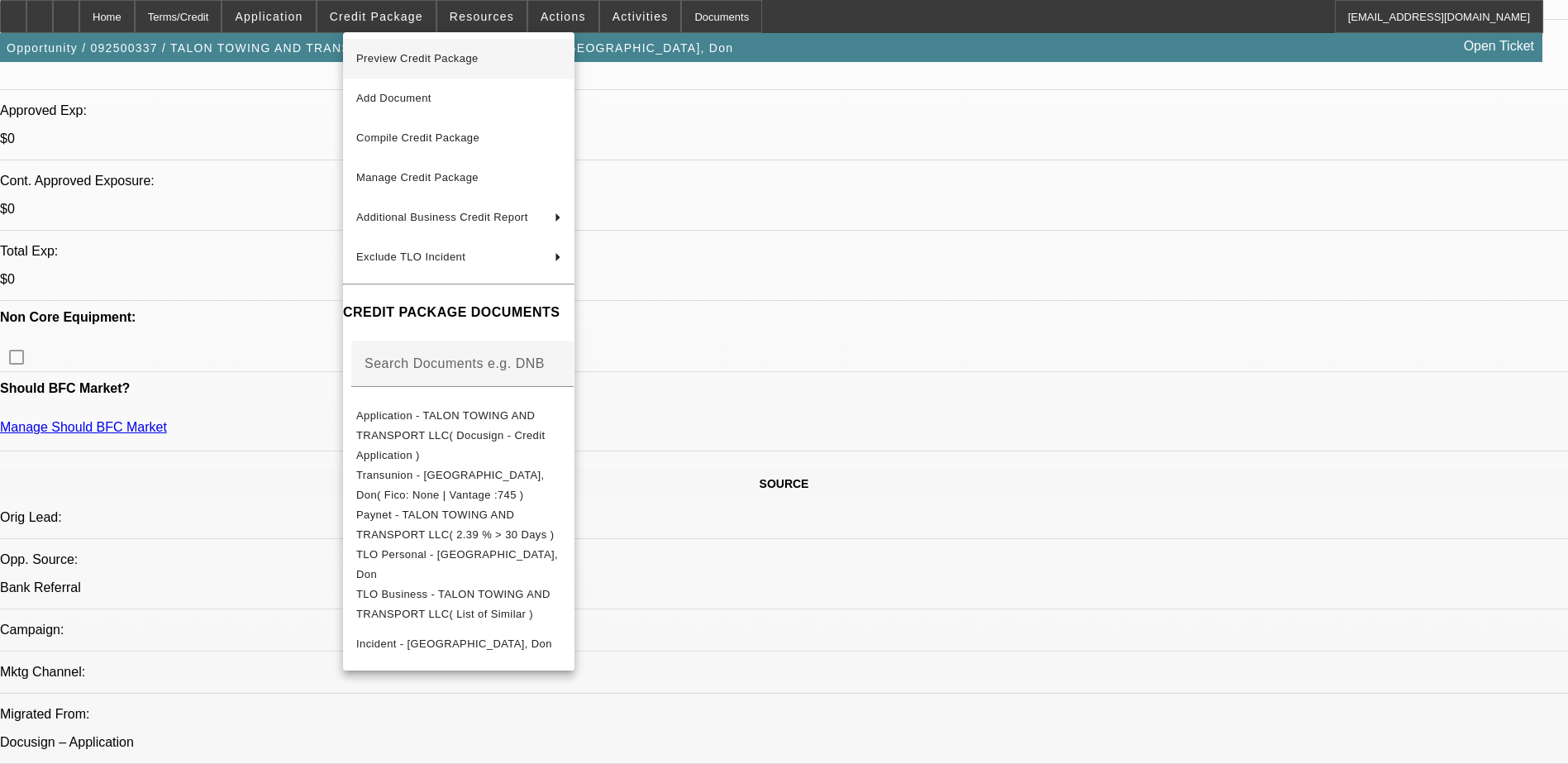
click at [512, 67] on span "Preview Credit Package" at bounding box center [458, 59] width 205 height 20
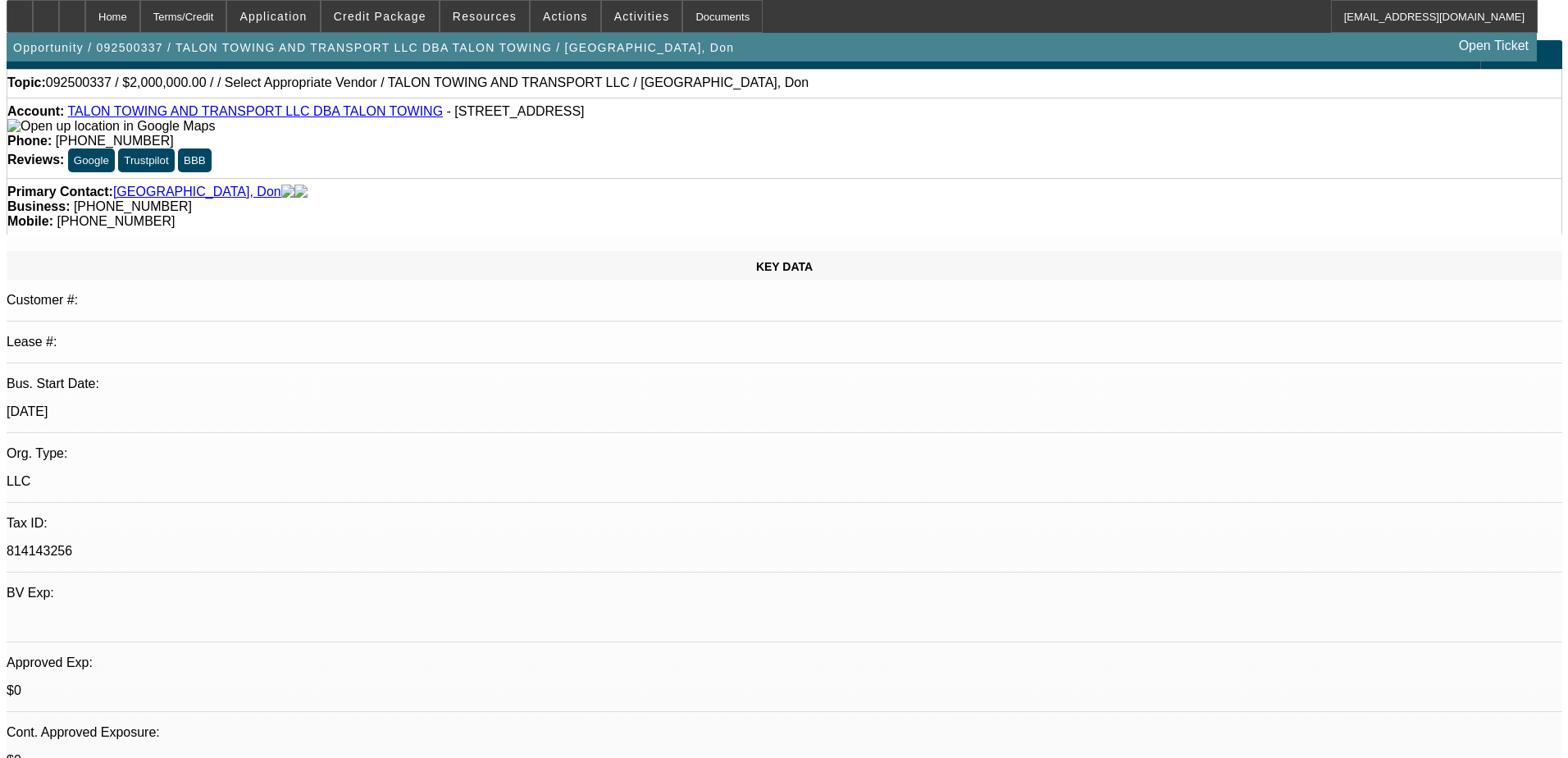
scroll to position [0, 0]
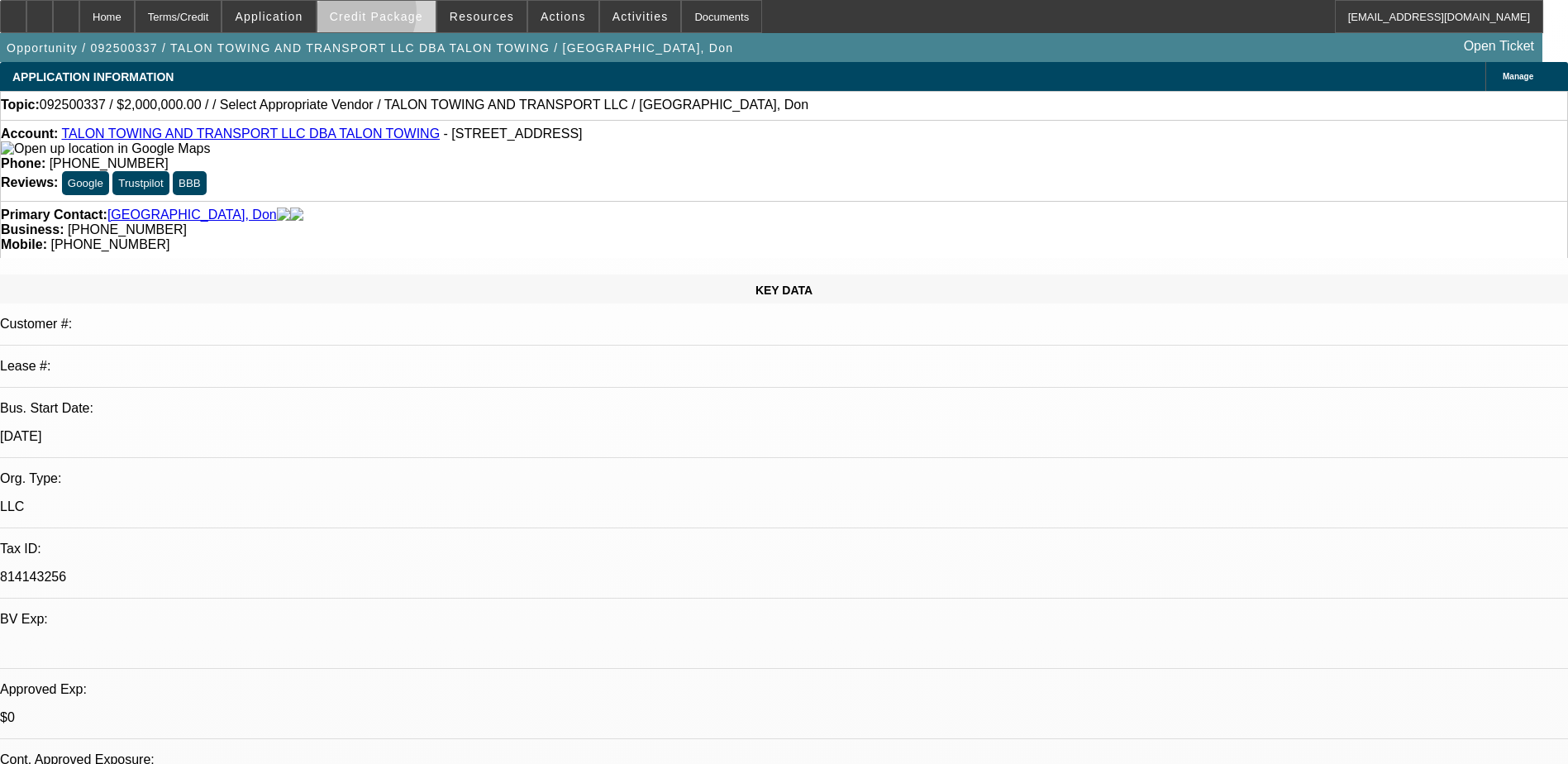
click at [384, 17] on span "Credit Package" at bounding box center [377, 16] width 93 height 13
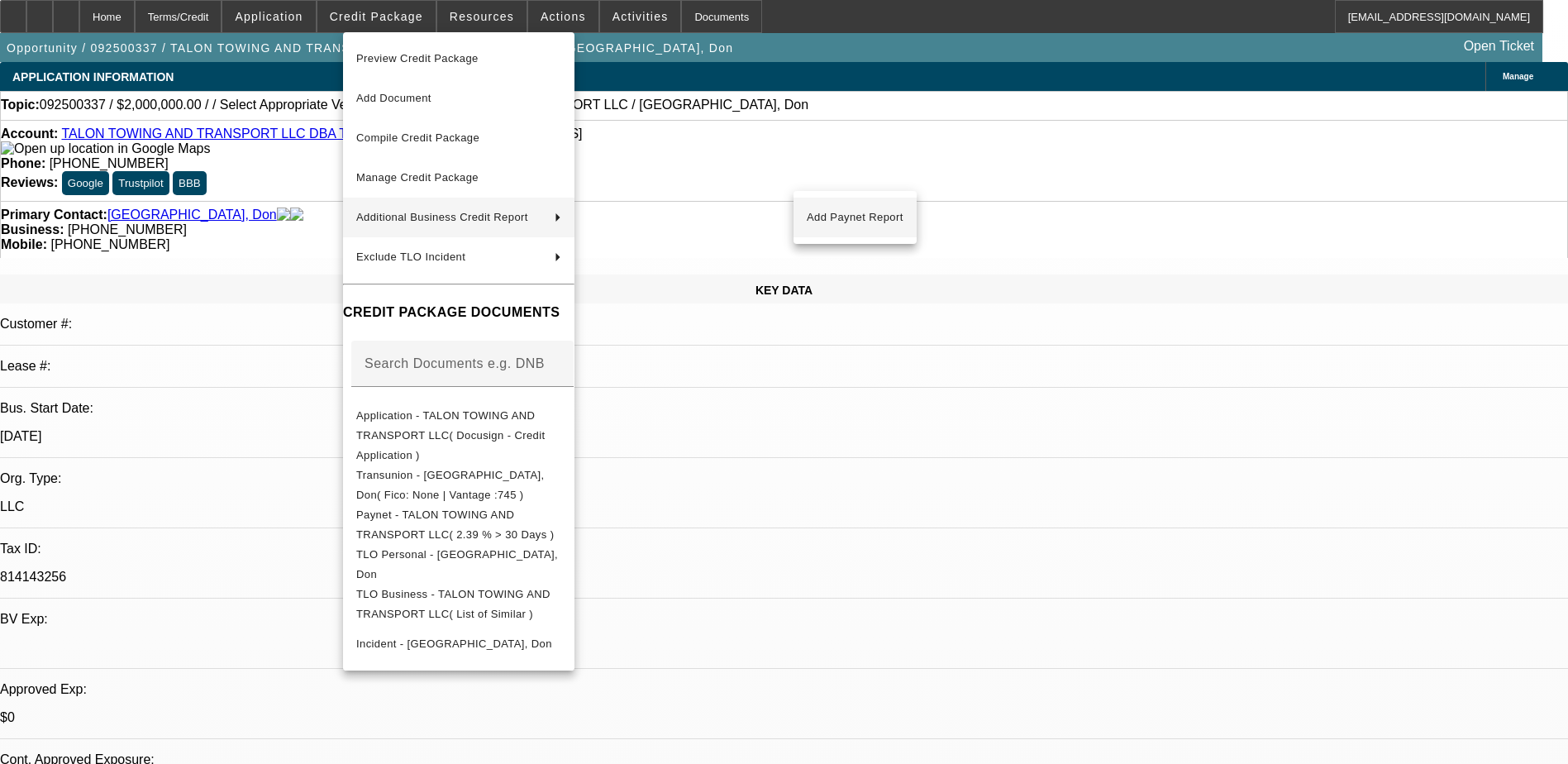
click at [814, 220] on span "Add Paynet Report" at bounding box center [854, 218] width 96 height 20
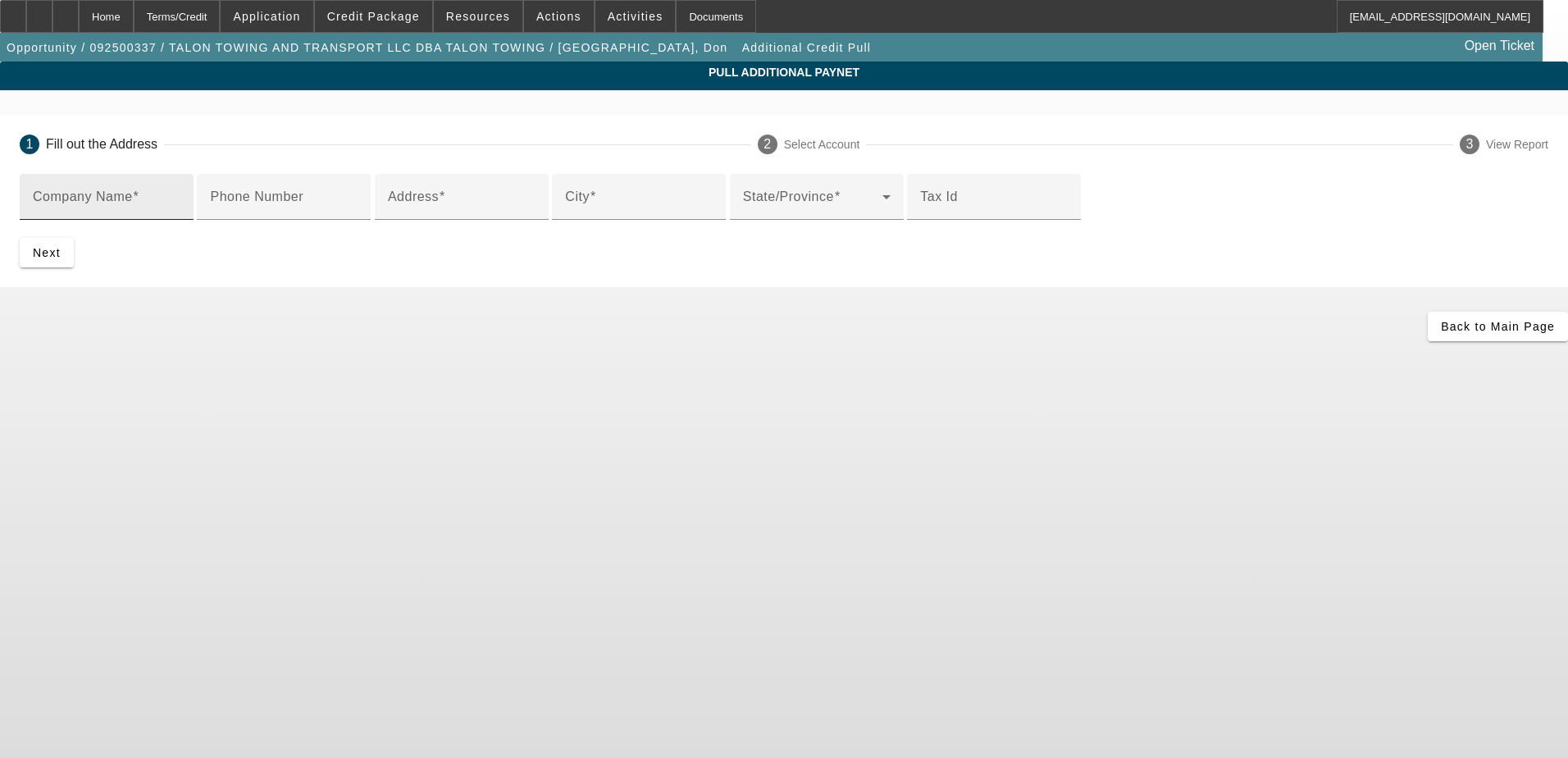
click at [181, 196] on input "Company Name" at bounding box center [107, 203] width 148 height 20
type input "Talon Towing and Transport"
click at [357, 213] on input "Phone Number" at bounding box center [284, 203] width 148 height 20
paste input "[STREET_ADDRESS]"
type input "[STREET_ADDRESS]"
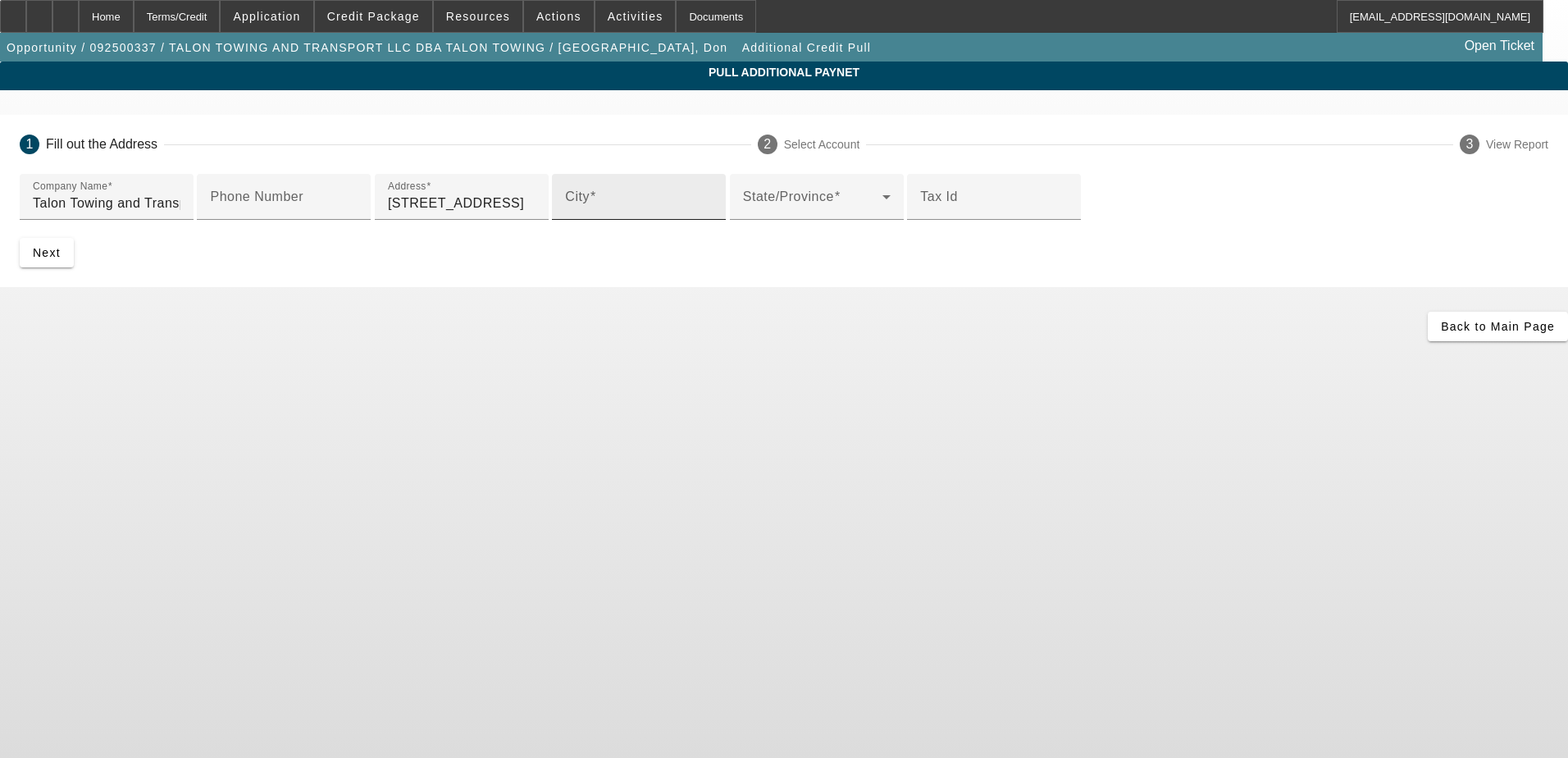
click at [565, 220] on div "City" at bounding box center [639, 196] width 148 height 46
type input "[GEOGRAPHIC_DATA]"
click at [743, 213] on span at bounding box center [812, 203] width 139 height 20
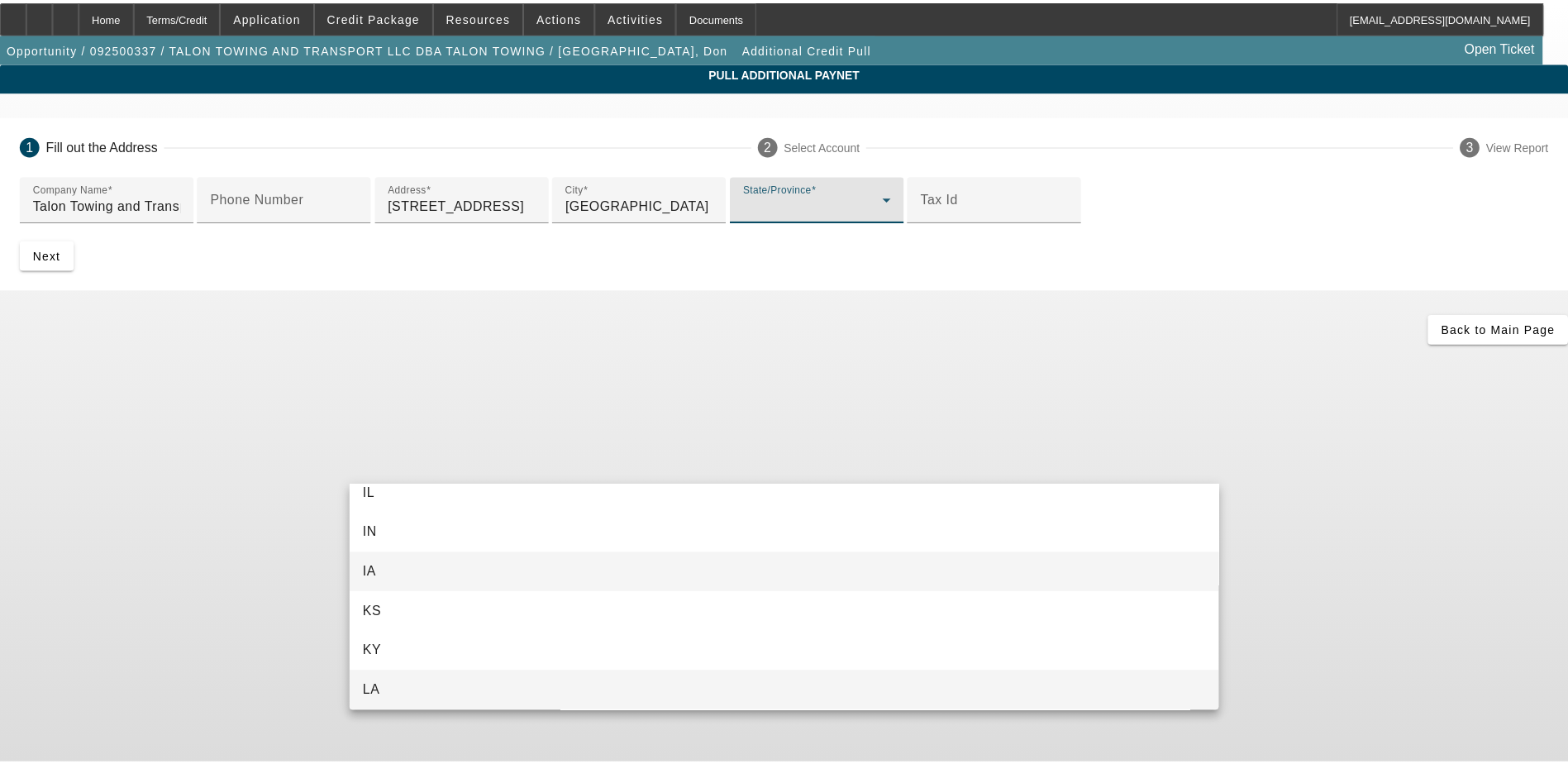
scroll to position [364, 0]
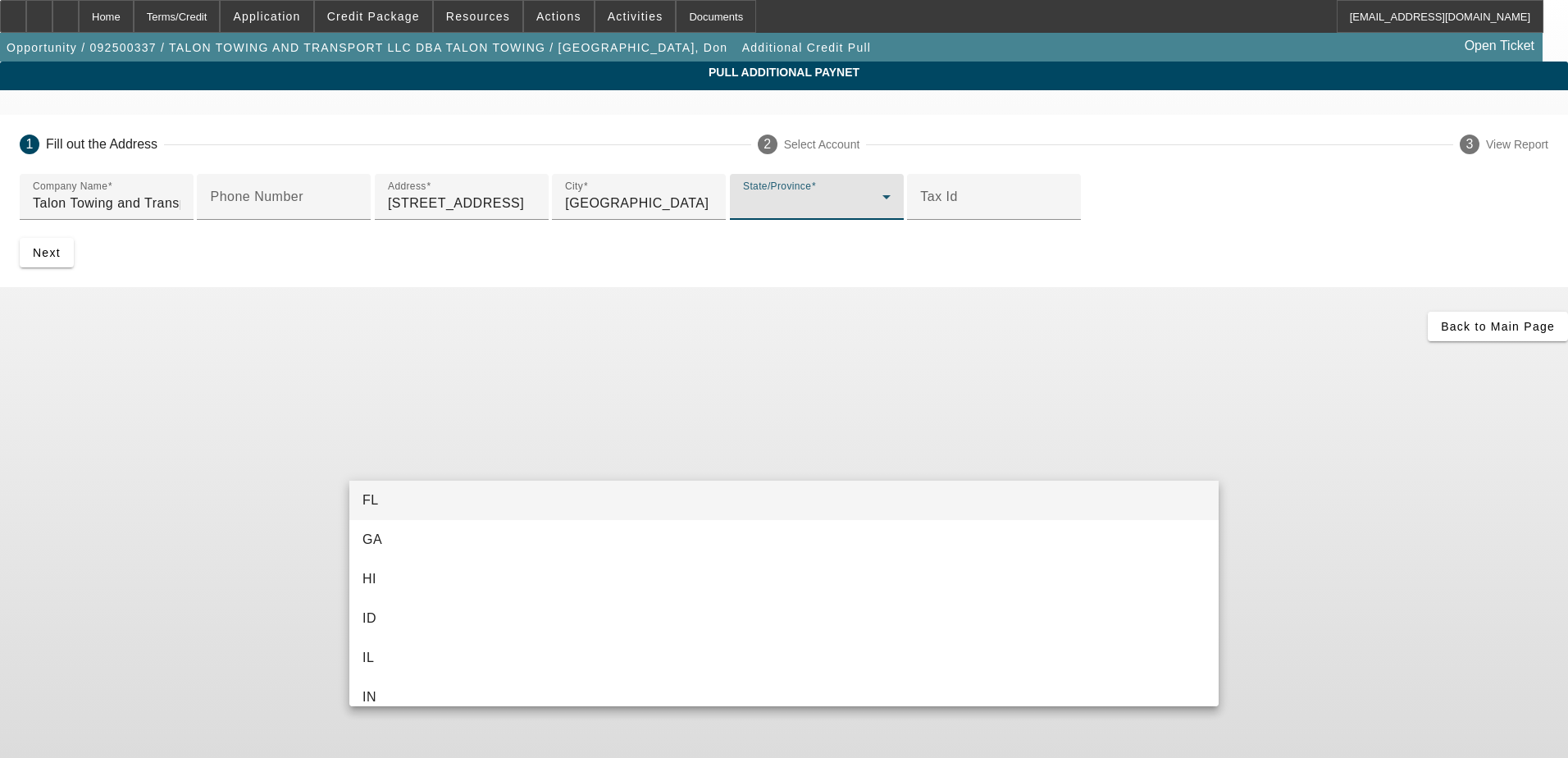
click at [440, 512] on mat-option "FL" at bounding box center [784, 500] width 869 height 39
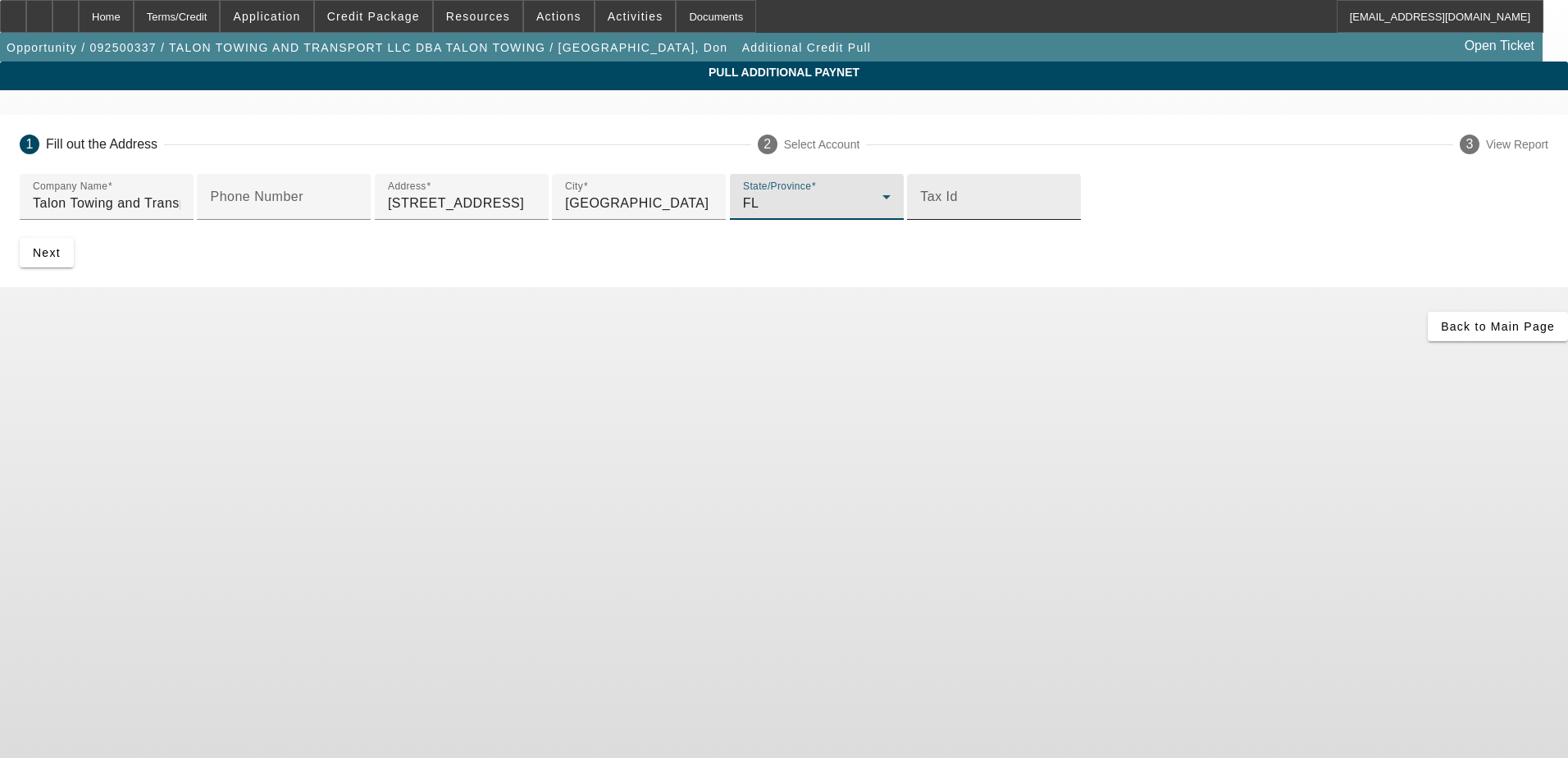
click at [920, 213] on input "Tax Id" at bounding box center [994, 203] width 148 height 20
type input "814143256"
click at [60, 260] on span "Next" at bounding box center [46, 252] width 28 height 13
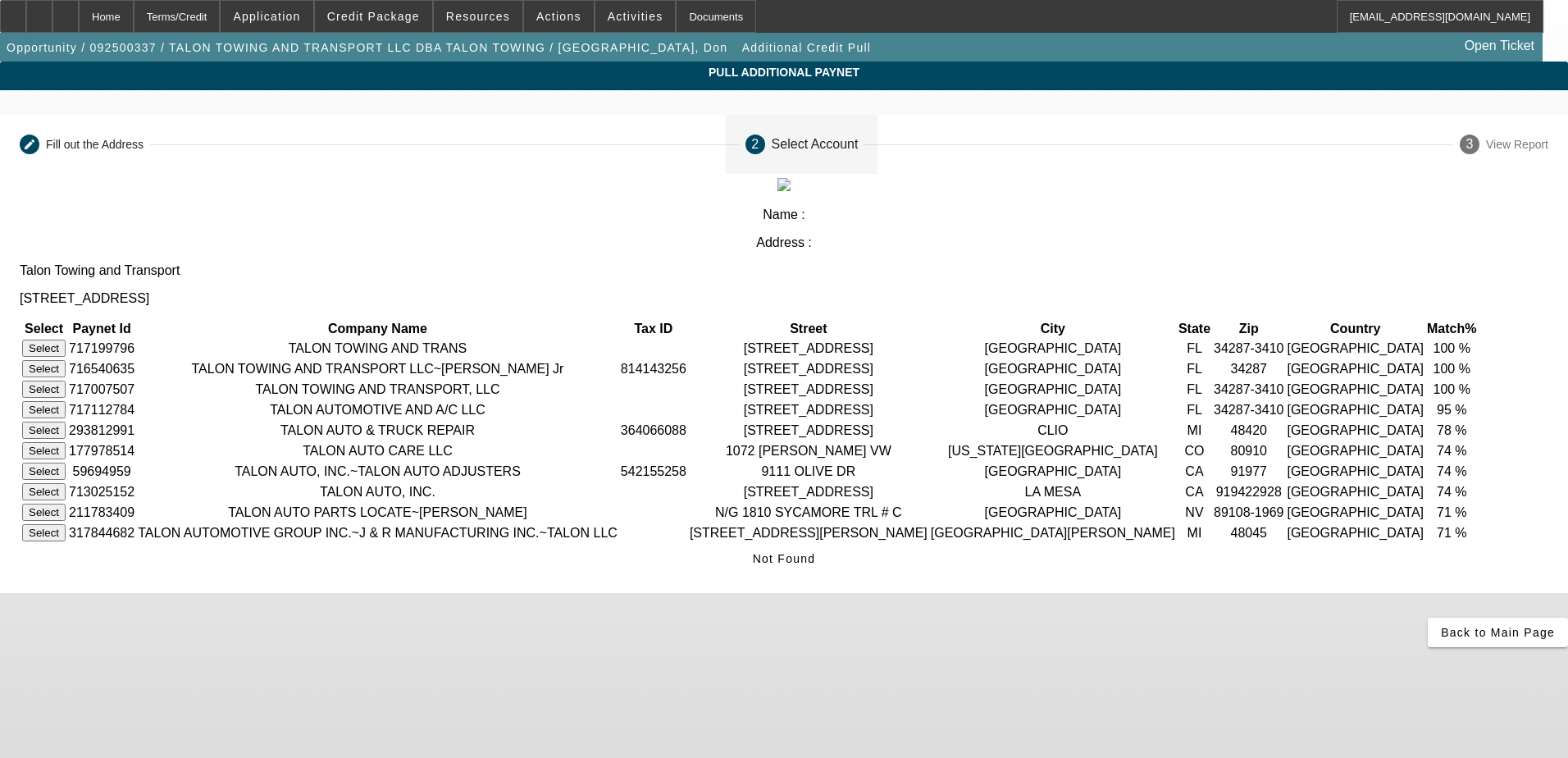
click at [65, 340] on button "Select" at bounding box center [43, 347] width 43 height 17
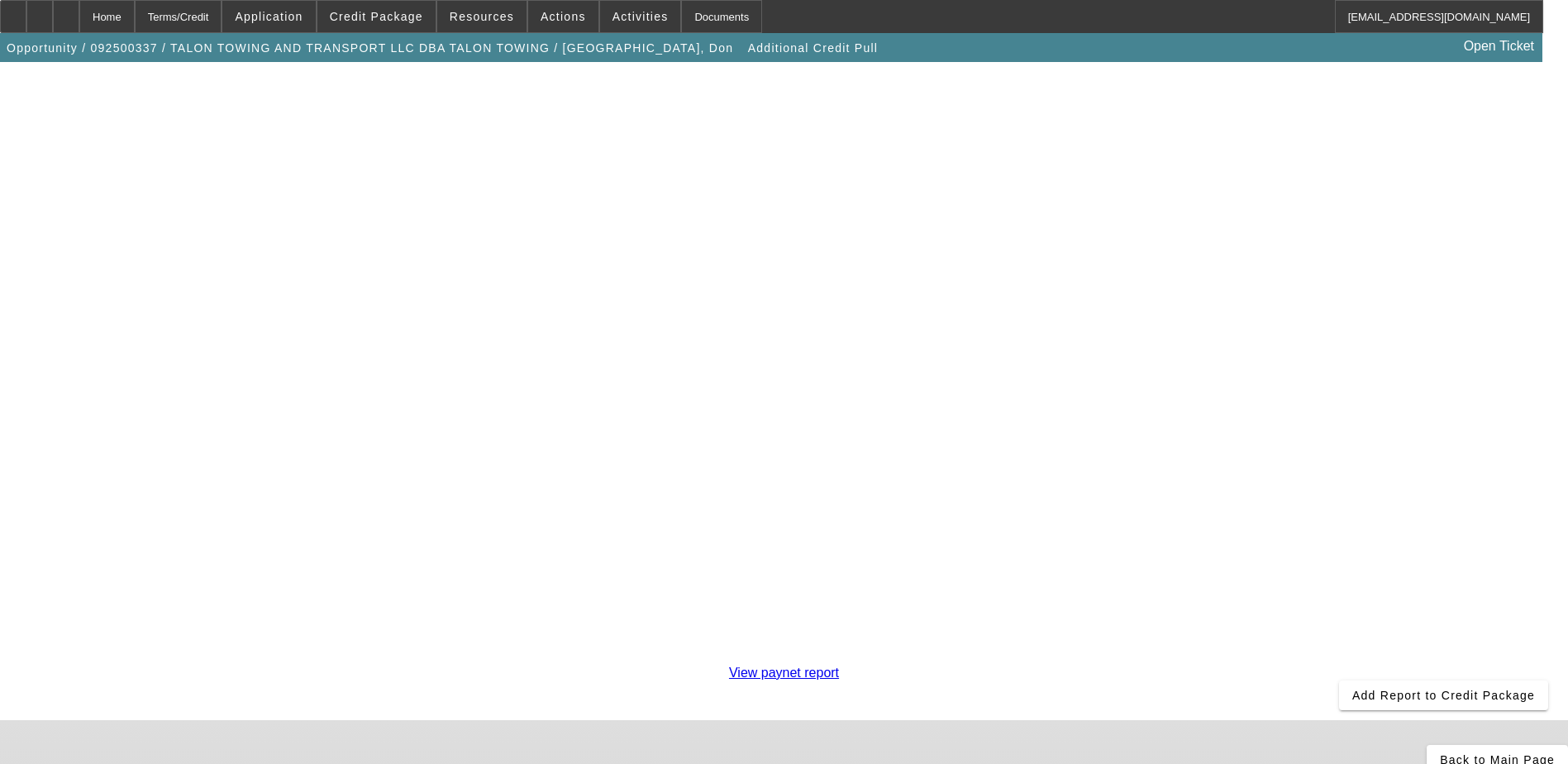
scroll to position [291, 0]
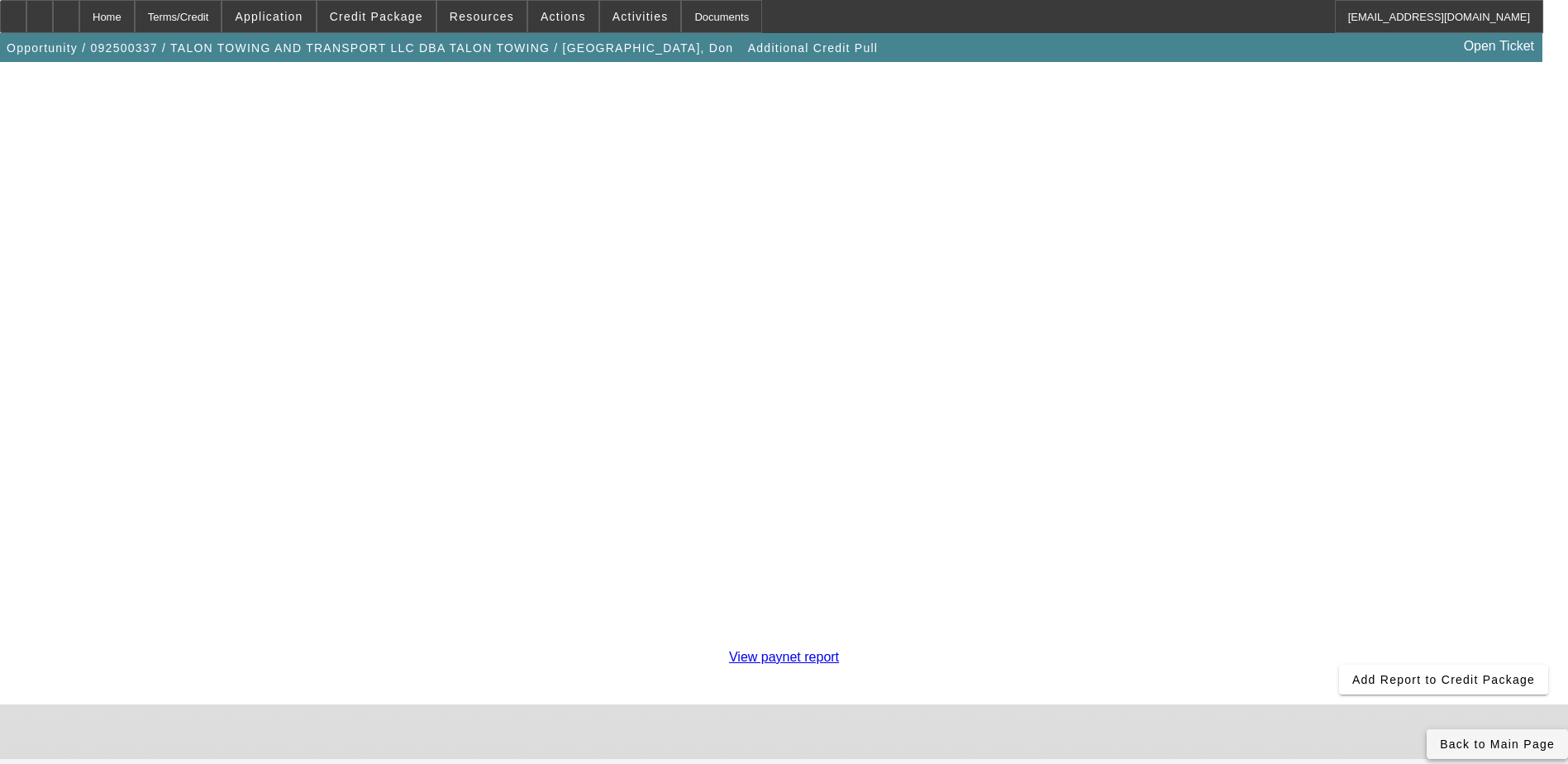
click at [1440, 737] on icon at bounding box center [1440, 743] width 0 height 13
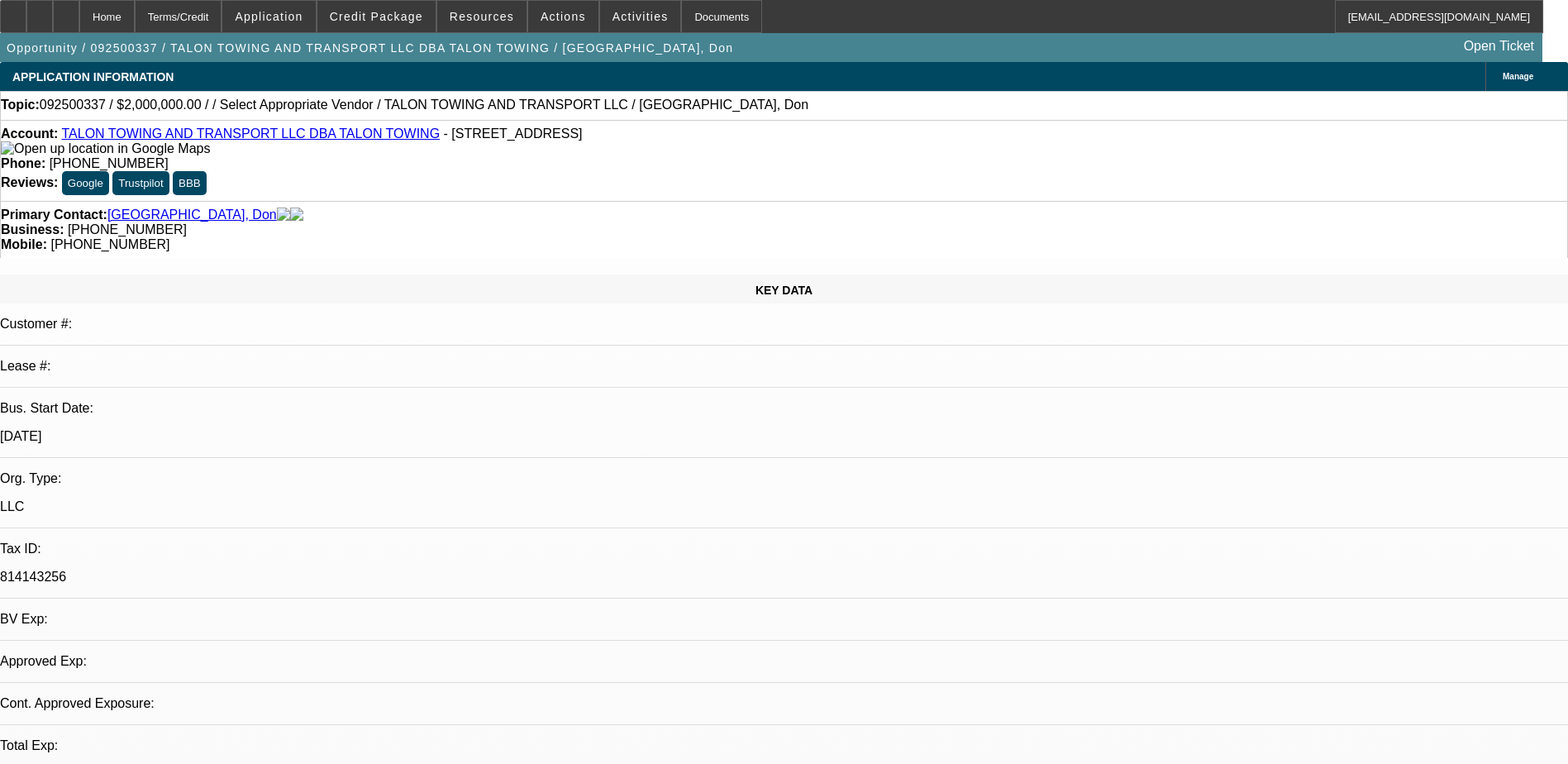
select select "0"
select select "2"
select select "0.1"
select select "4"
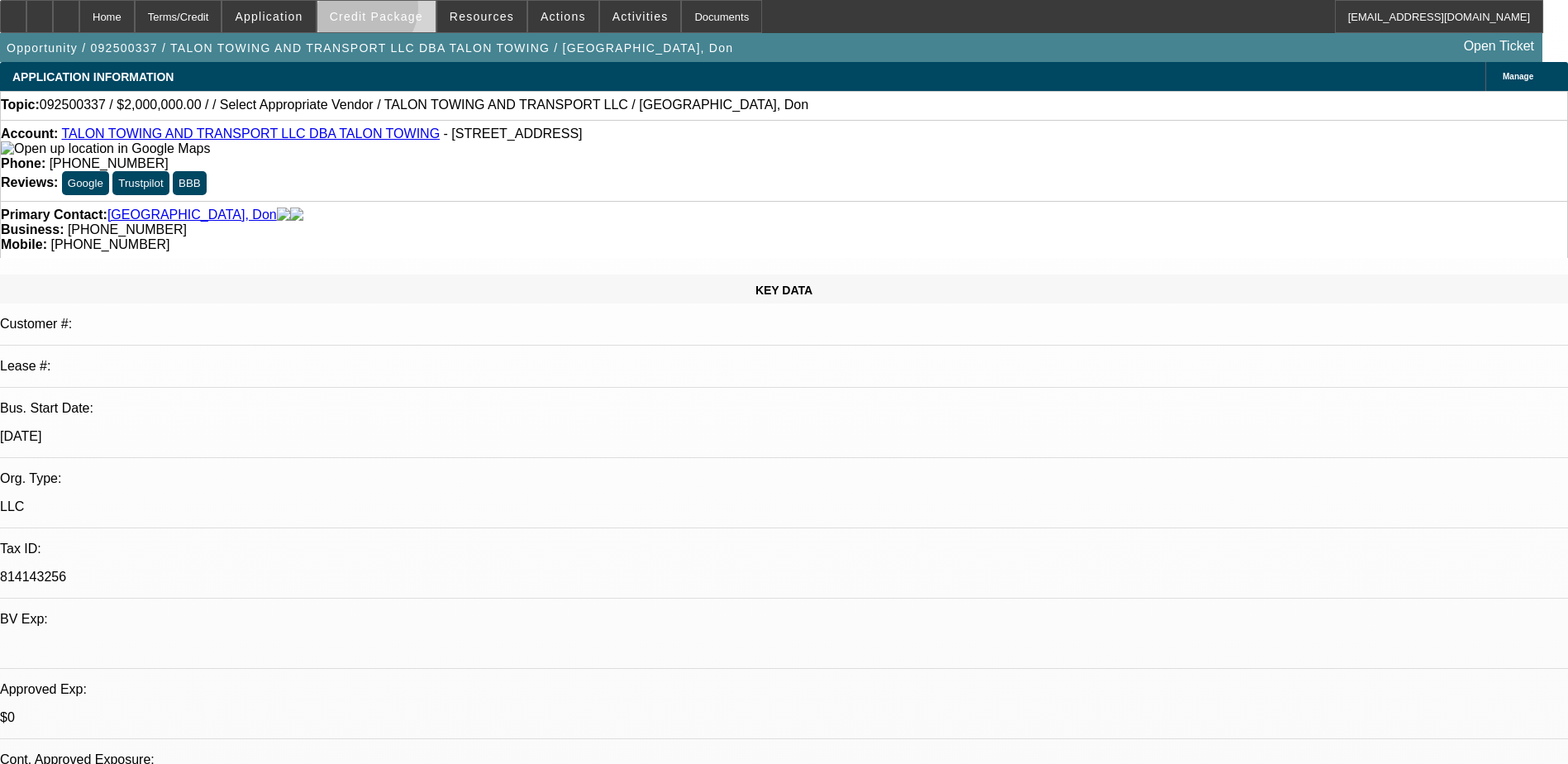
click at [388, 12] on span "Credit Package" at bounding box center [377, 16] width 93 height 13
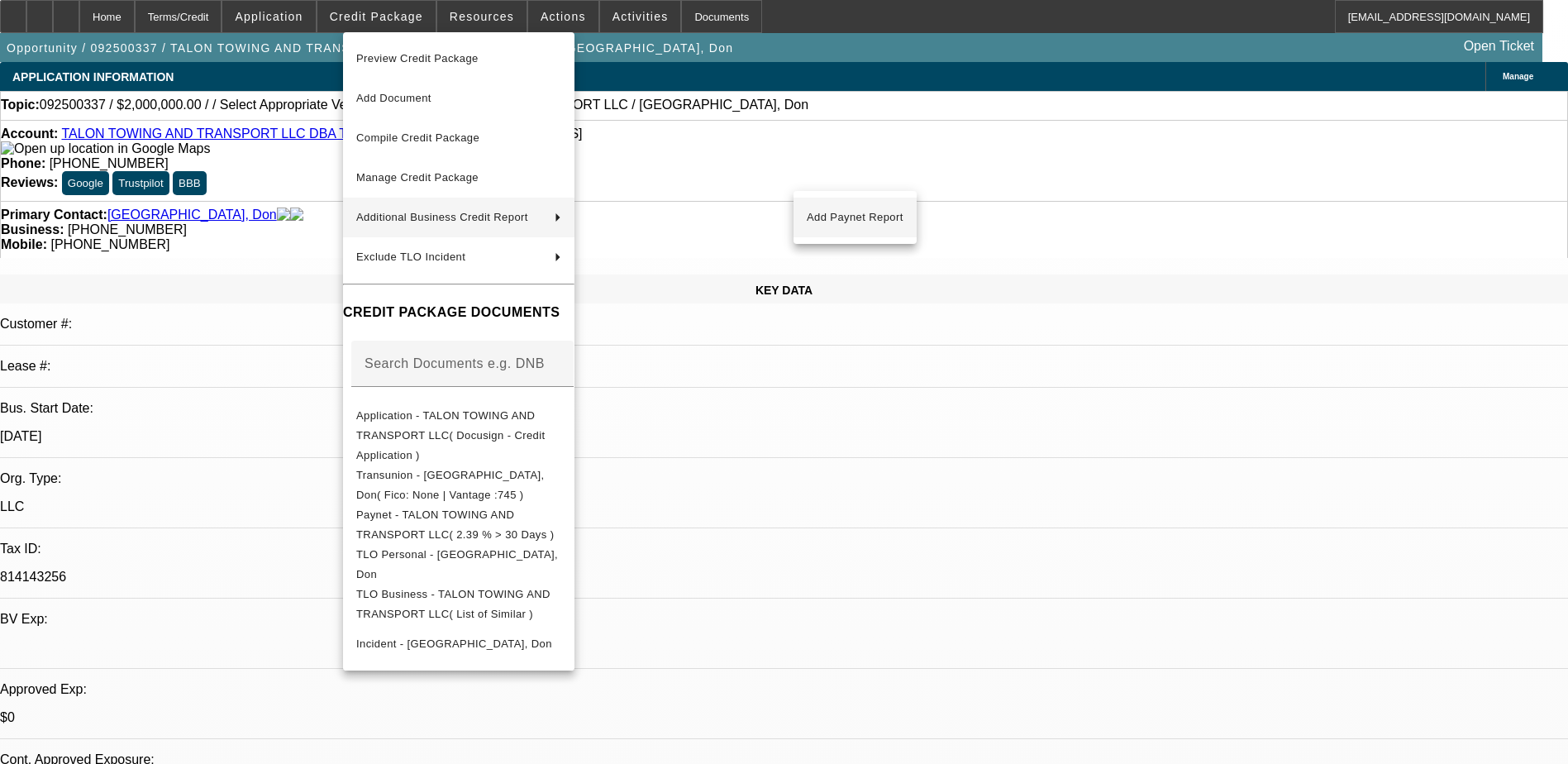
click at [842, 223] on span "Add Paynet Report" at bounding box center [854, 218] width 96 height 20
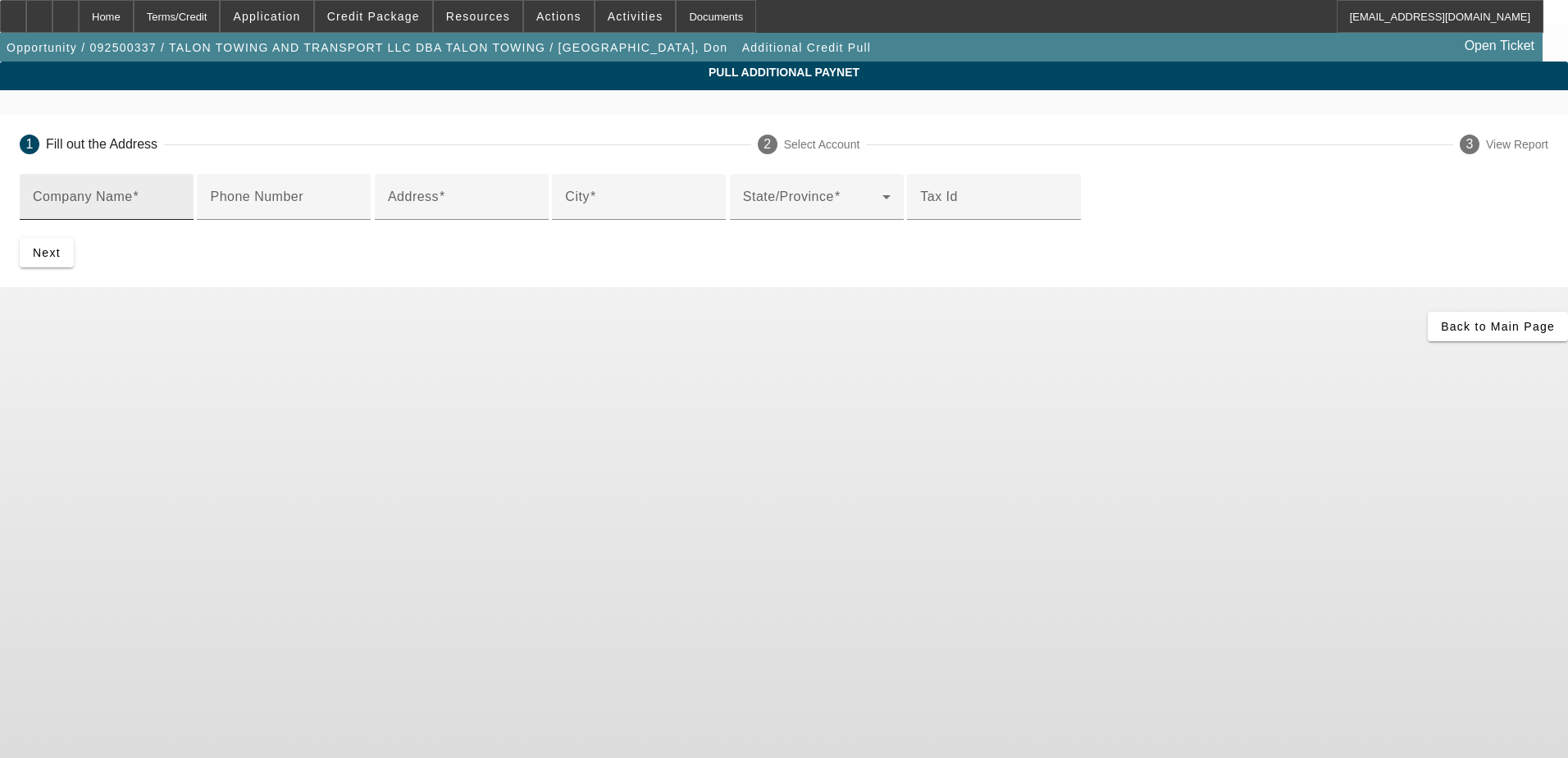
click at [181, 191] on div "Company Name" at bounding box center [107, 196] width 148 height 46
type input "Talon Towing and transport"
click at [464, 220] on div "Address" at bounding box center [462, 196] width 148 height 46
type input "[STREET_ADDRESS]"
click at [565, 213] on input "City" at bounding box center [639, 203] width 148 height 20
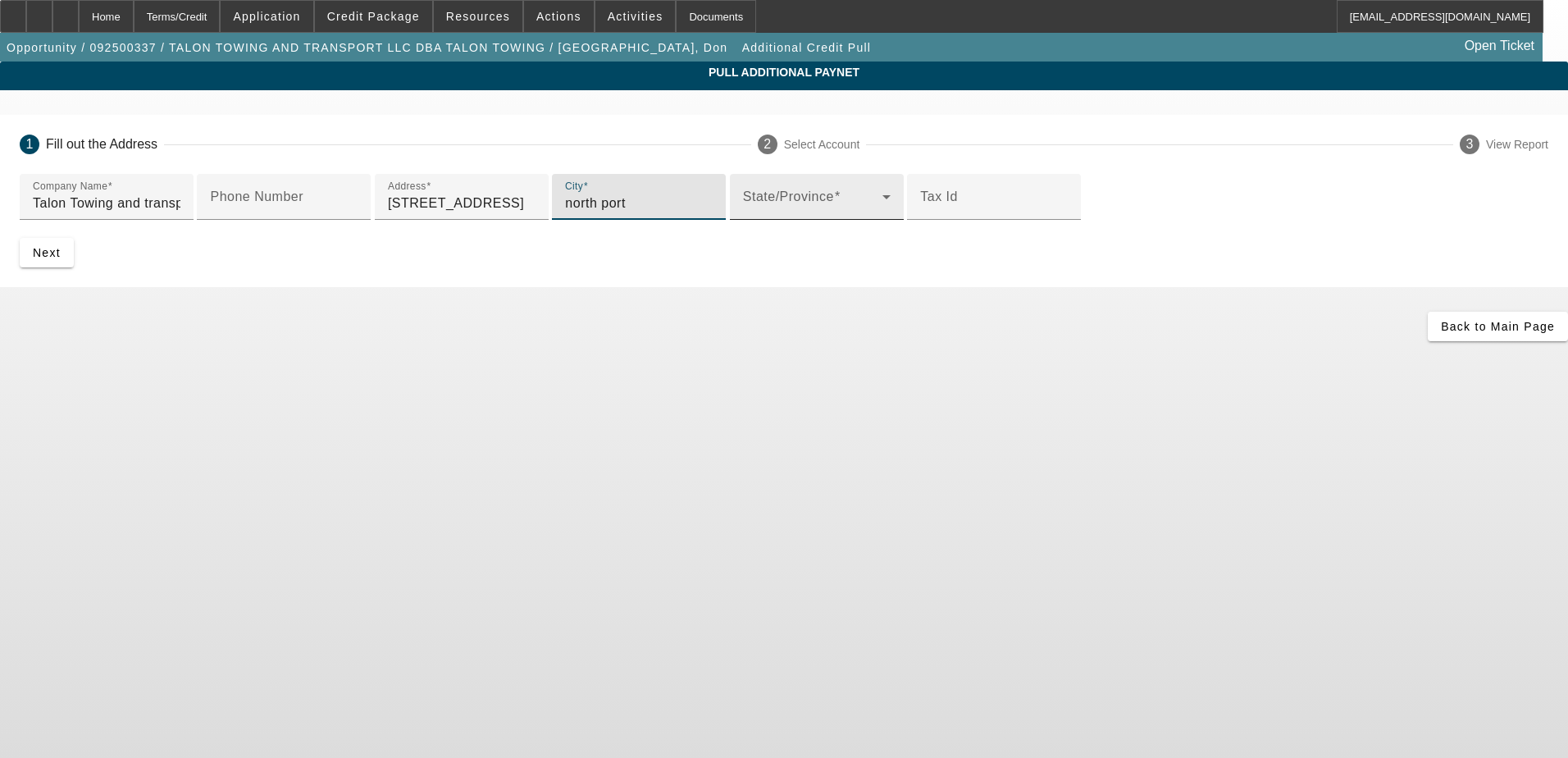
type input "north port"
click at [743, 220] on div "State/Province" at bounding box center [817, 196] width 148 height 46
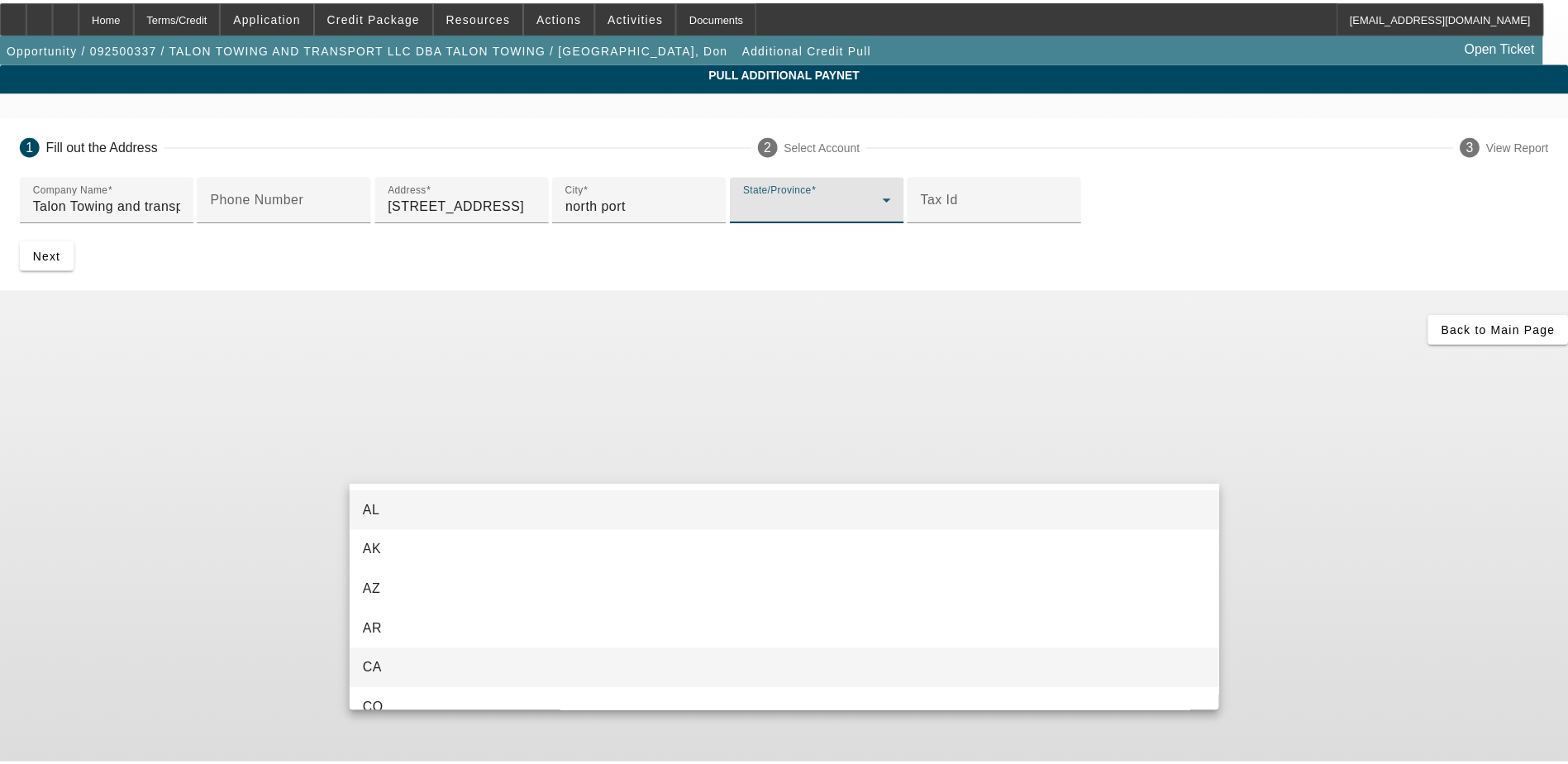
scroll to position [176, 0]
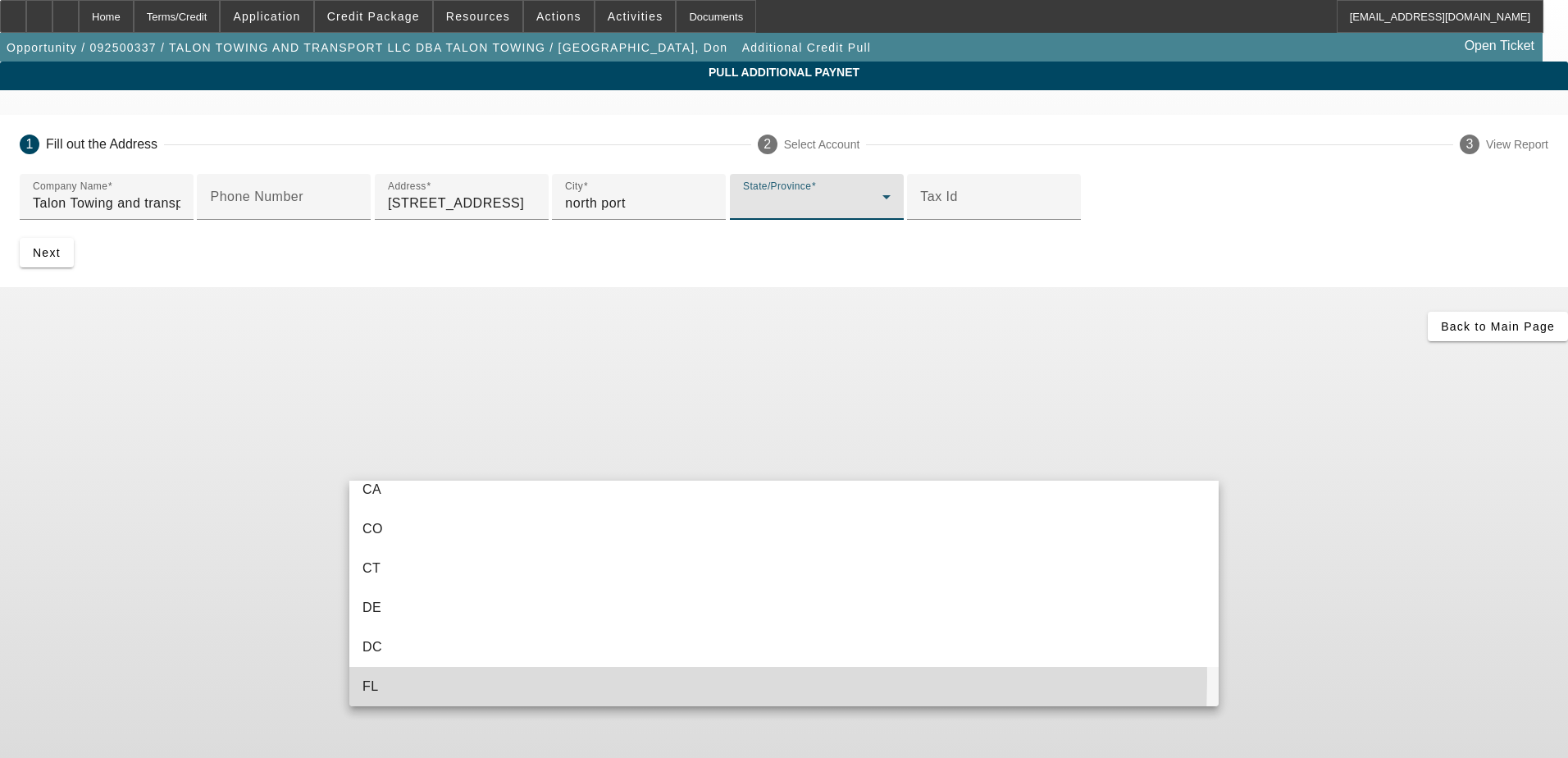
click at [434, 677] on mat-option "FL" at bounding box center [784, 687] width 869 height 39
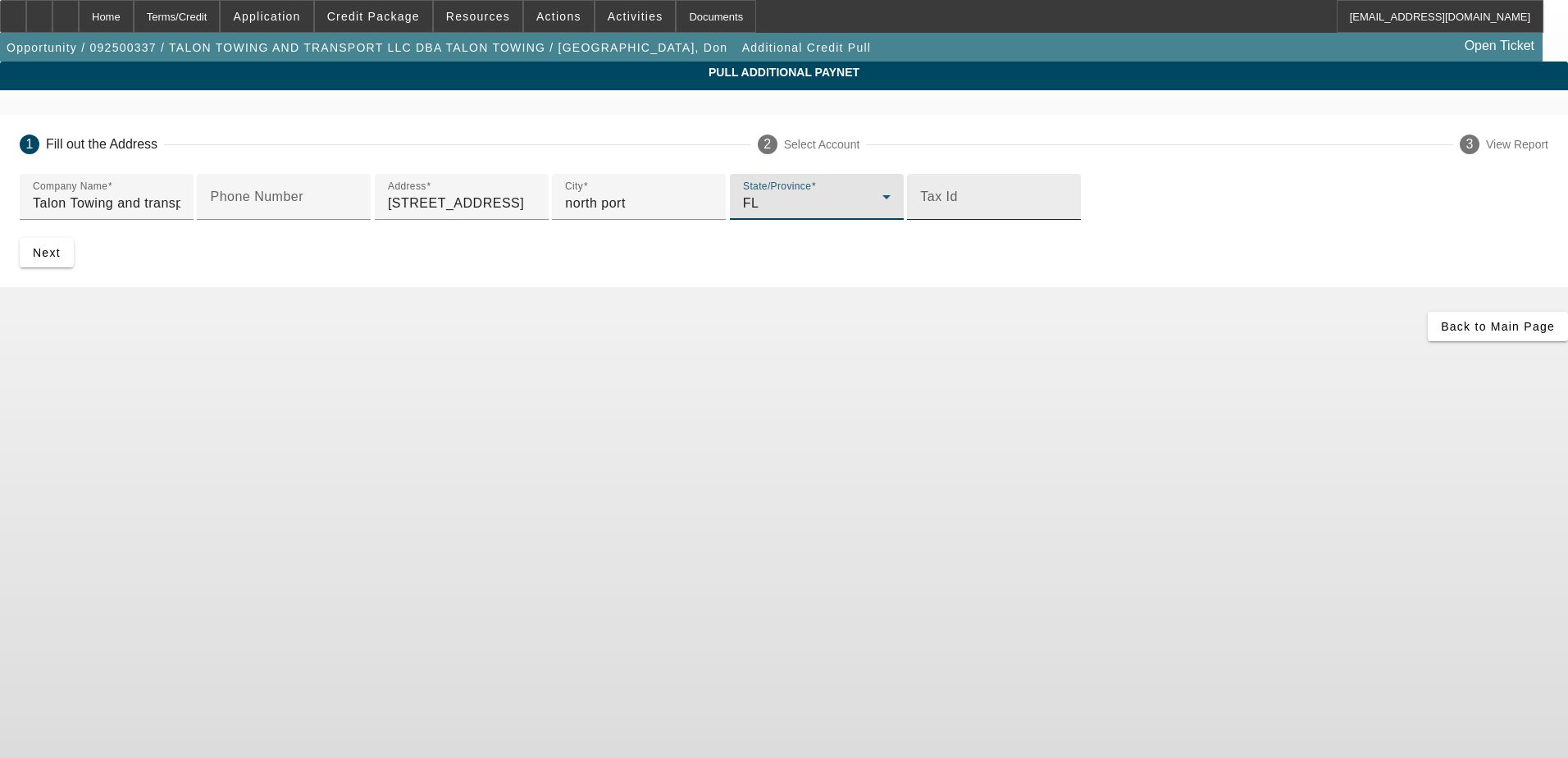
click at [920, 213] on input "Tax Id" at bounding box center [994, 203] width 148 height 20
type input "814143256"
click at [74, 272] on span "submit" at bounding box center [46, 253] width 54 height 39
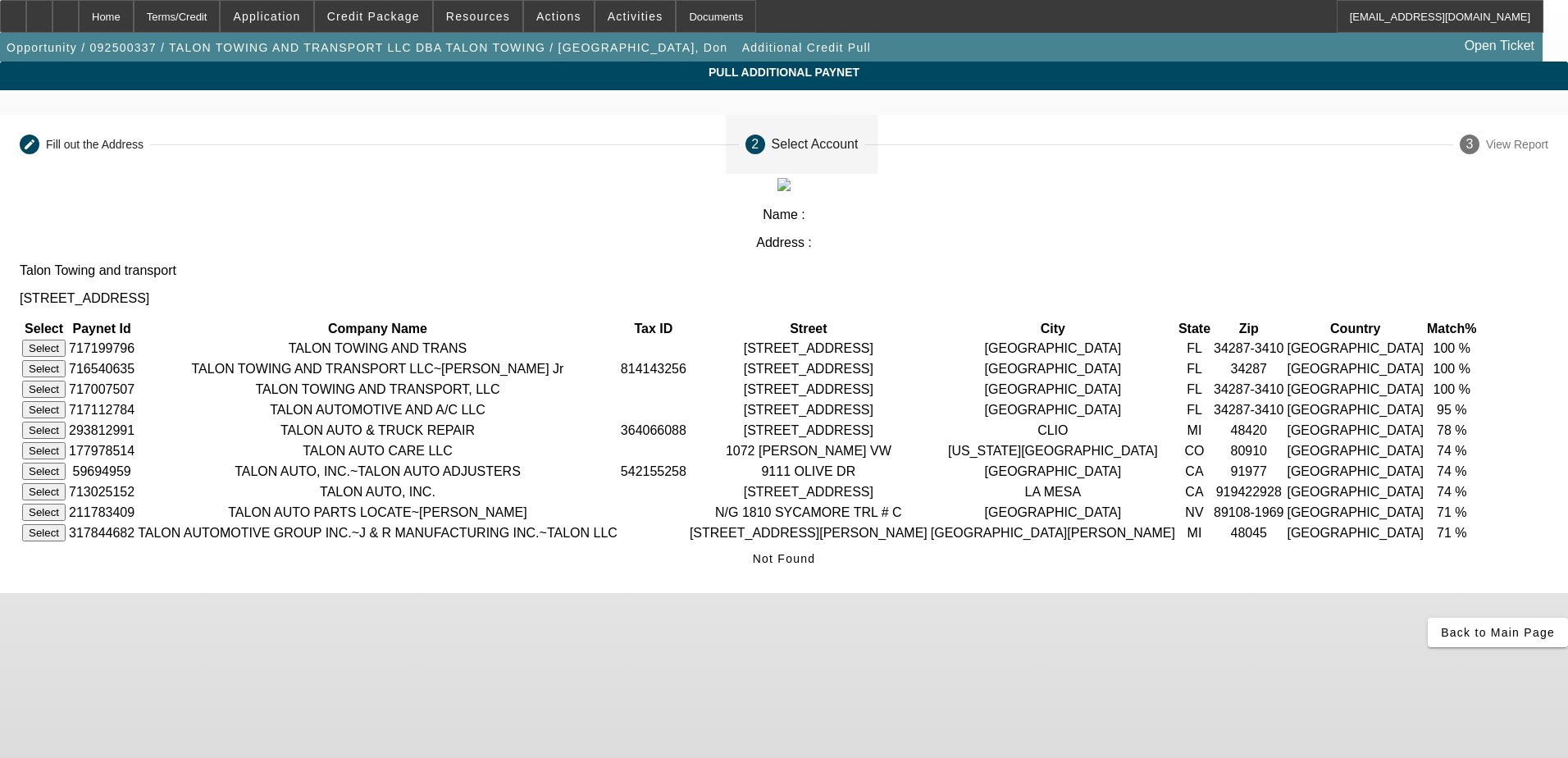
click at [65, 381] on button "Select" at bounding box center [43, 389] width 43 height 17
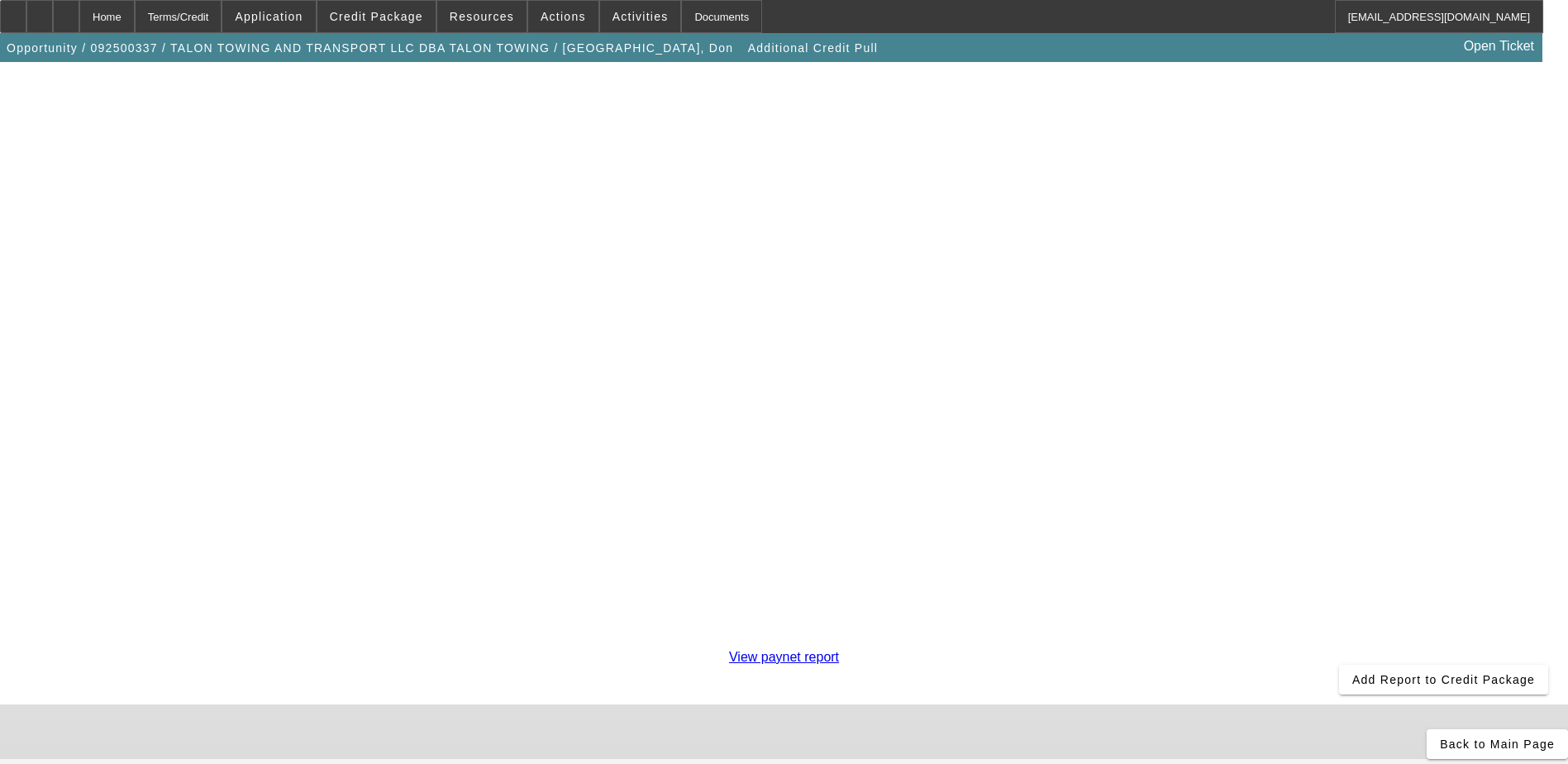
scroll to position [0, 0]
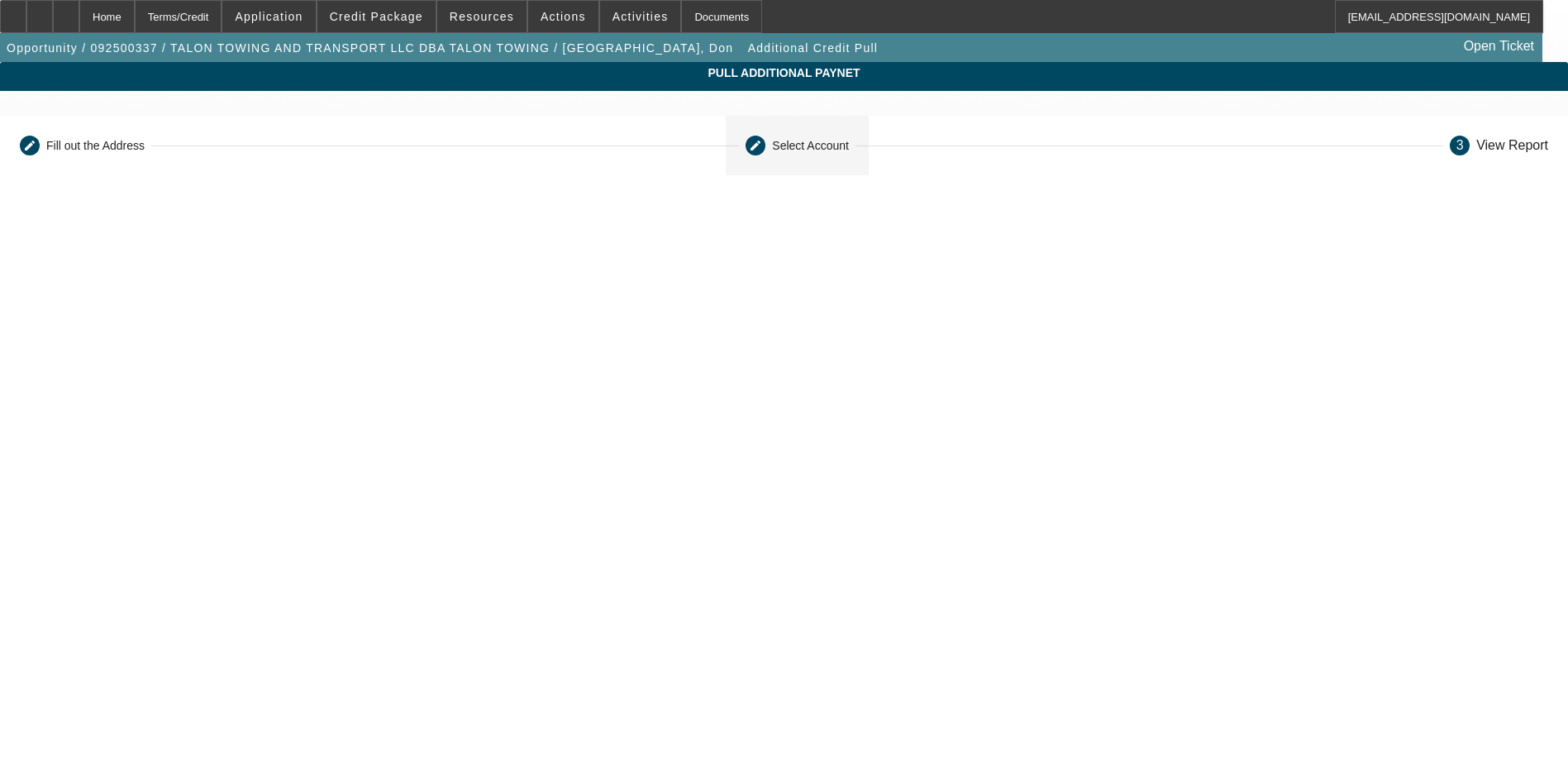
click at [781, 148] on div "Select Account" at bounding box center [809, 145] width 77 height 13
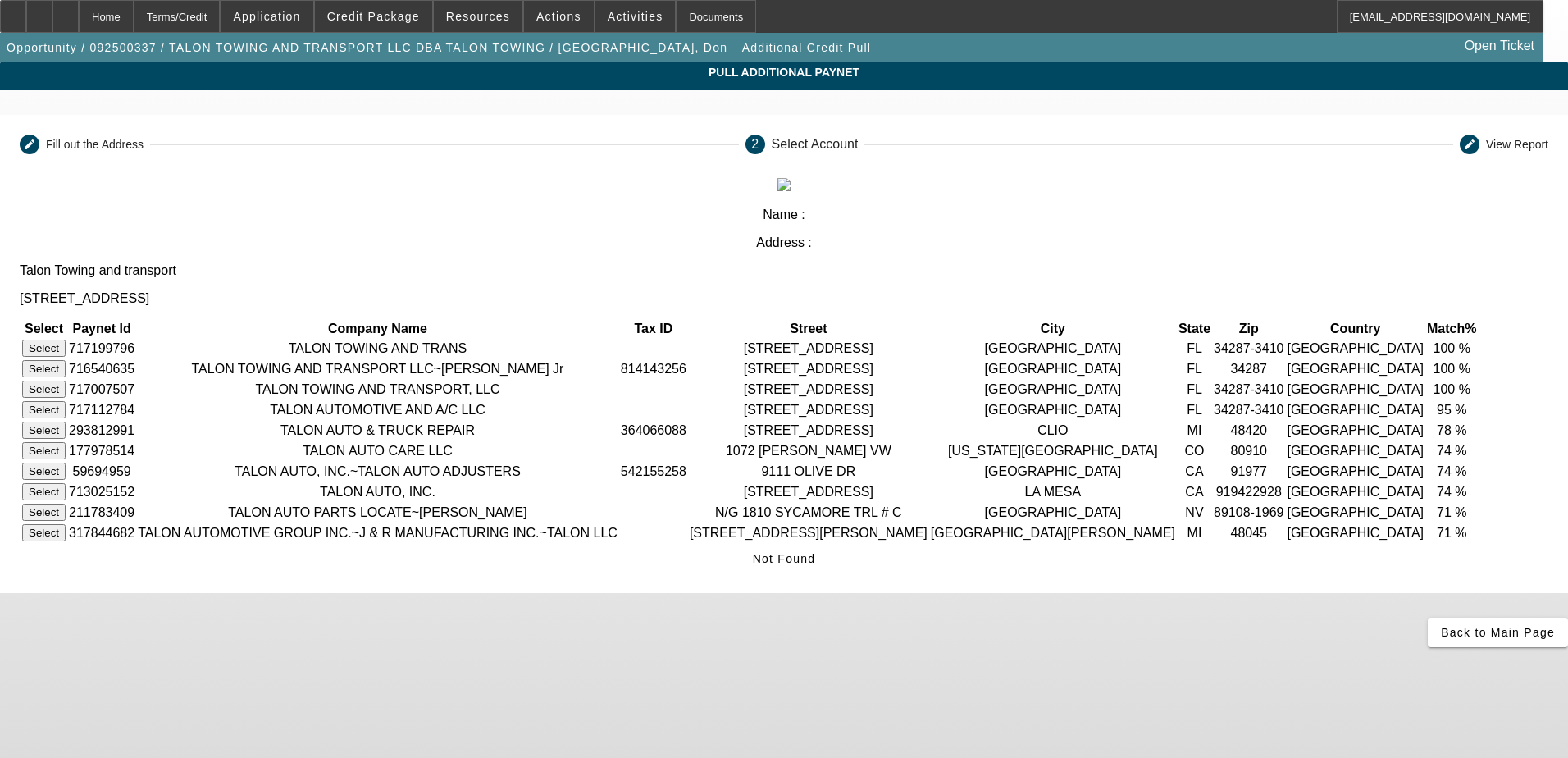
click at [65, 401] on button "Select" at bounding box center [43, 409] width 43 height 17
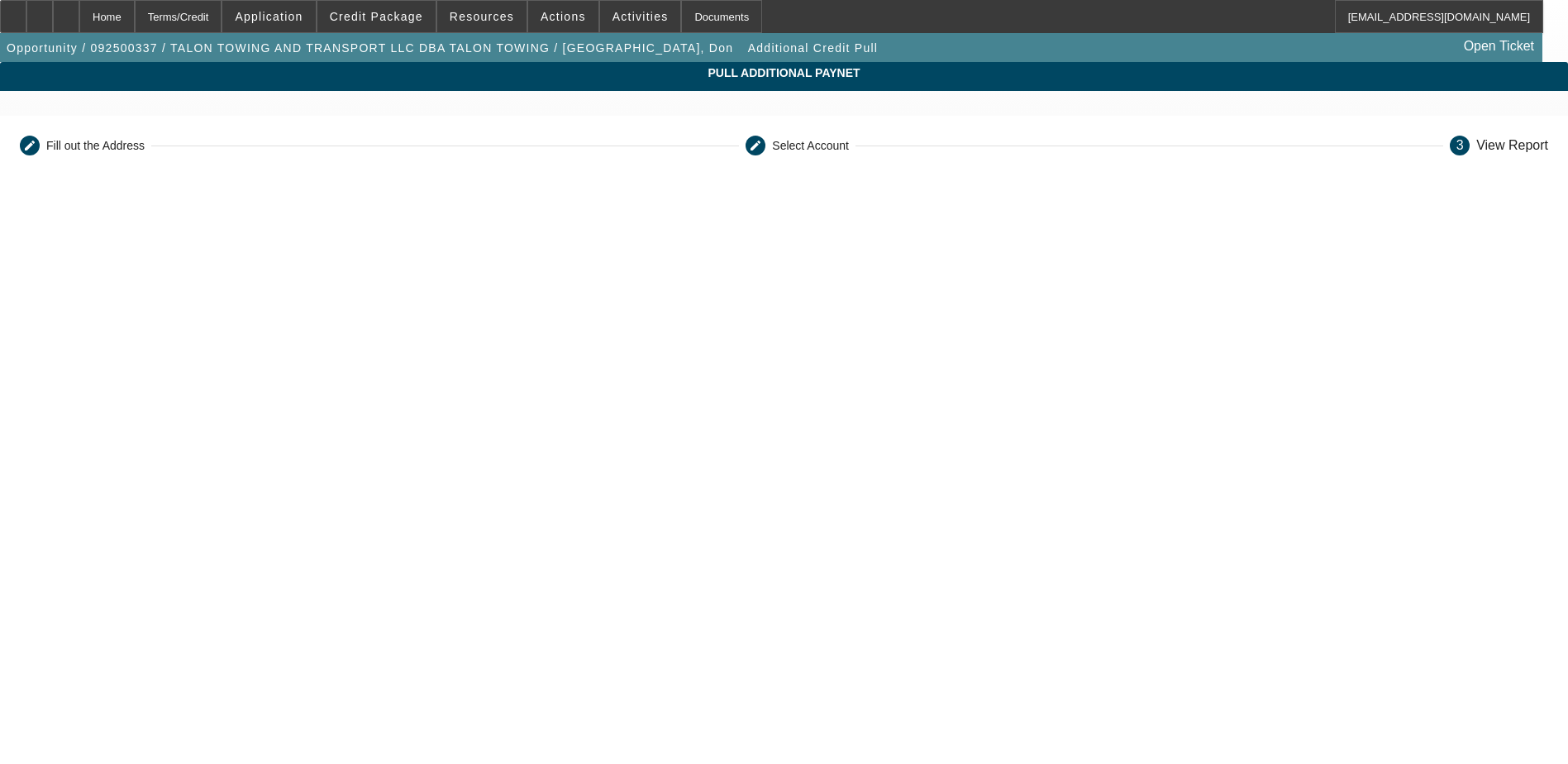
scroll to position [291, 0]
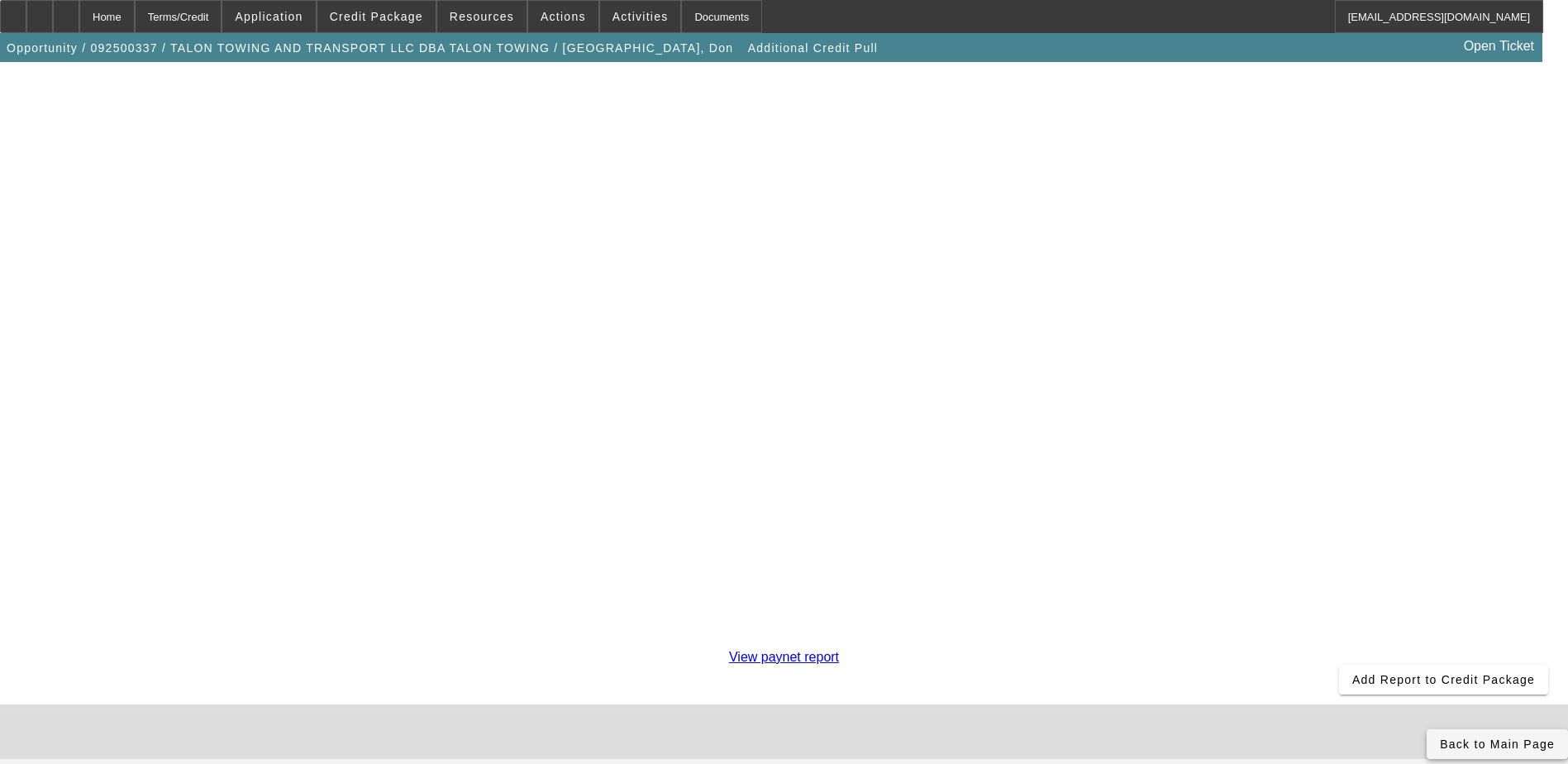
click at [1440, 737] on span "Back to Main Page" at bounding box center [1497, 743] width 115 height 13
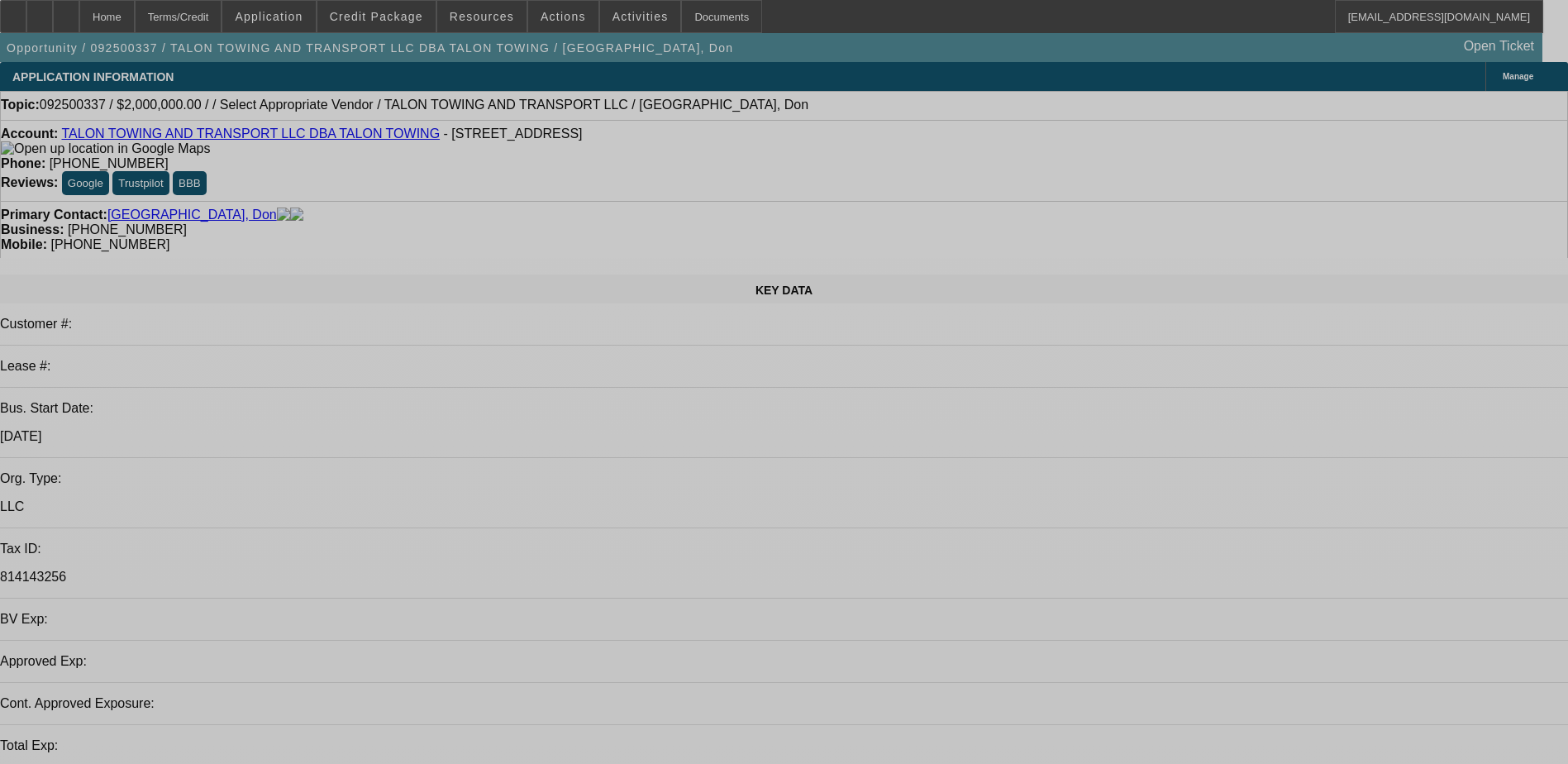
select select "0"
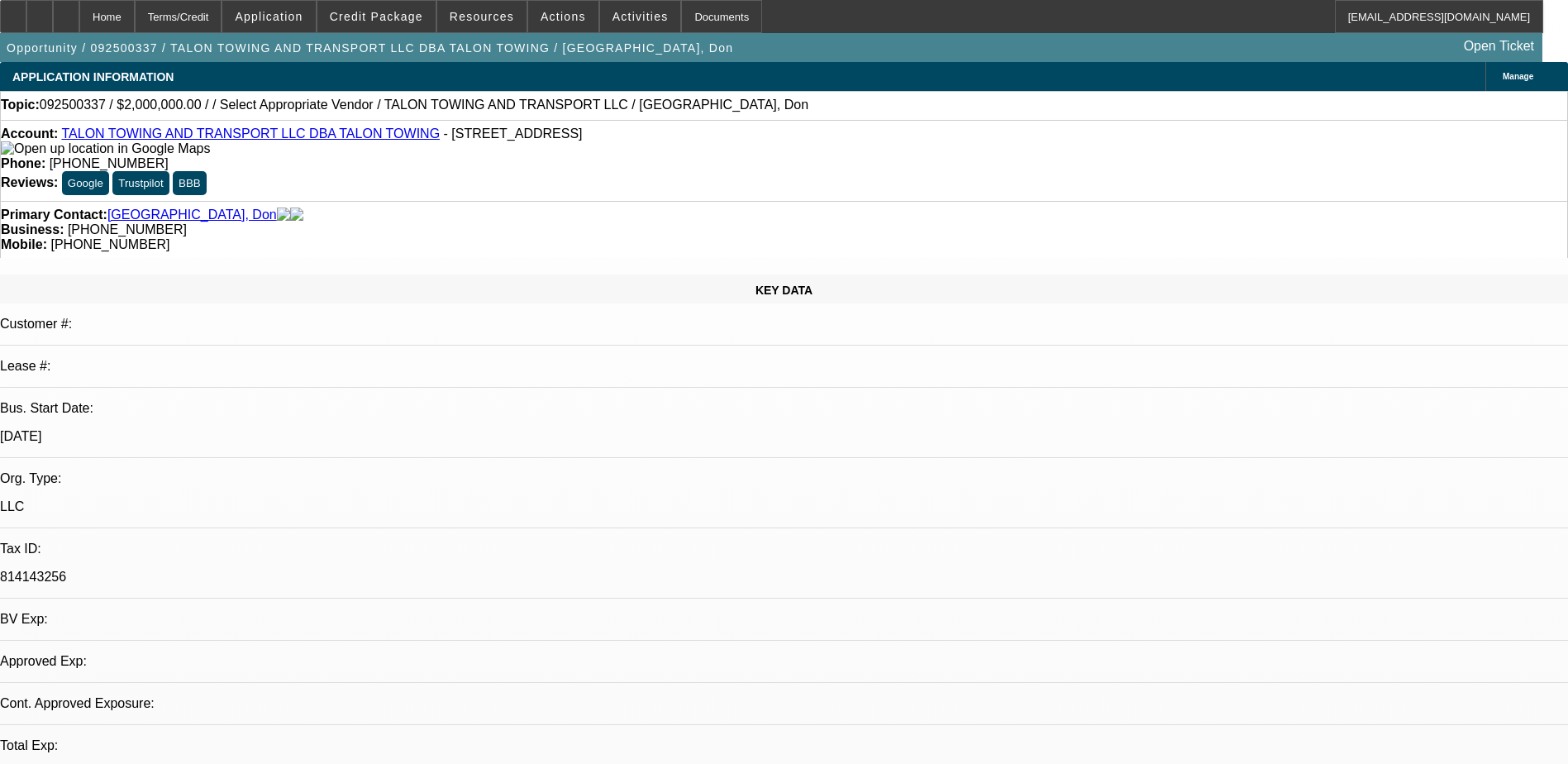
select select "2"
select select "0.1"
select select "4"
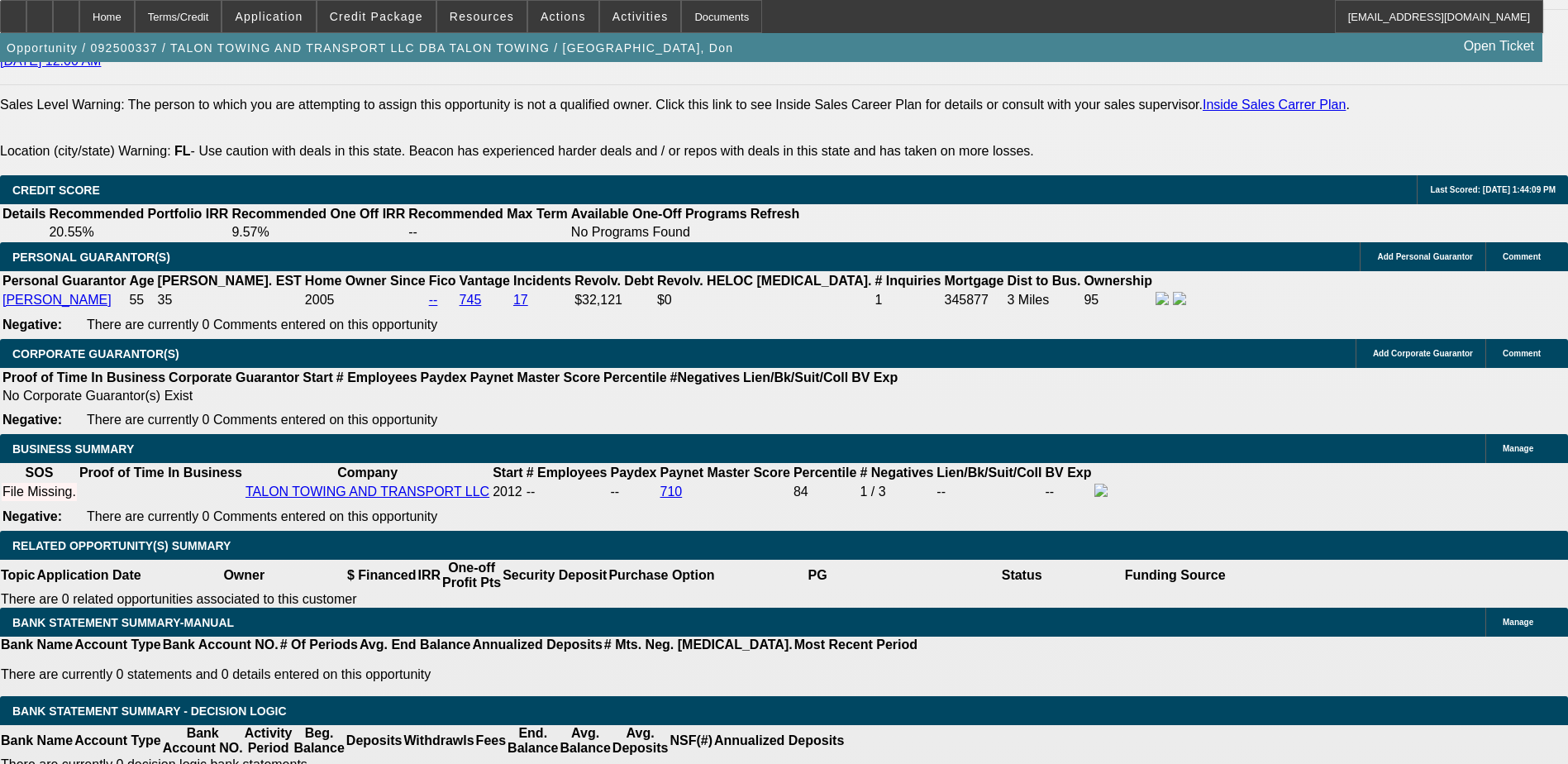
scroll to position [2315, 0]
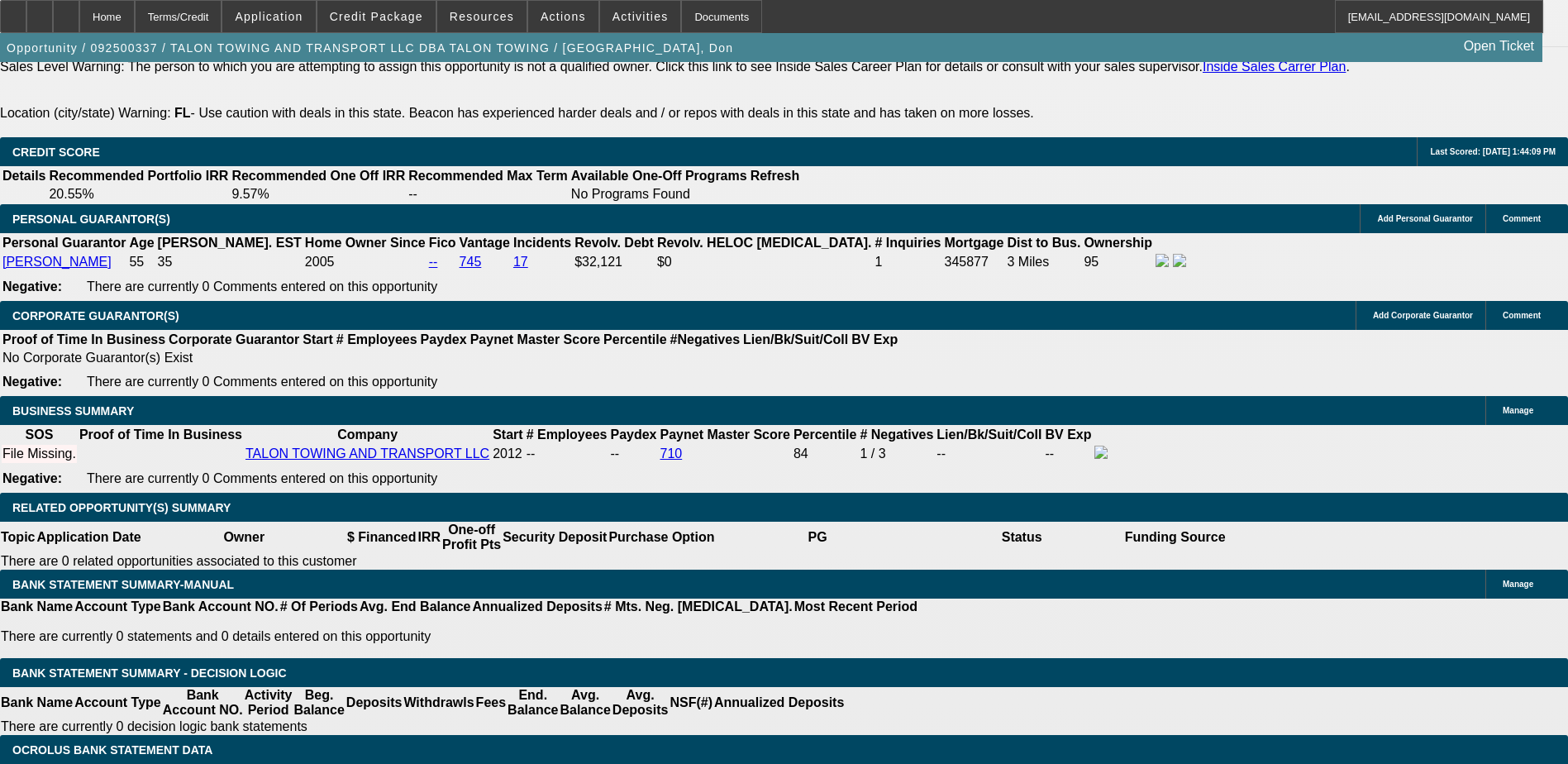
type input "$0.00"
type input "UNKNOWN"
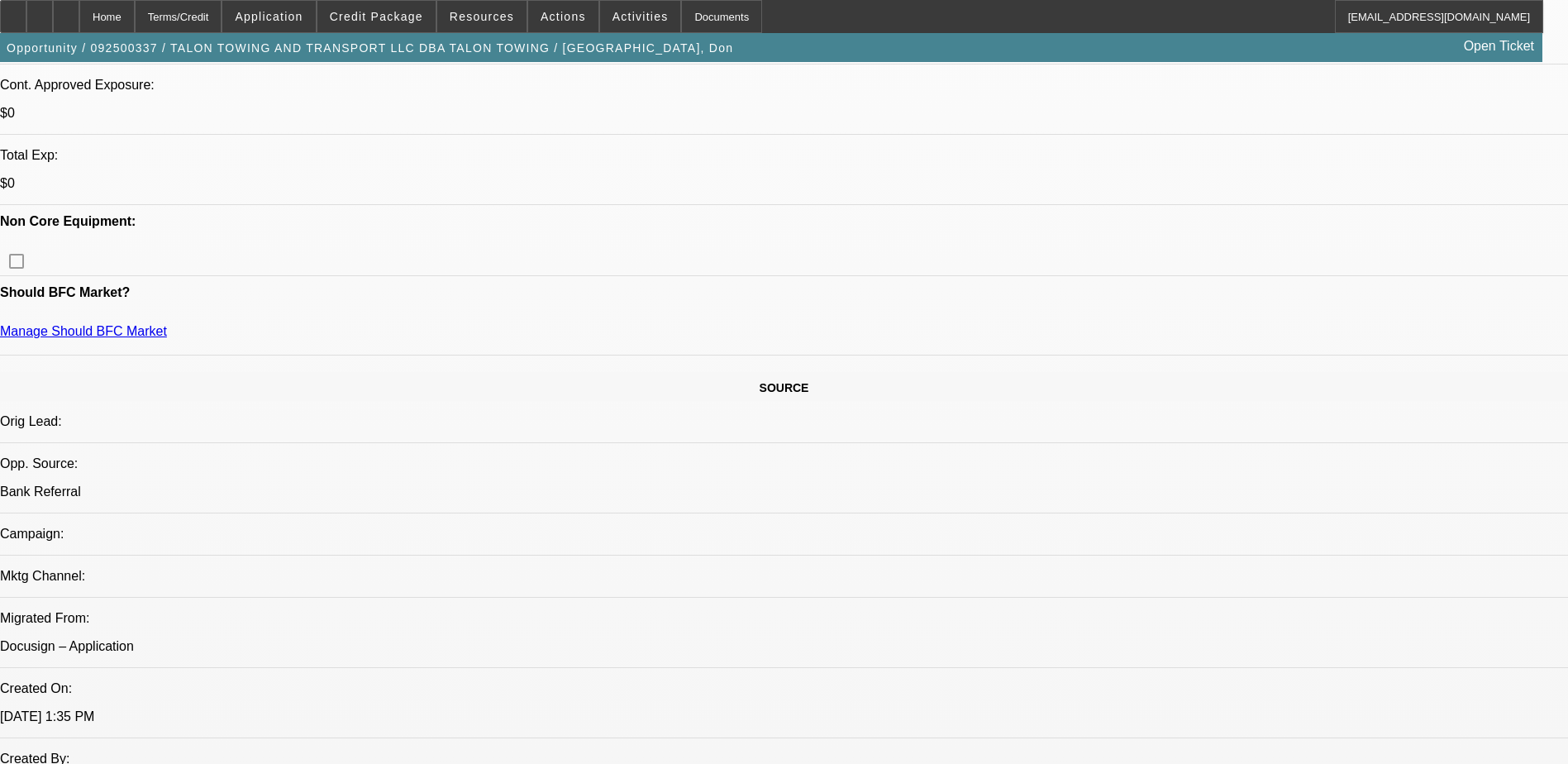
scroll to position [579, 0]
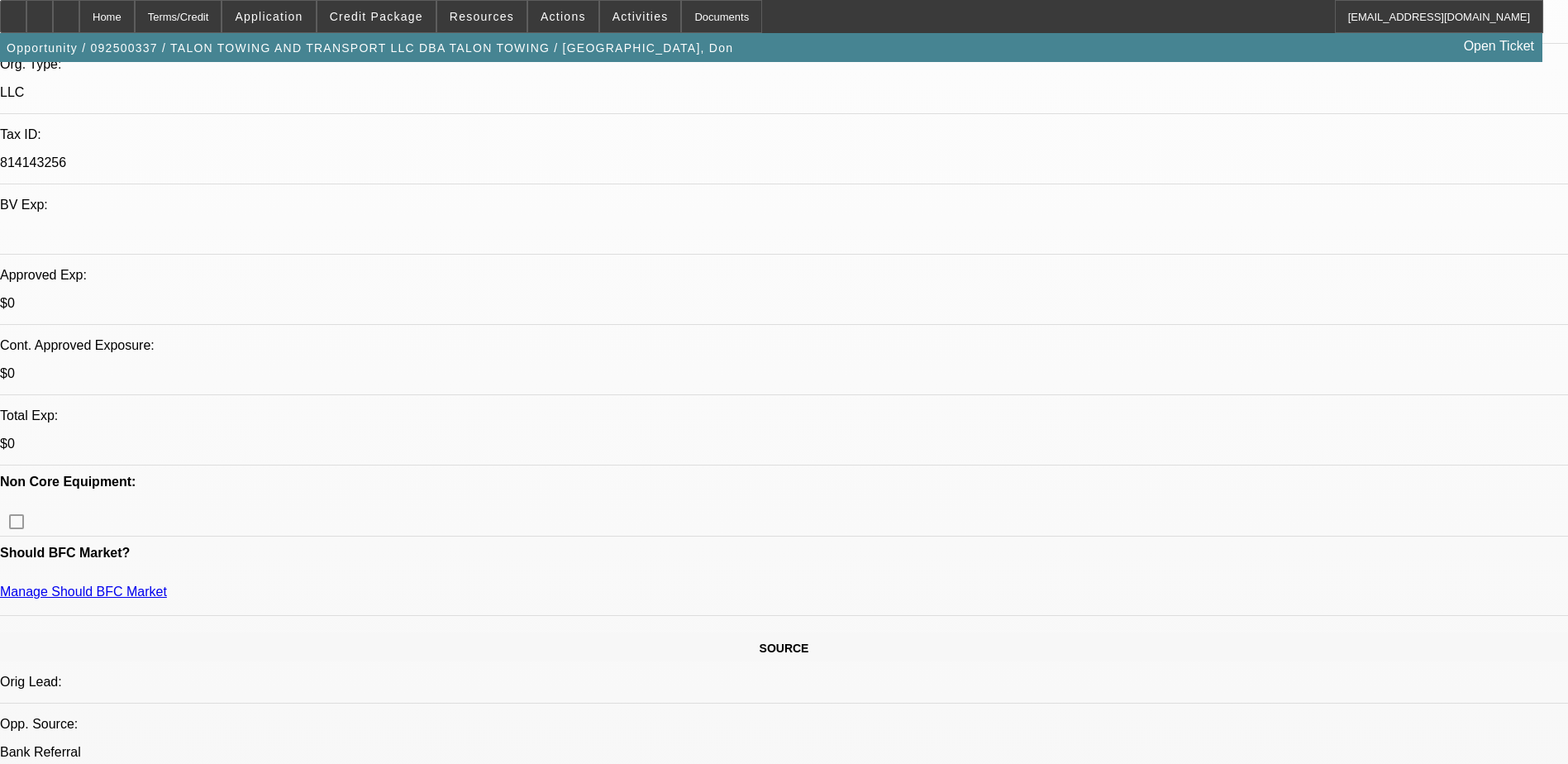
scroll to position [414, 0]
